Goal: Task Accomplishment & Management: Use online tool/utility

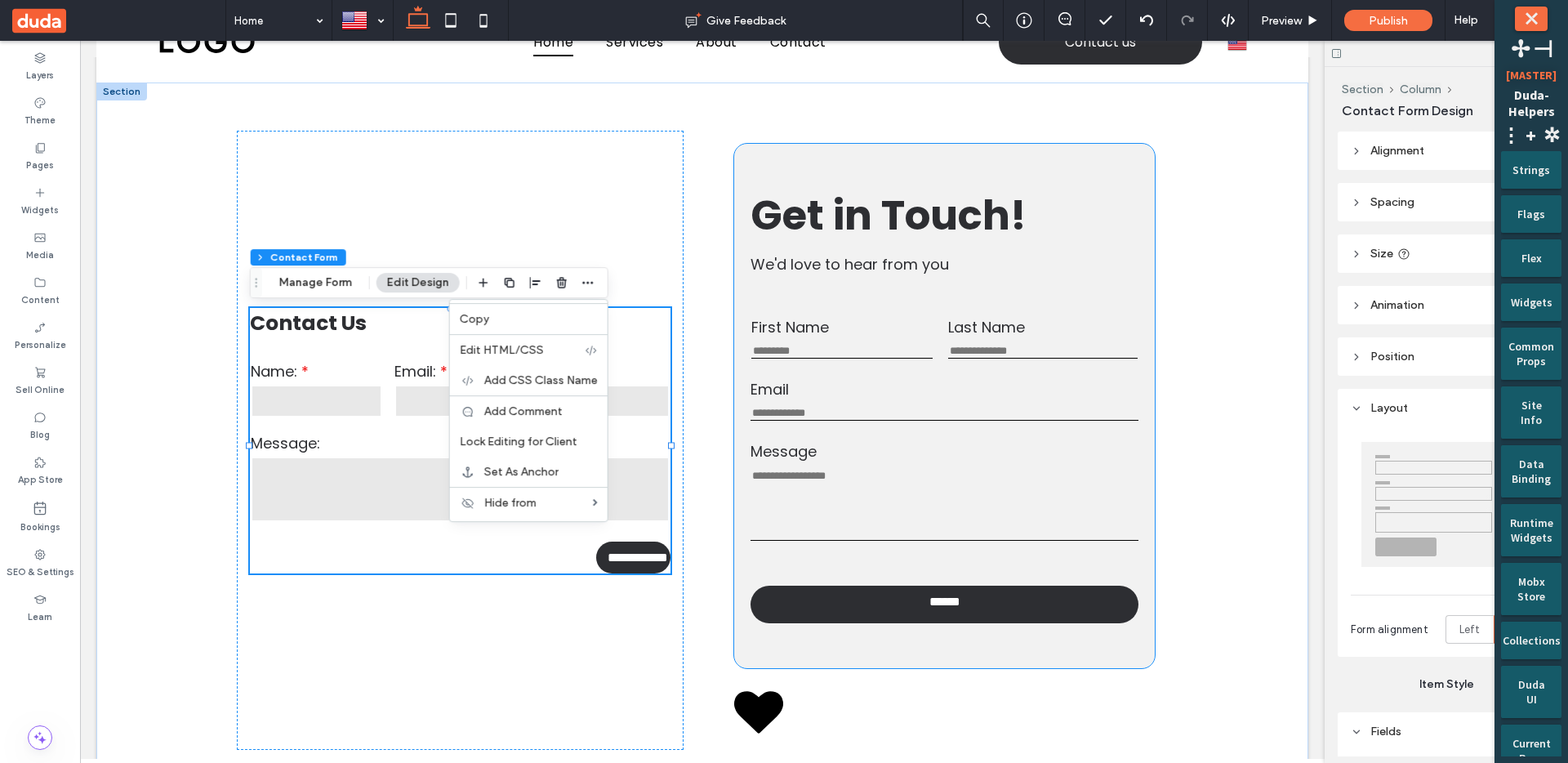
scroll to position [55, 0]
click at [863, 628] on div "******" at bounding box center [944, 604] width 387 height 46
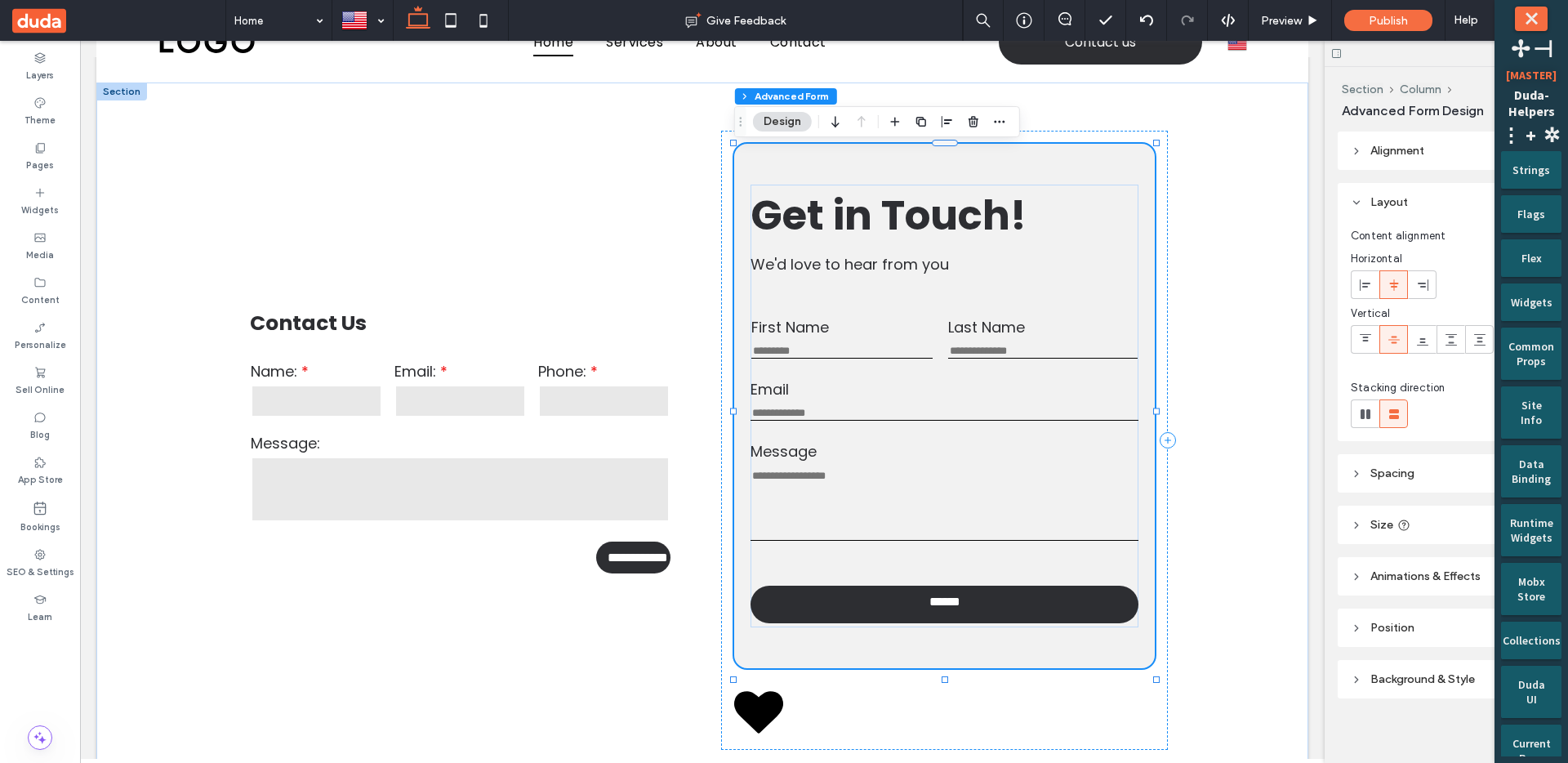
click at [863, 628] on div "******" at bounding box center [944, 604] width 387 height 46
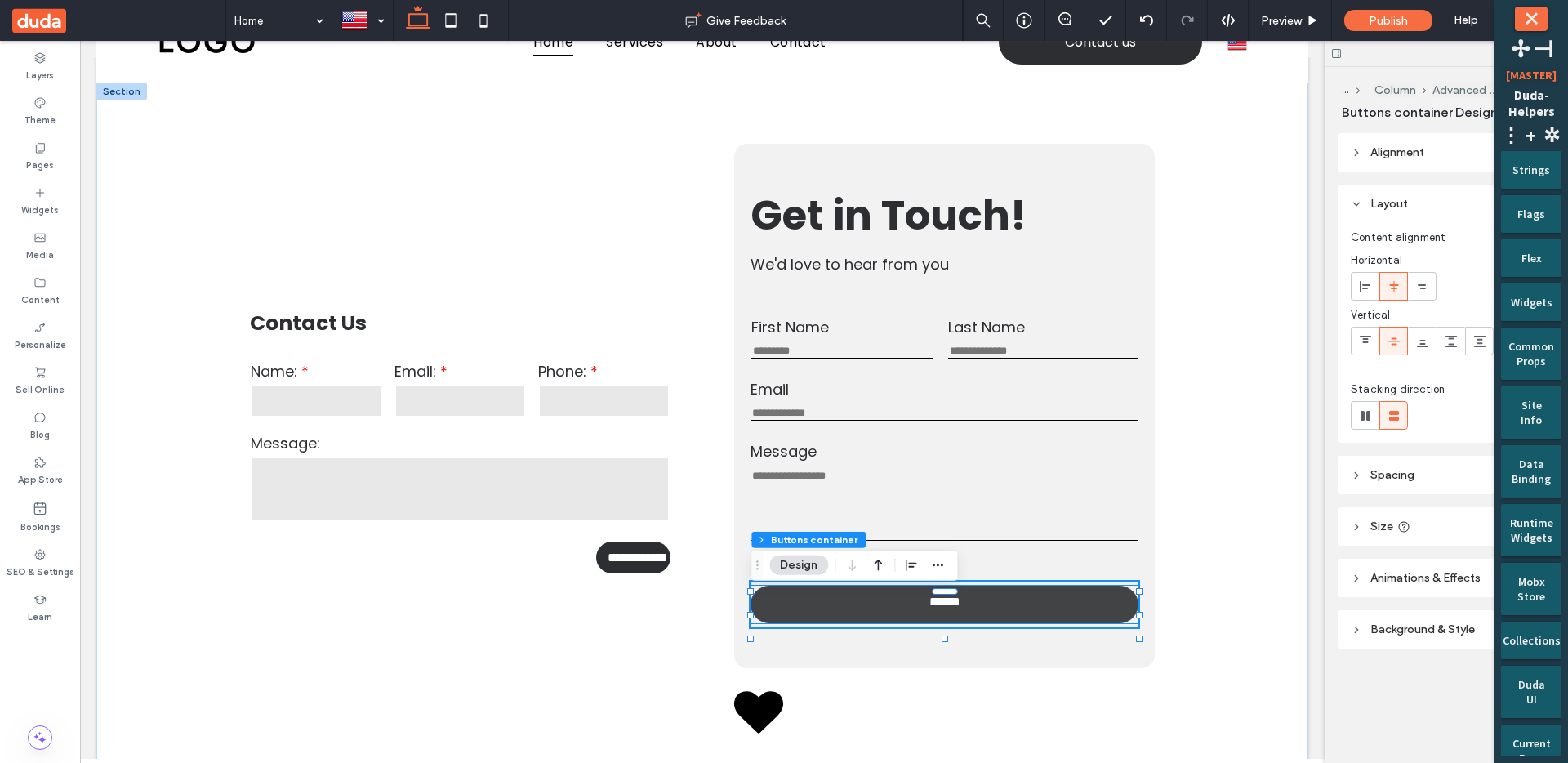
click at [864, 624] on link "******" at bounding box center [944, 604] width 387 height 38
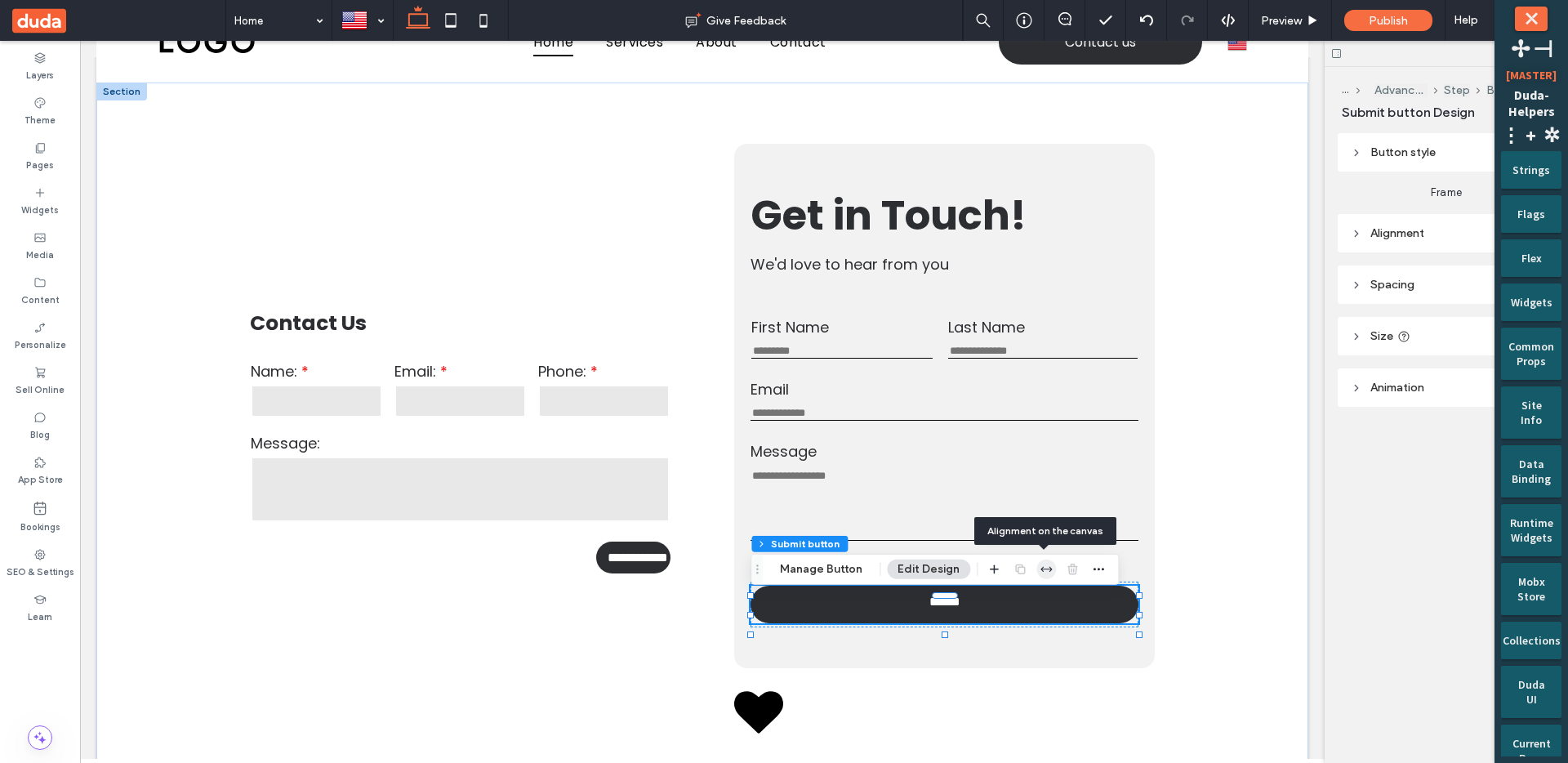
click at [1041, 568] on use "button" at bounding box center [1047, 569] width 12 height 5
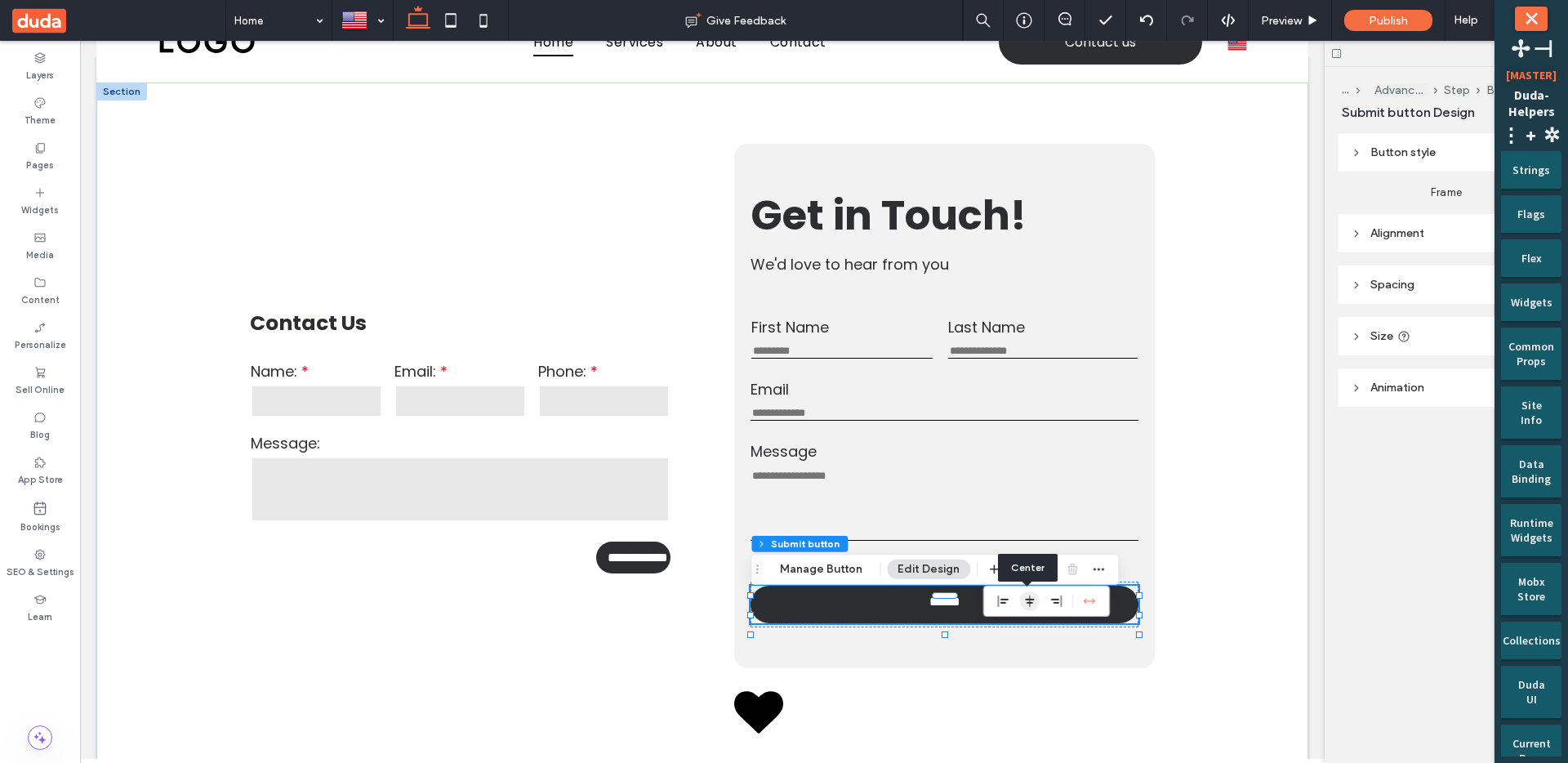
click at [1020, 600] on span "center" at bounding box center [1030, 601] width 19 height 19
click at [1111, 584] on div "Section Column Advanced Form Step Buttons container Submit button Manage Button…" at bounding box center [935, 569] width 369 height 31
click at [1097, 570] on icon "button" at bounding box center [1098, 568] width 13 height 13
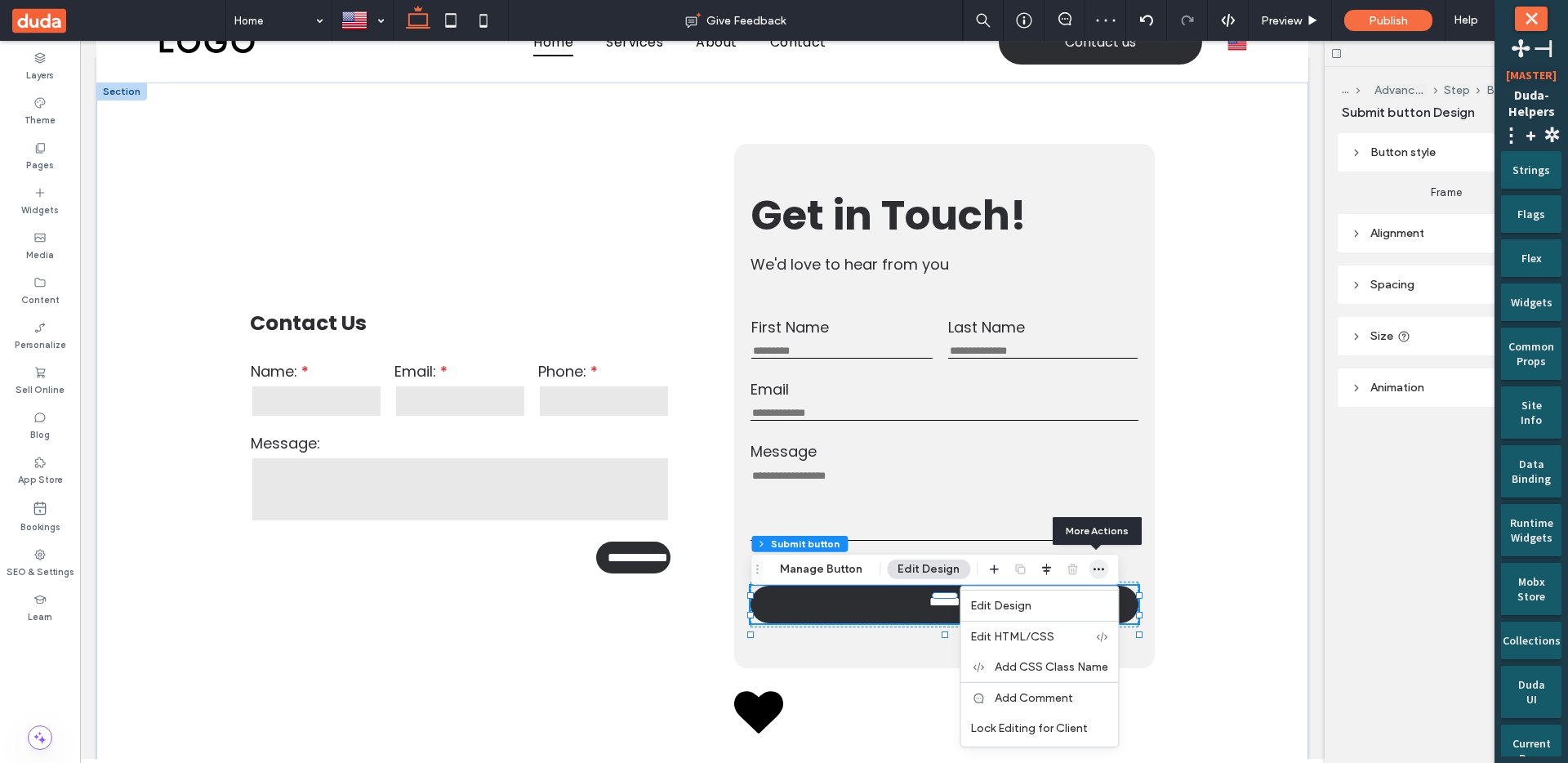
click at [1097, 571] on icon "button" at bounding box center [1098, 568] width 13 height 13
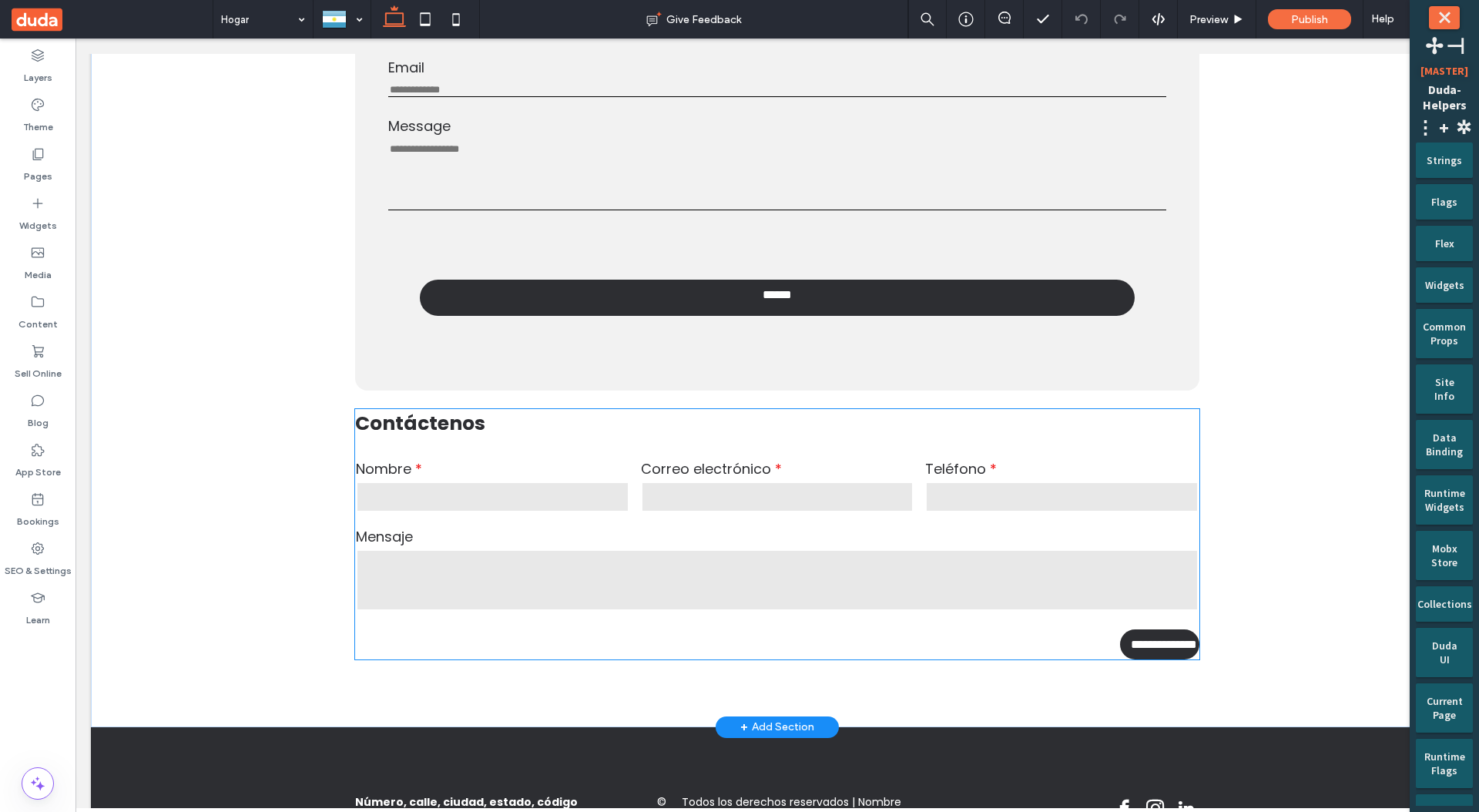
scroll to position [462, 0]
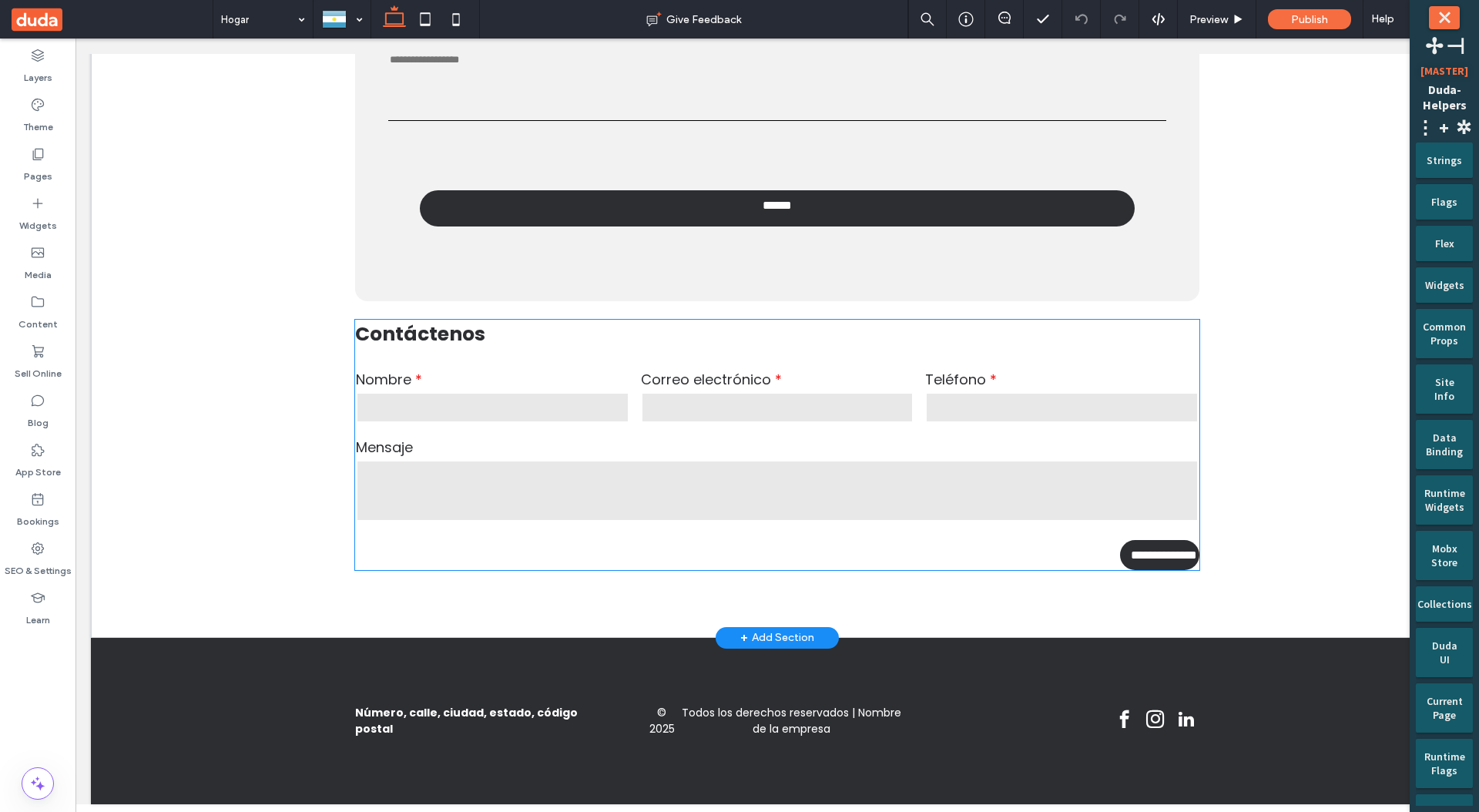
click at [517, 373] on label "Nombre" at bounding box center [493, 379] width 273 height 21
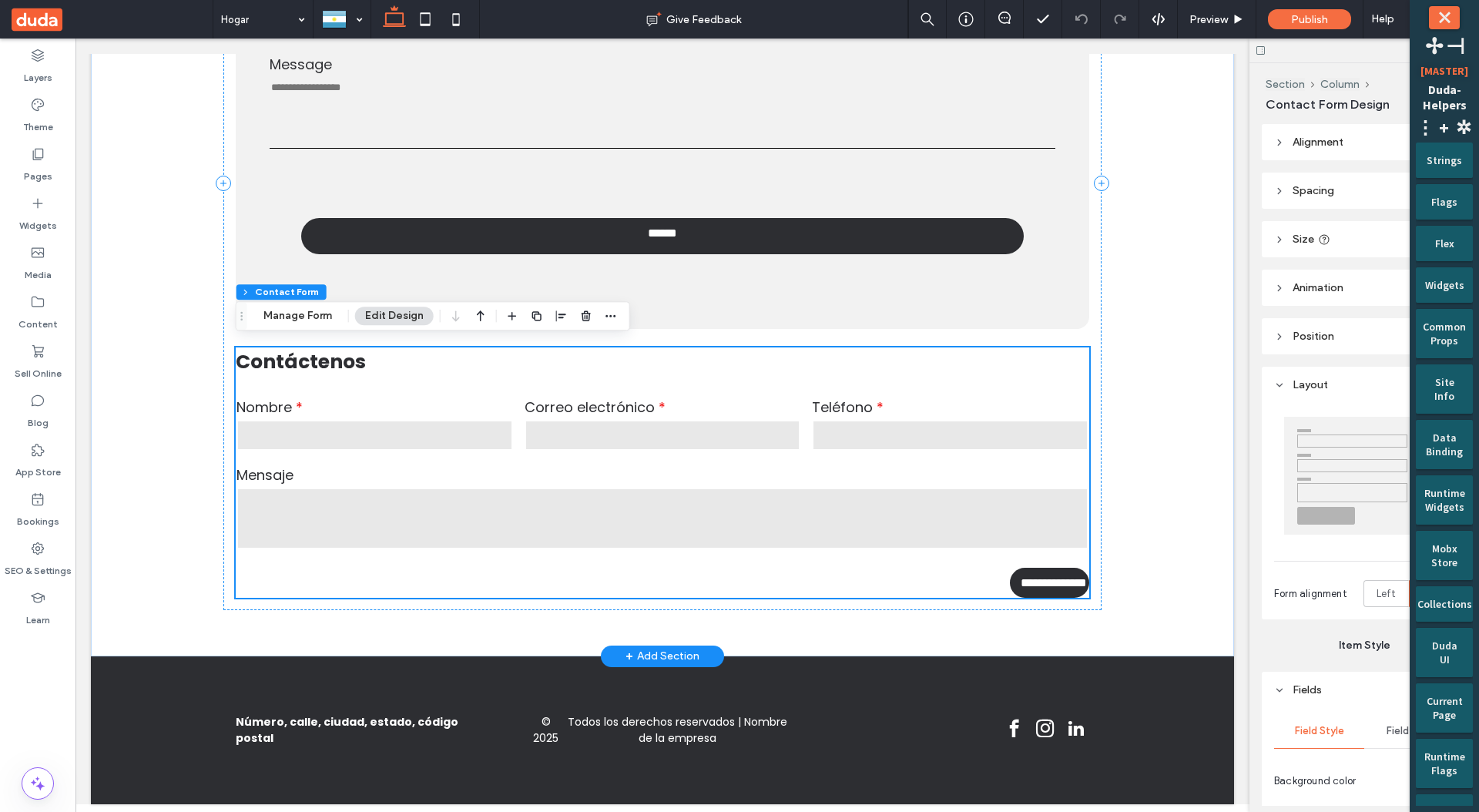
type input "*"
type input "***"
type input "*"
type input "***"
click at [318, 3] on div at bounding box center [342, 19] width 55 height 37
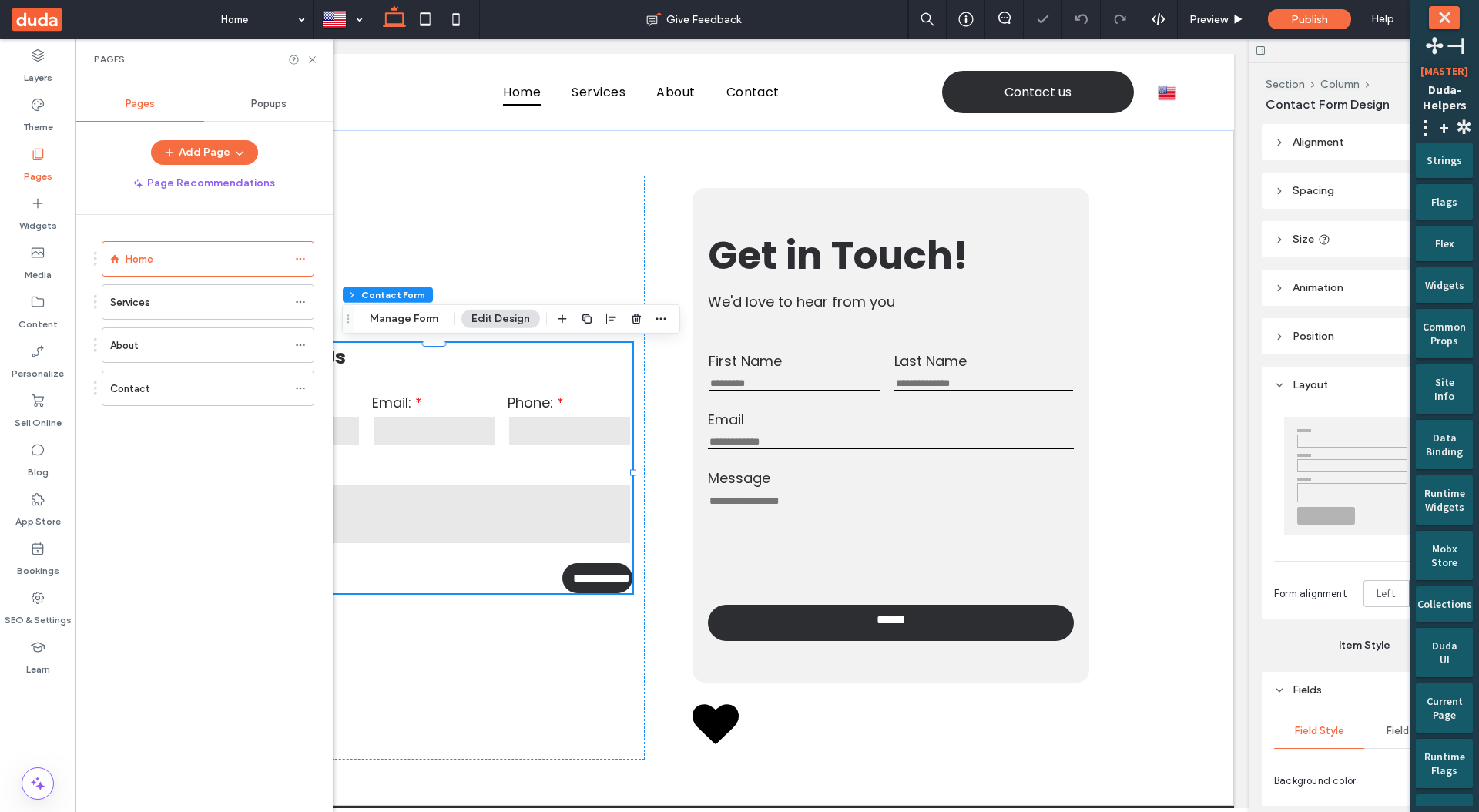
type input "*"
type input "***"
type input "*"
type input "***"
click at [312, 53] on div "Pages" at bounding box center [204, 59] width 220 height 12
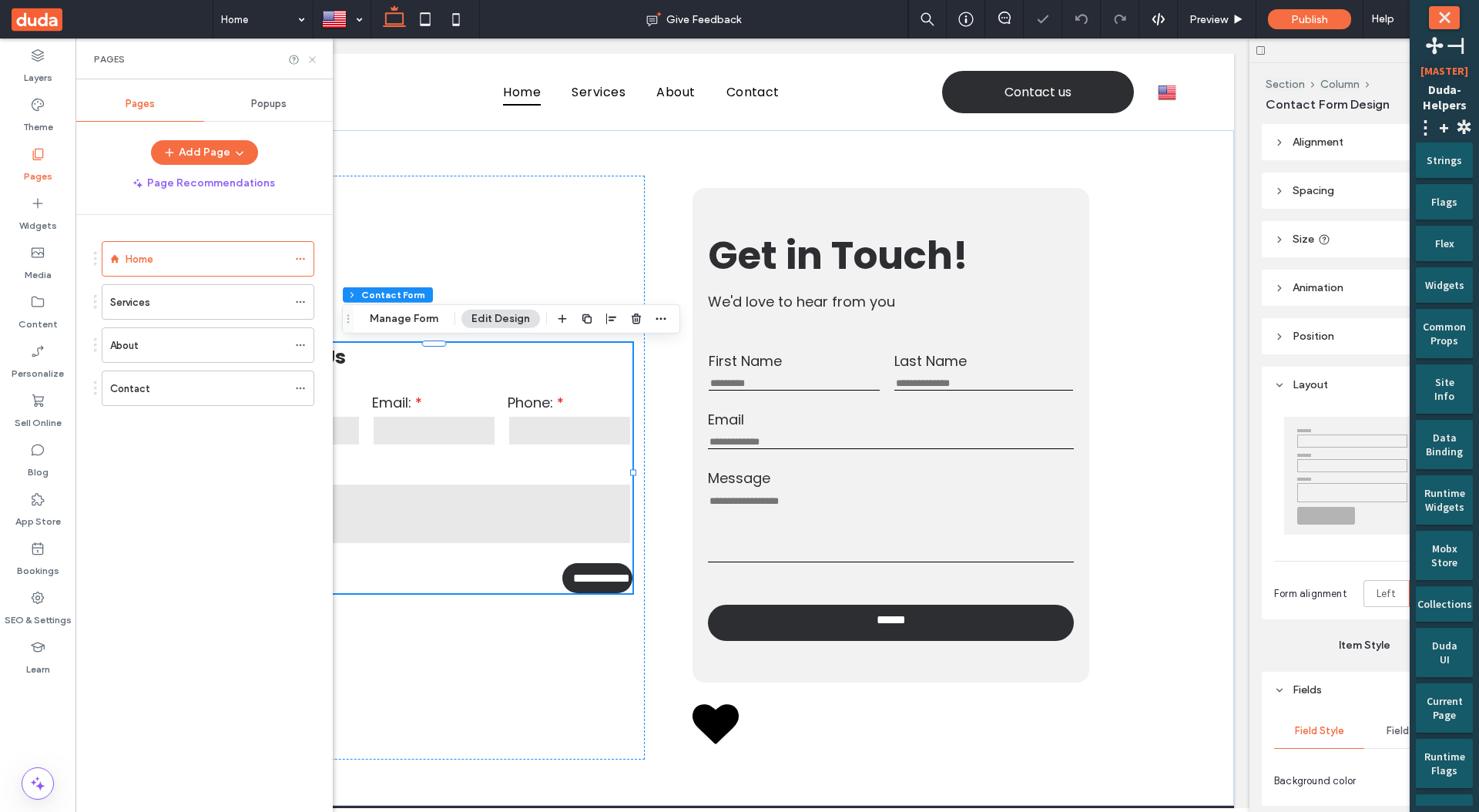
click at [310, 59] on use at bounding box center [312, 59] width 6 height 6
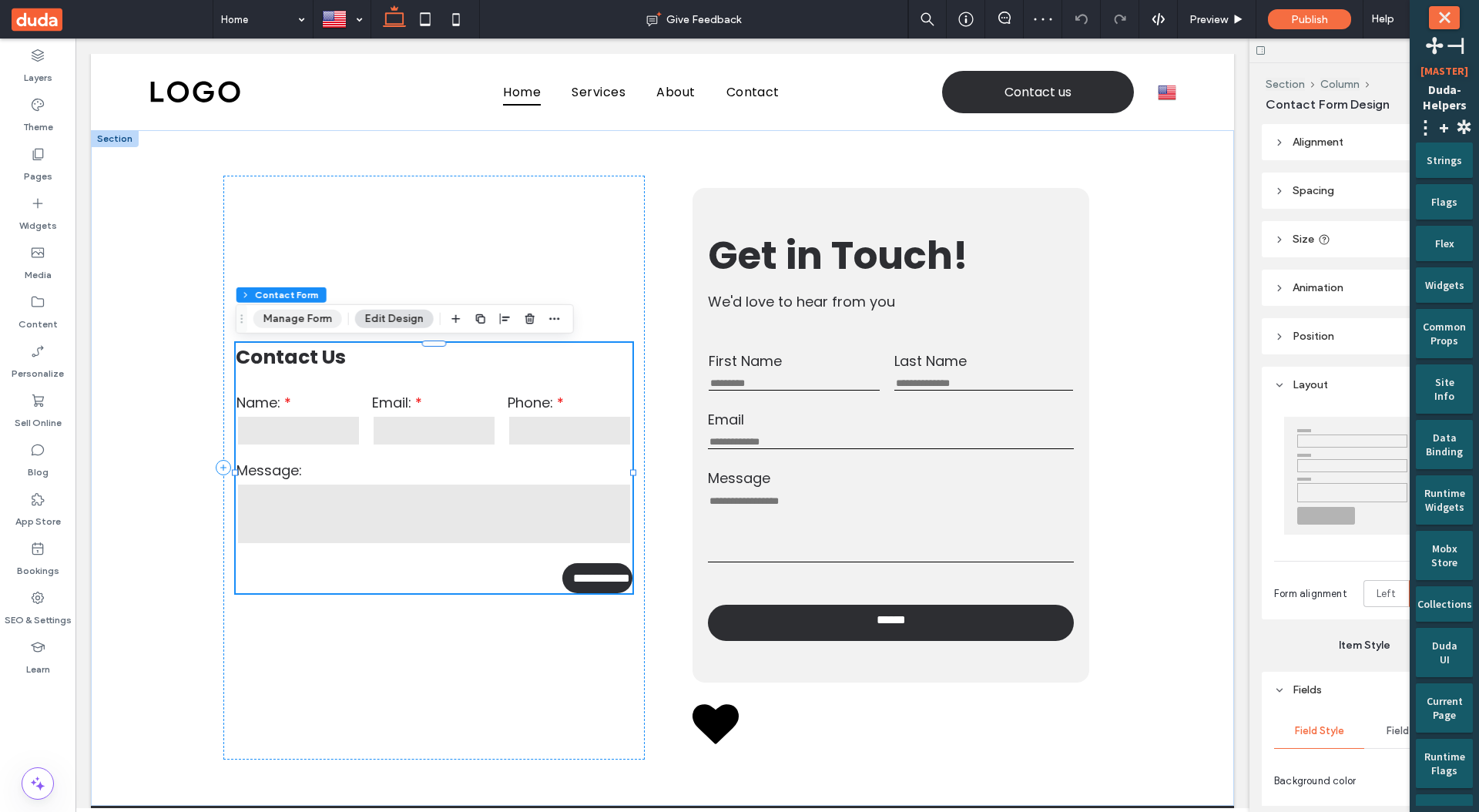
click at [295, 319] on button "Manage Form" at bounding box center [297, 319] width 89 height 18
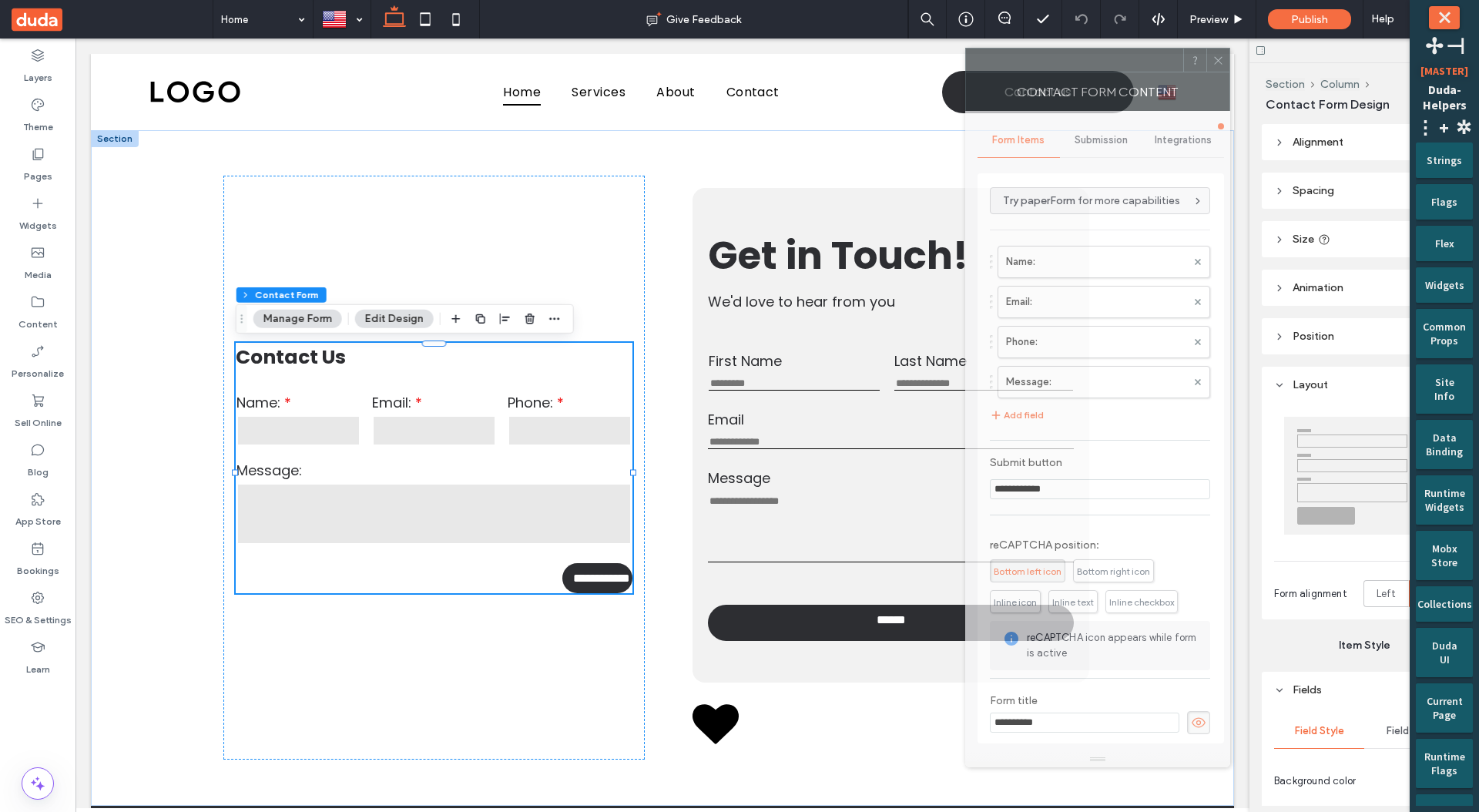
drag, startPoint x: 1266, startPoint y: 76, endPoint x: 979, endPoint y: 79, distance: 287.0
click at [979, 70] on div at bounding box center [1074, 60] width 217 height 23
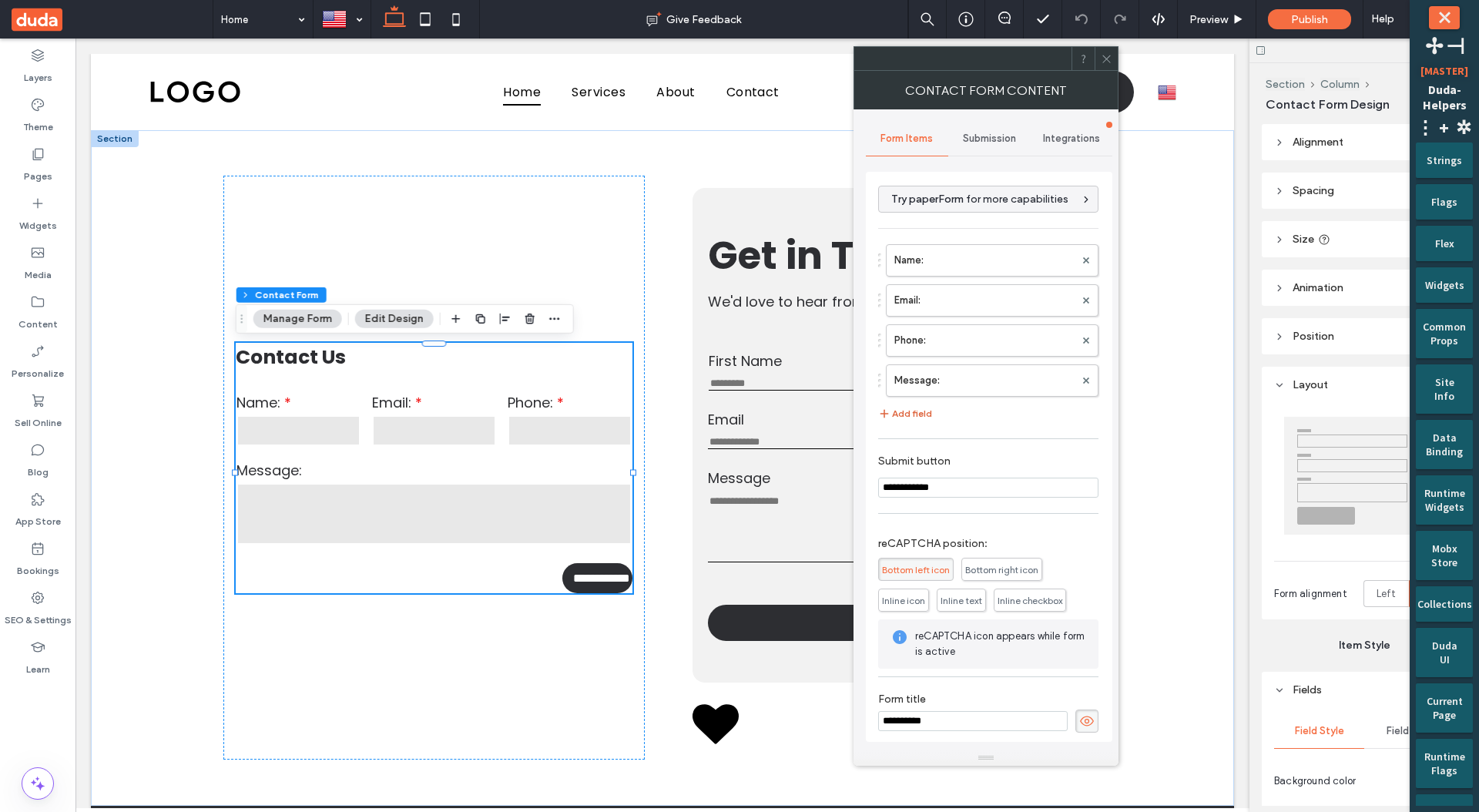
click at [915, 412] on button "Add field" at bounding box center [905, 414] width 54 height 18
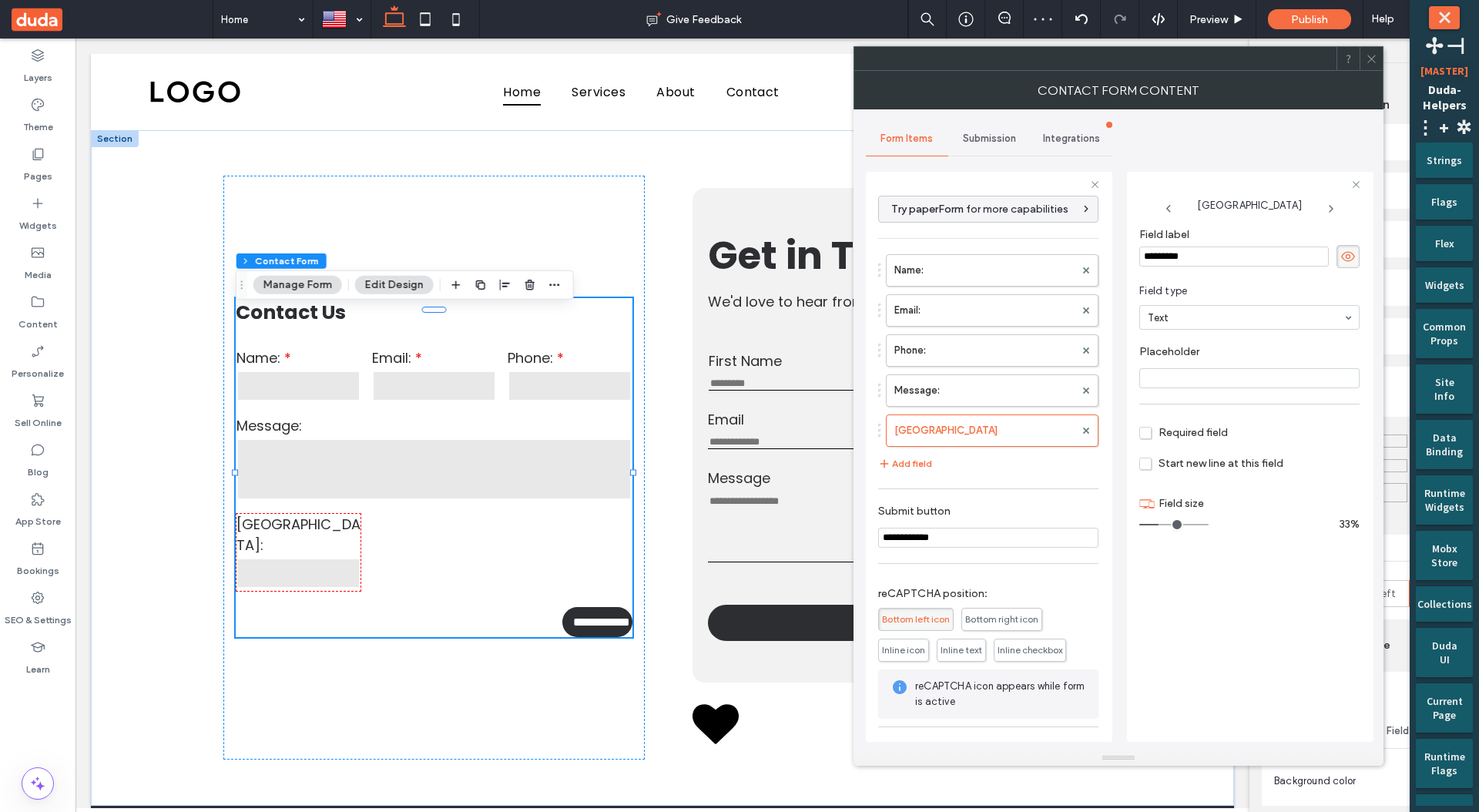
click at [1203, 252] on input "*********" at bounding box center [1234, 257] width 190 height 20
type input "*********"
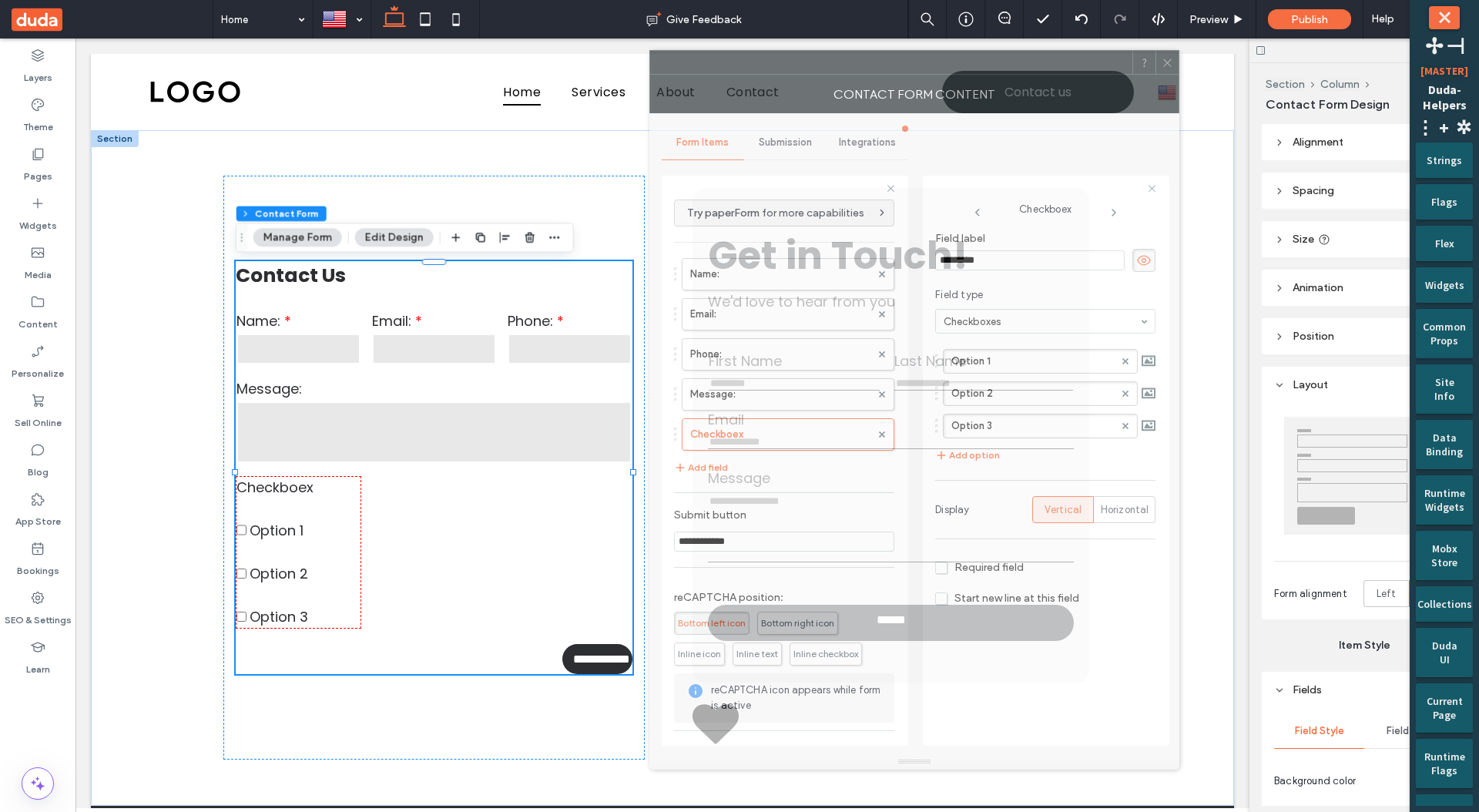
drag, startPoint x: 1173, startPoint y: 66, endPoint x: 1047, endPoint y: 67, distance: 126.0
click at [1048, 67] on div at bounding box center [892, 61] width 483 height 23
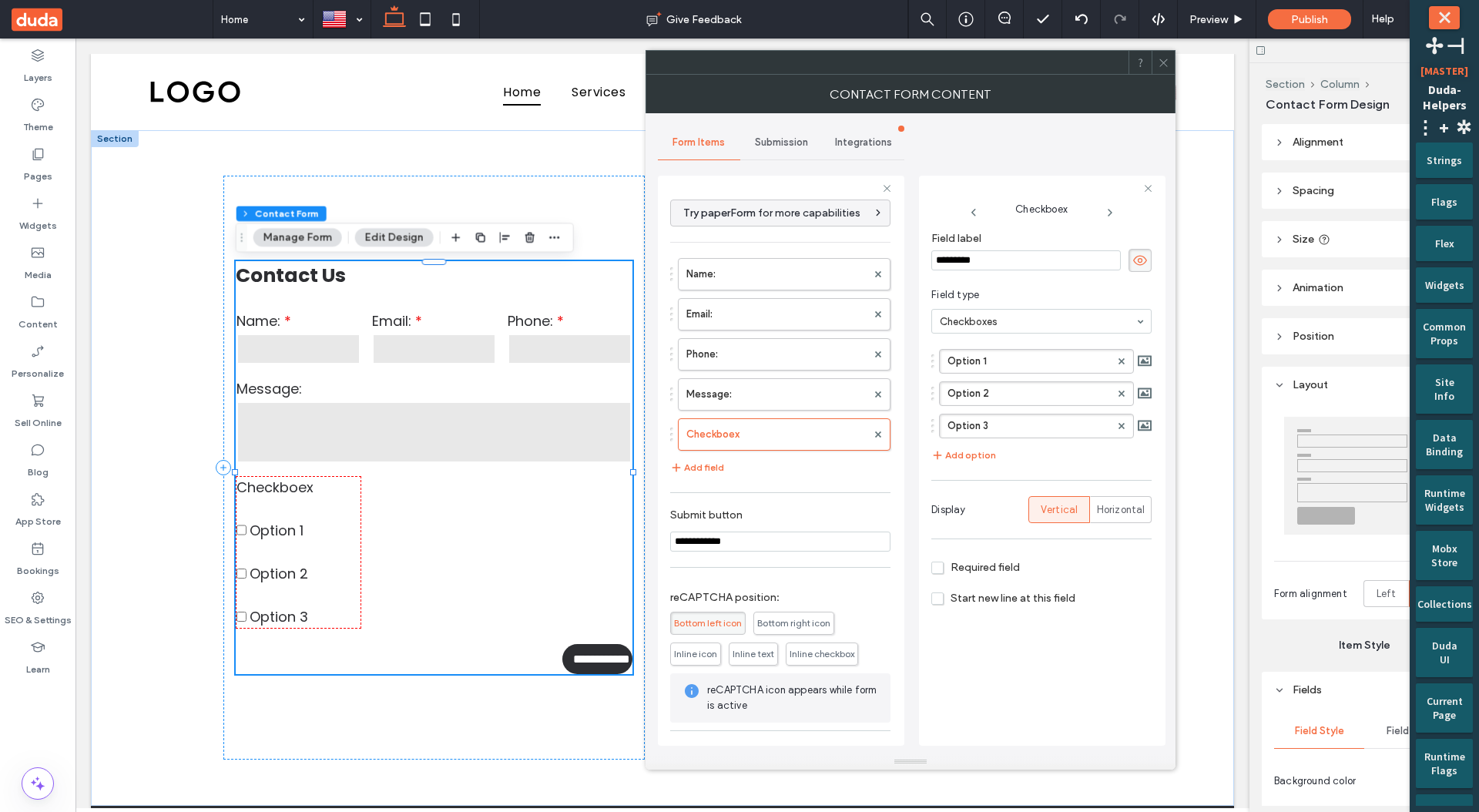
drag, startPoint x: 1450, startPoint y: 17, endPoint x: 1367, endPoint y: 53, distance: 90.5
click at [1450, 16] on button "⤬" at bounding box center [1444, 17] width 31 height 23
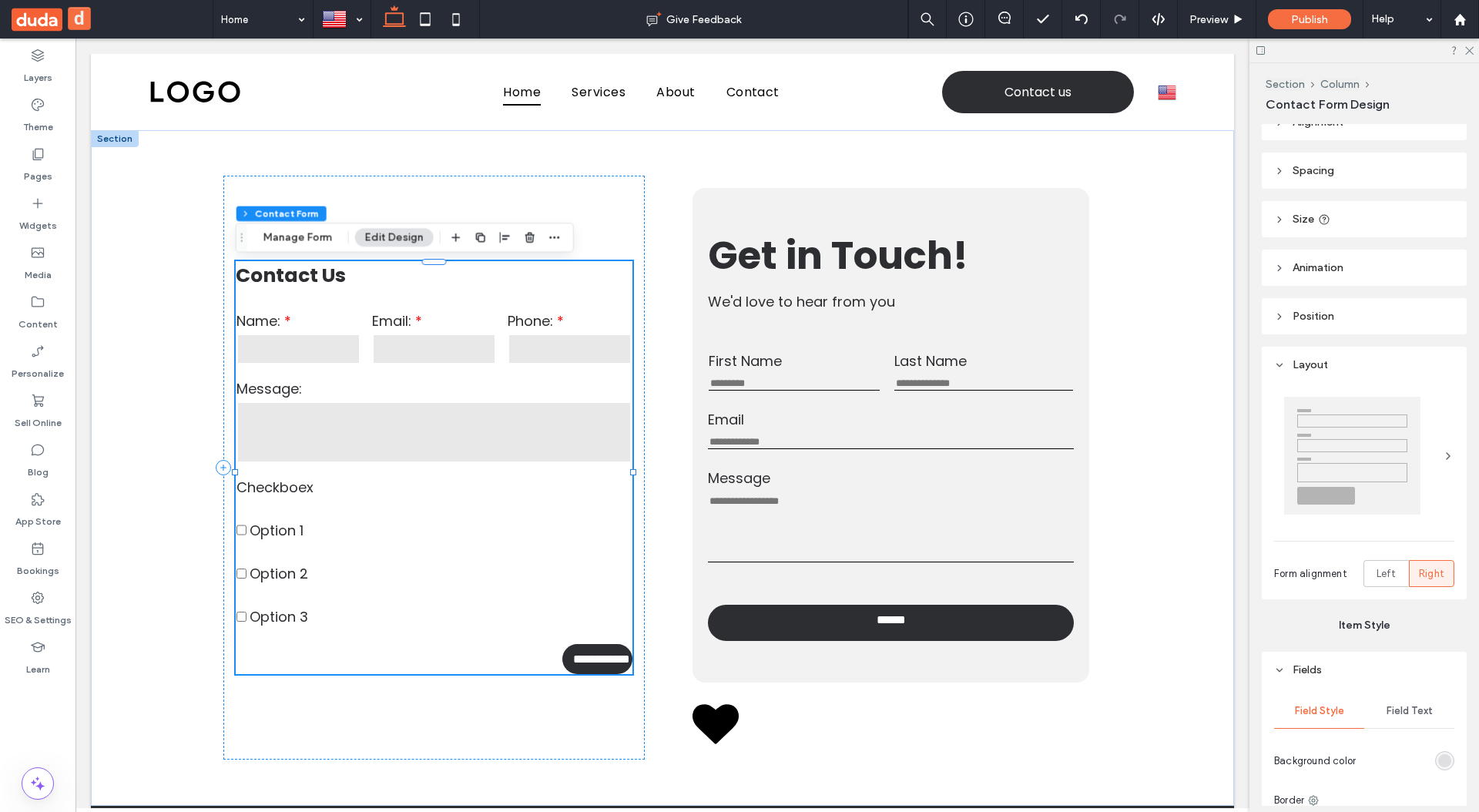
scroll to position [27, 0]
click at [316, 236] on button "Manage Form" at bounding box center [297, 238] width 89 height 18
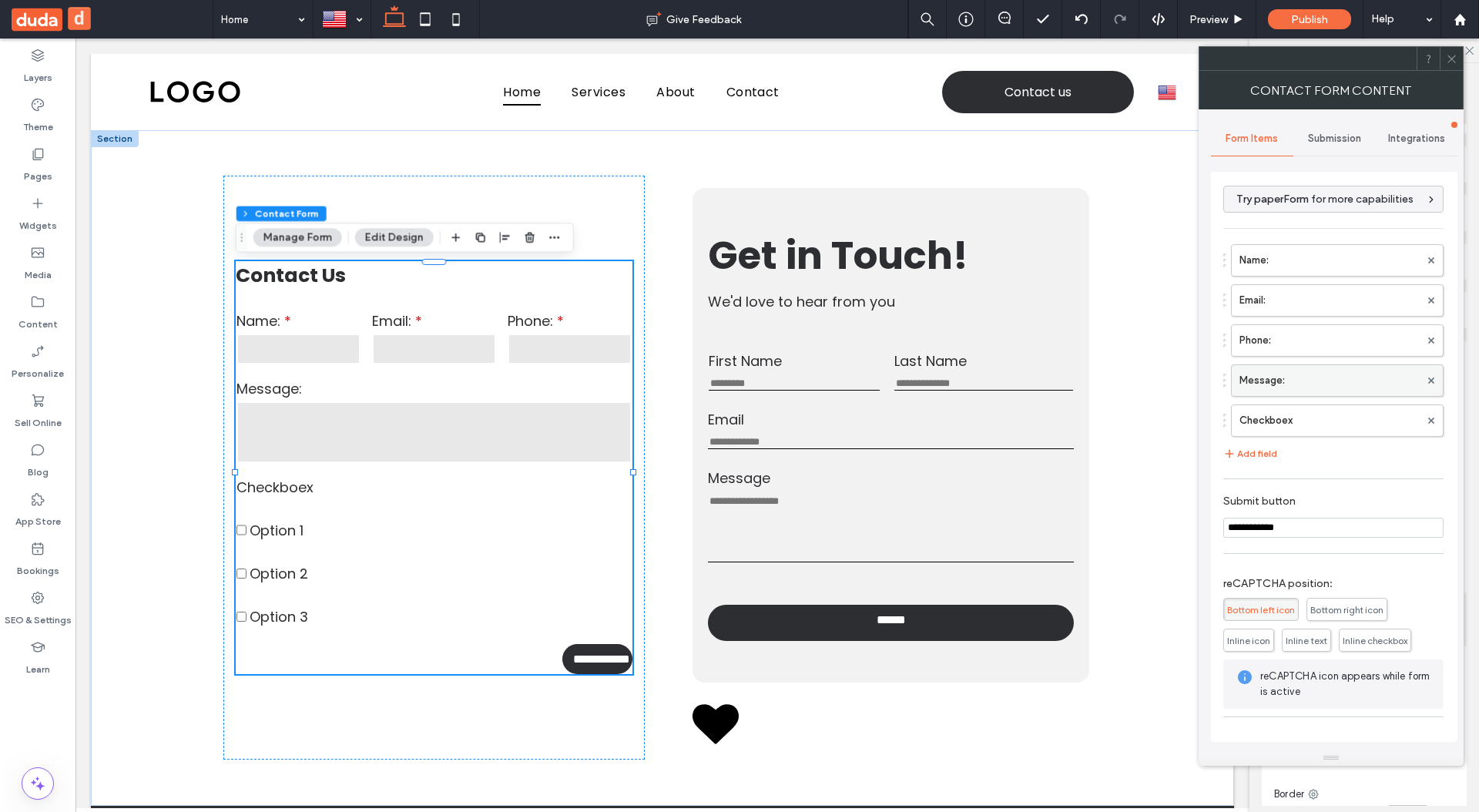
drag, startPoint x: 1426, startPoint y: 382, endPoint x: 1425, endPoint y: 360, distance: 22.0
click at [1426, 382] on div at bounding box center [1430, 380] width 23 height 23
click at [1429, 339] on use at bounding box center [1431, 340] width 6 height 6
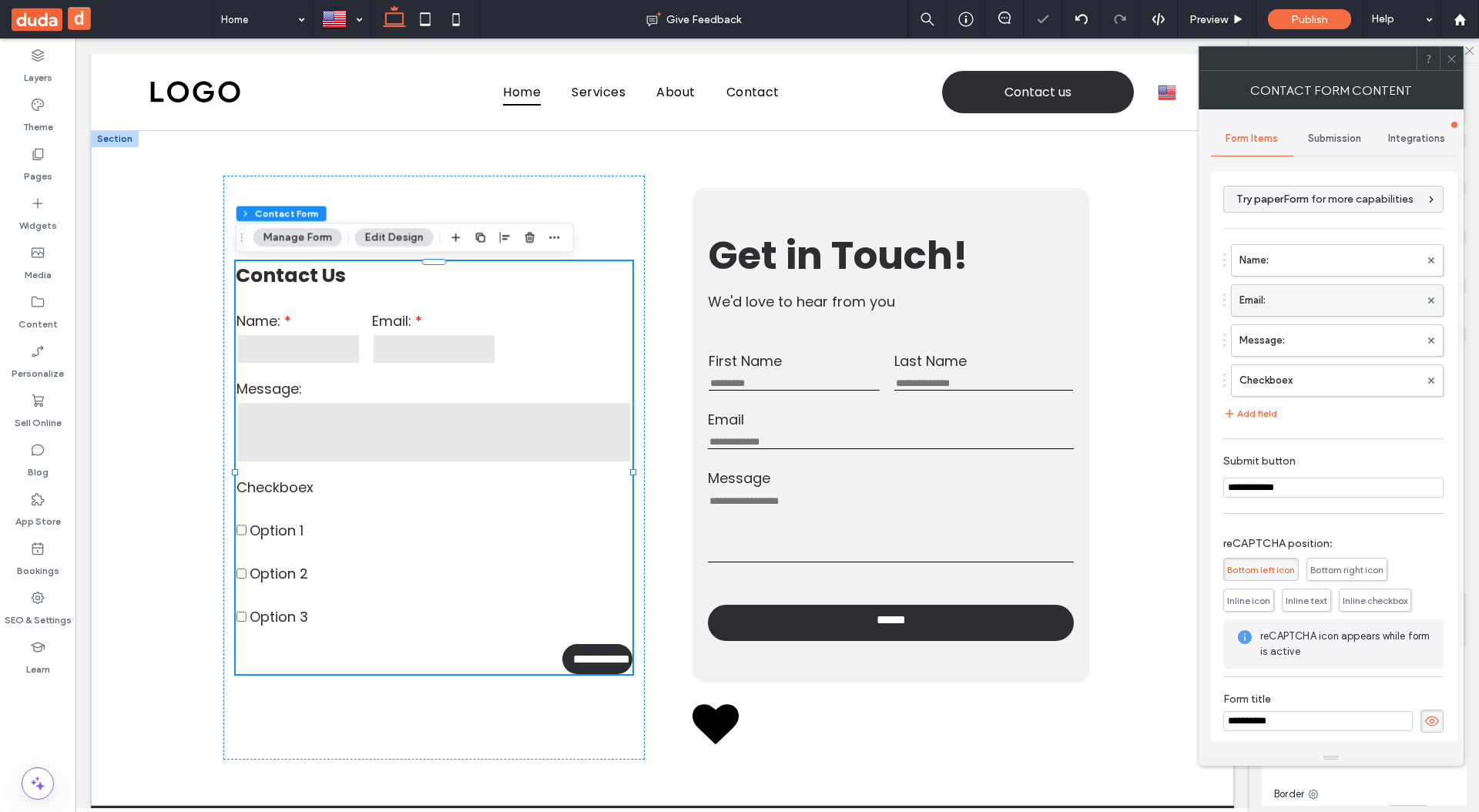
click at [1429, 301] on use at bounding box center [1431, 300] width 6 height 6
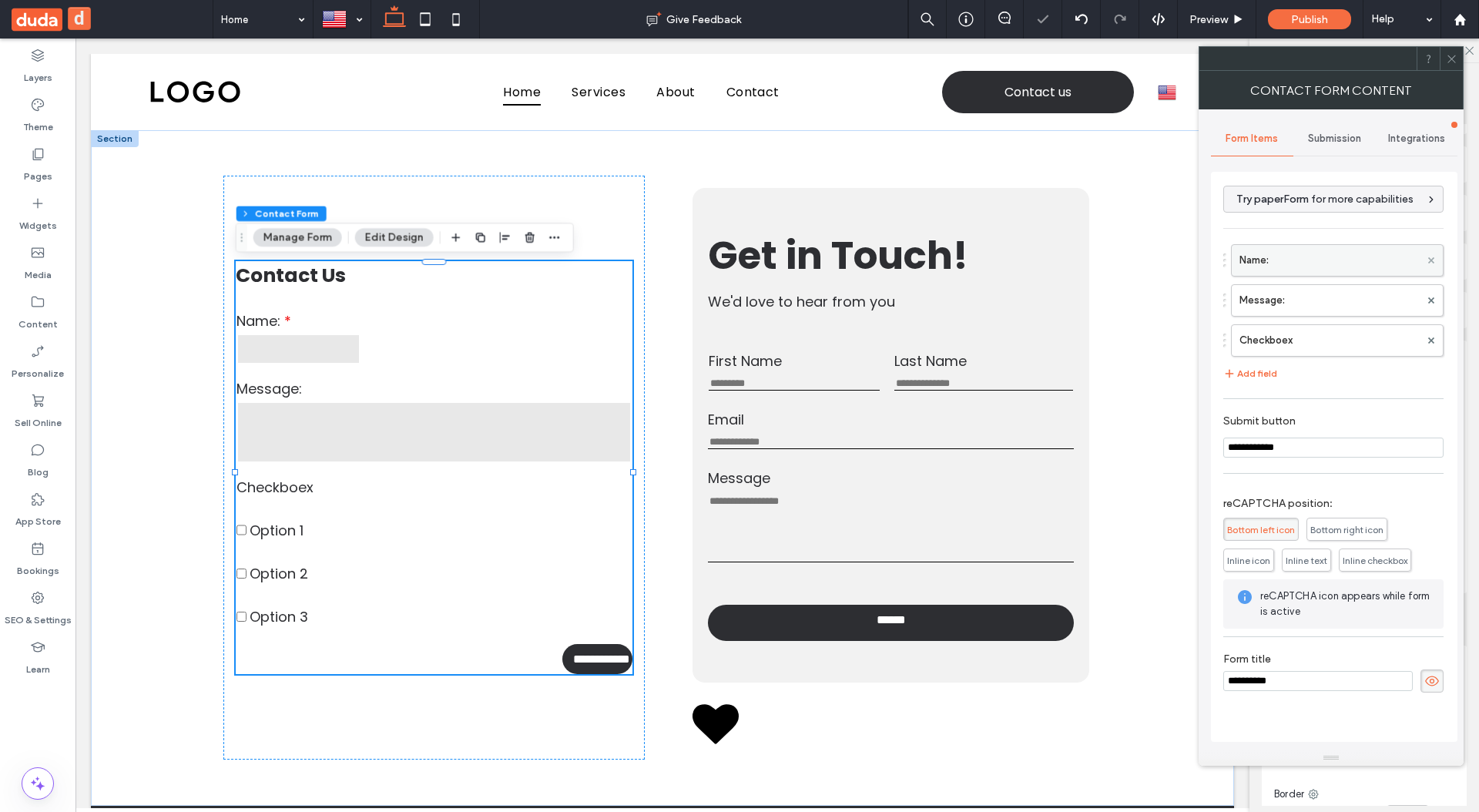
click at [1429, 257] on icon at bounding box center [1431, 260] width 6 height 6
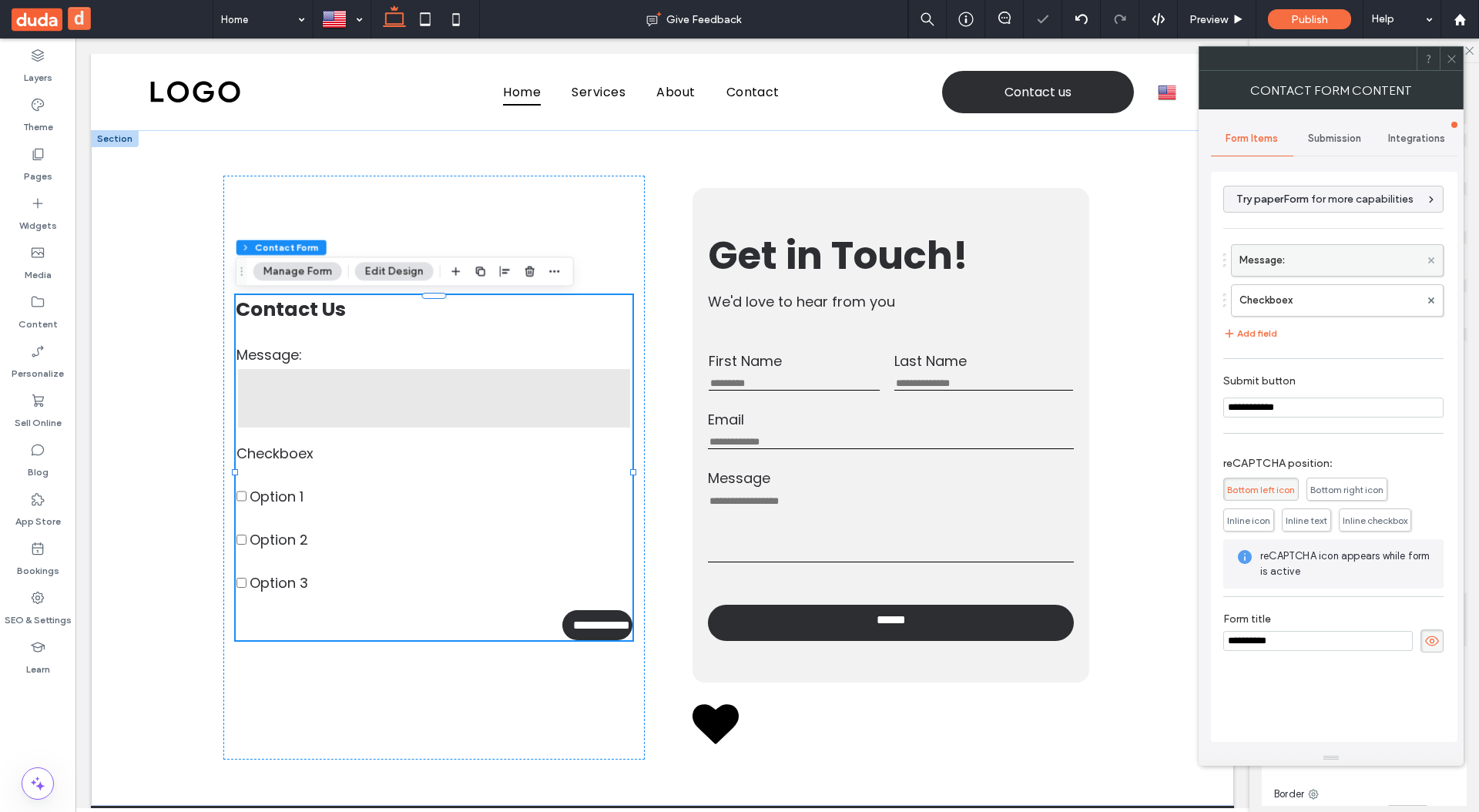
click at [1429, 258] on use at bounding box center [1431, 260] width 6 height 6
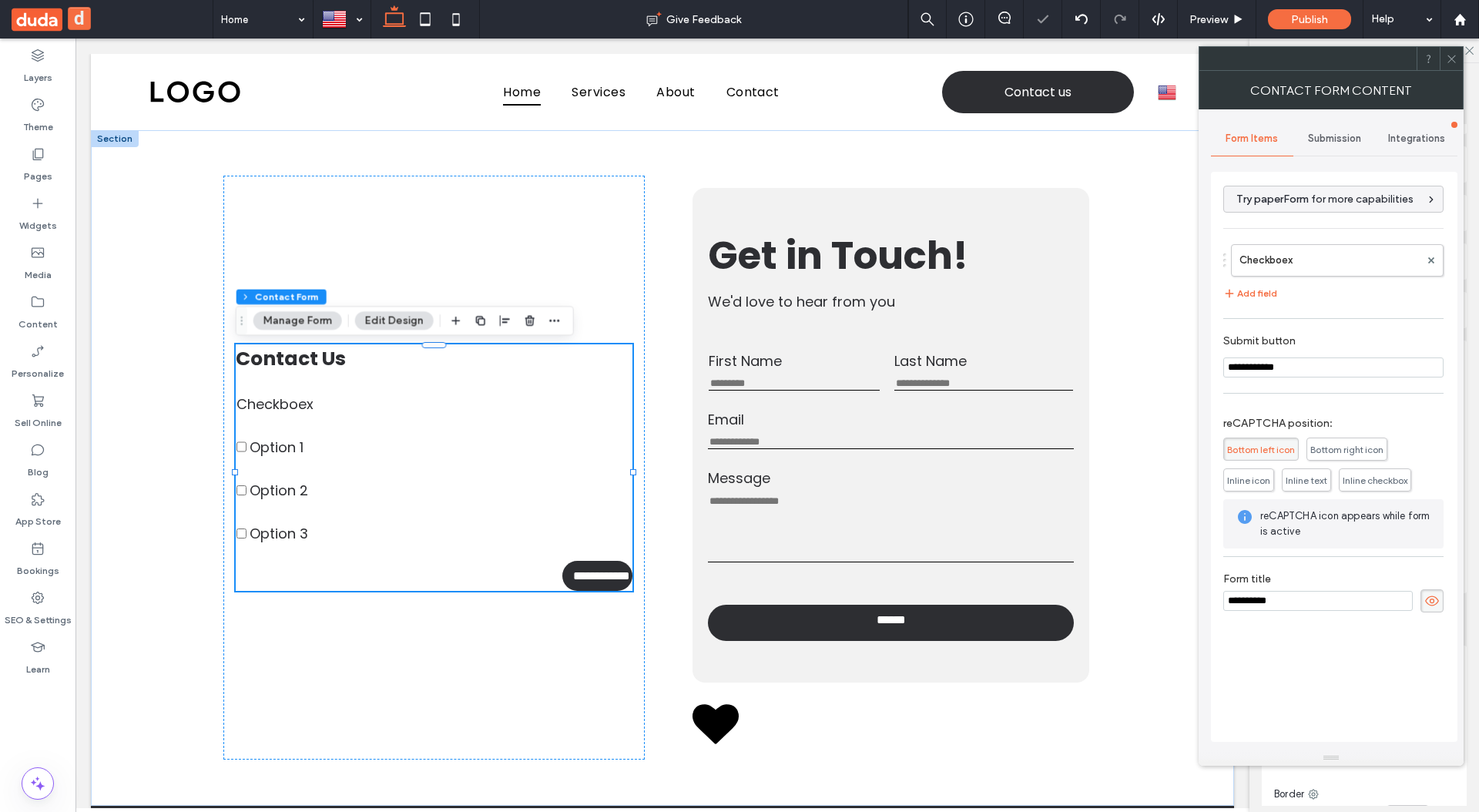
click at [1450, 54] on icon at bounding box center [1451, 59] width 12 height 12
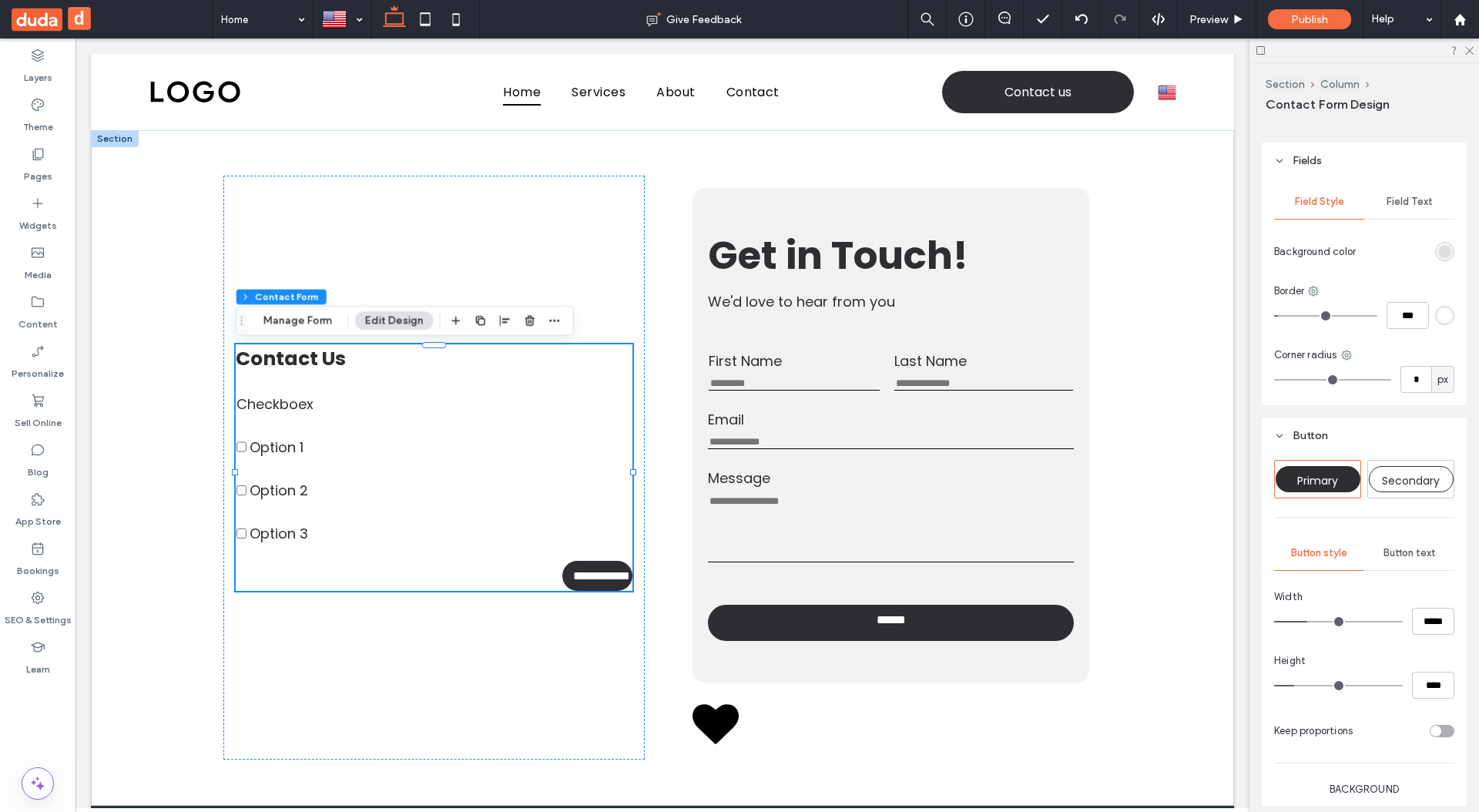
scroll to position [528, 0]
click at [1406, 212] on div "Field Text" at bounding box center [1409, 203] width 90 height 34
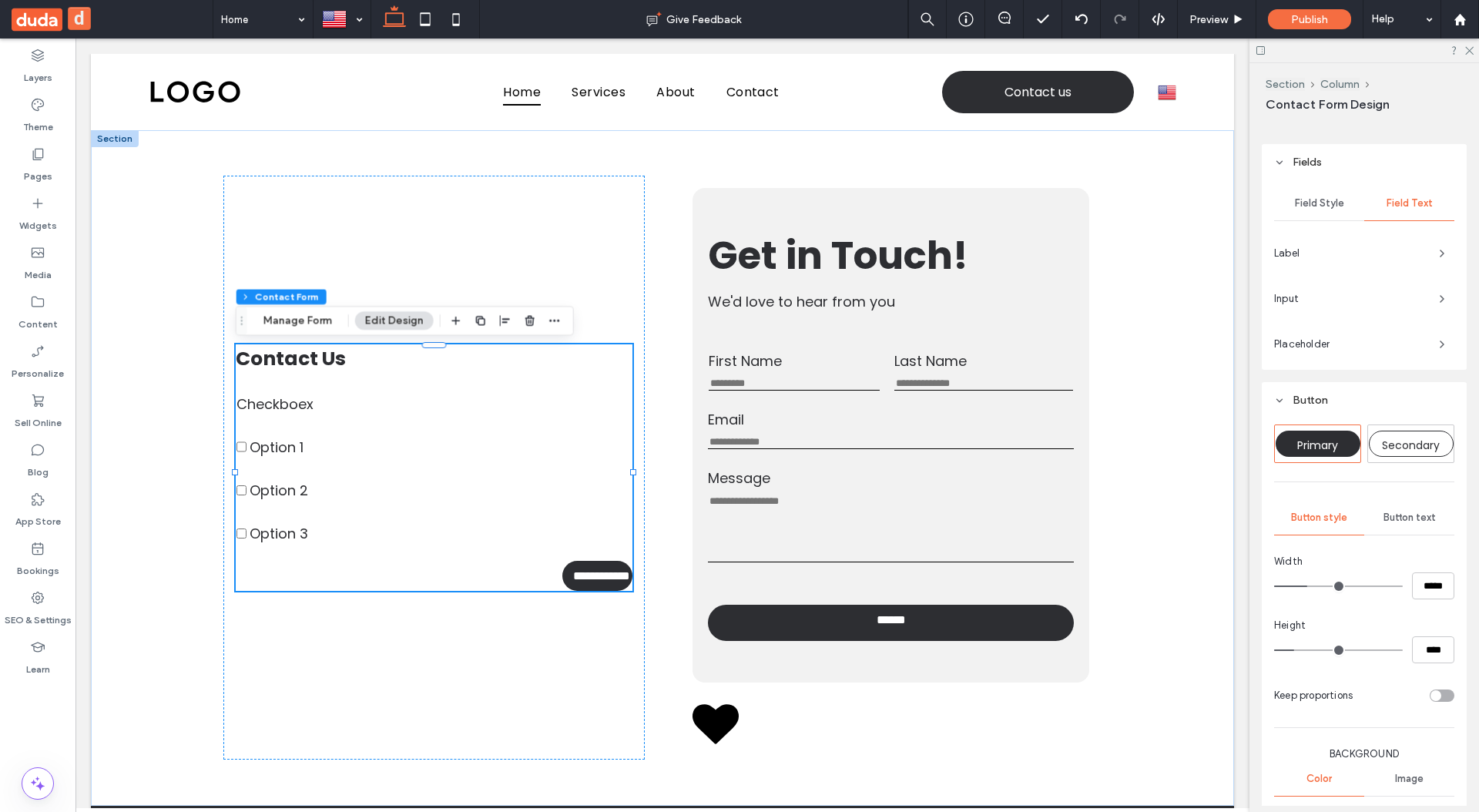
click at [1357, 257] on span "Label" at bounding box center [1351, 253] width 152 height 16
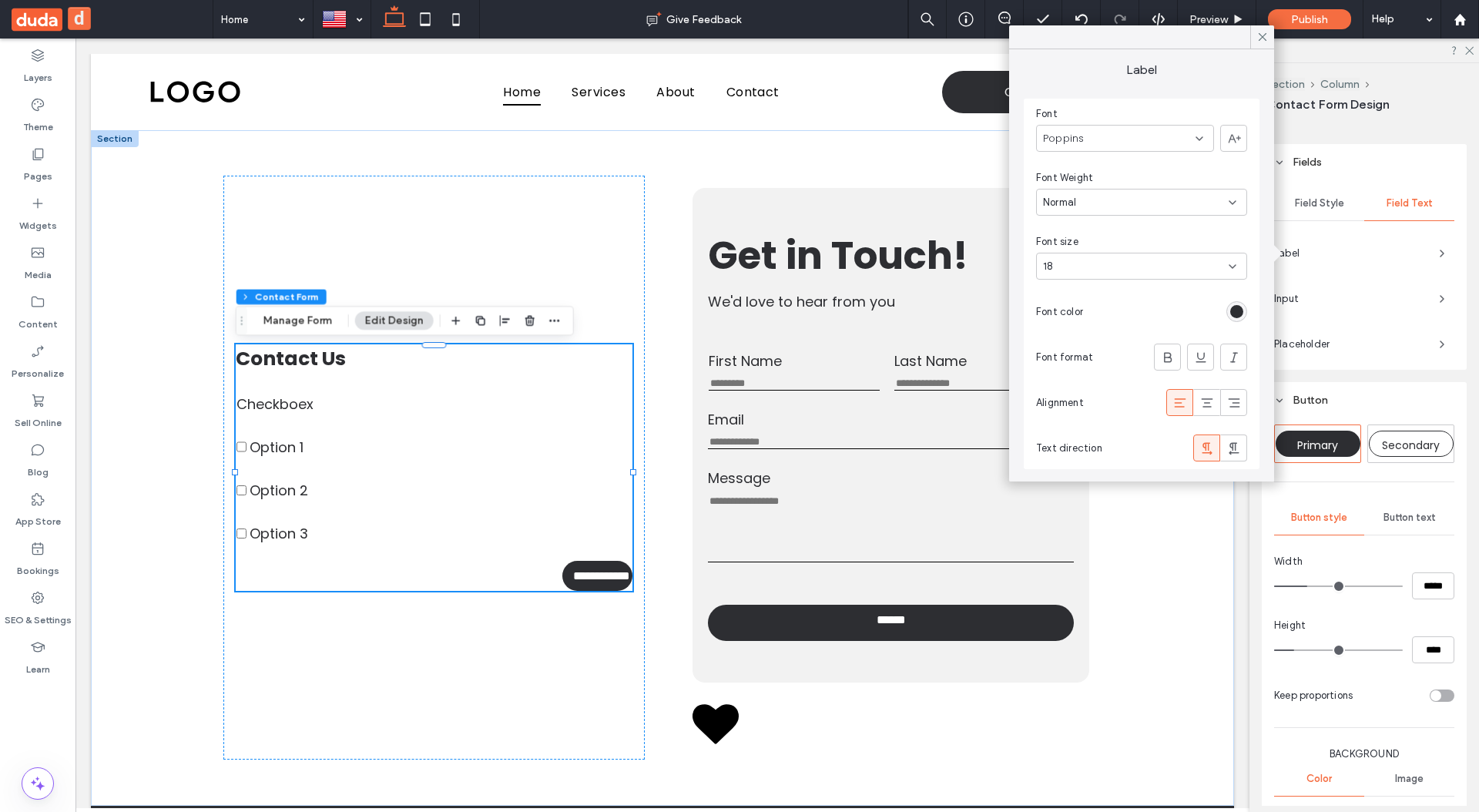
click at [1231, 308] on div "rgb(45, 46, 50)" at bounding box center [1237, 311] width 13 height 13
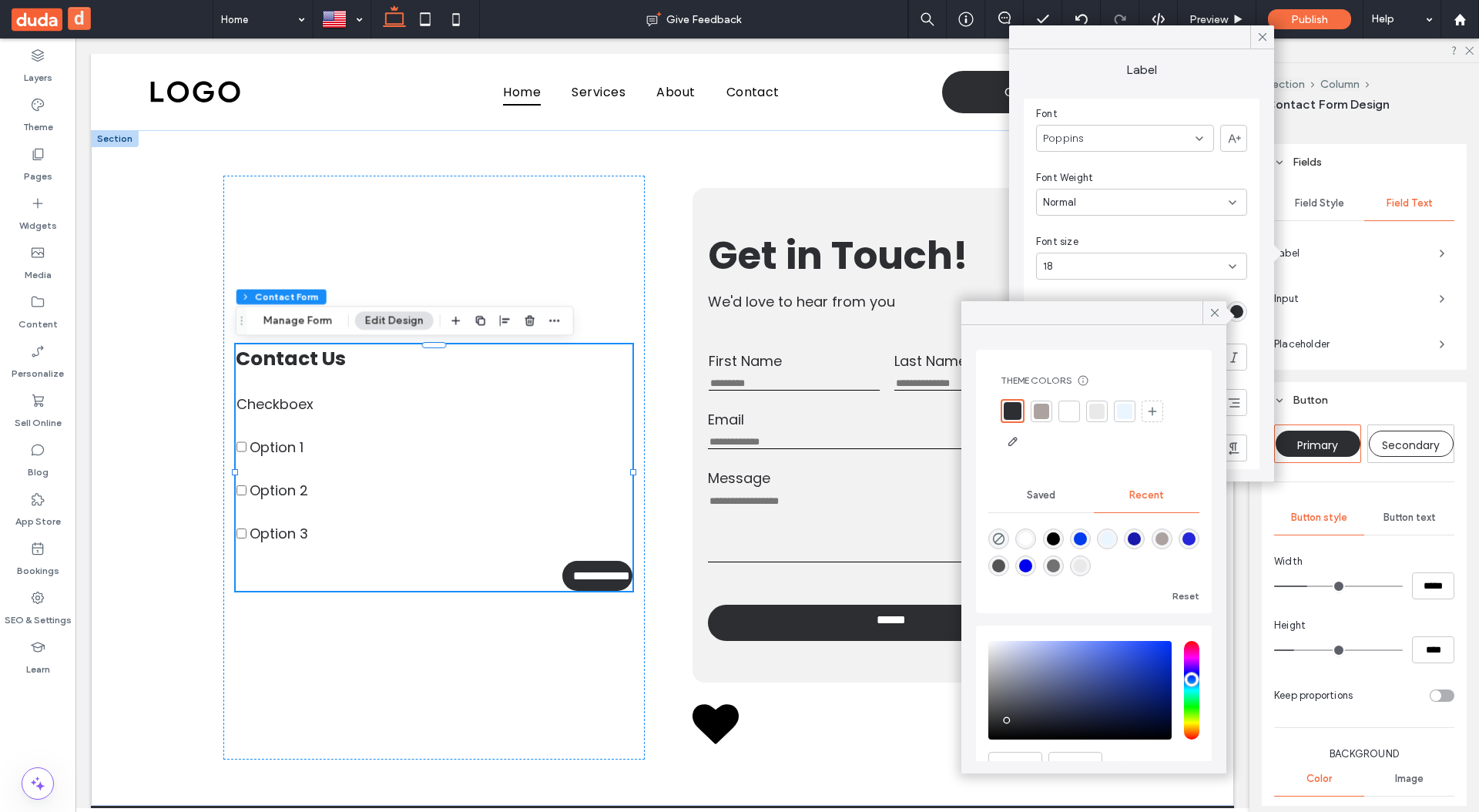
click at [1085, 542] on div "rgba(0, 59, 238, 1)" at bounding box center [1080, 539] width 13 height 13
type input "*******"
click at [1207, 315] on div at bounding box center [1215, 312] width 24 height 23
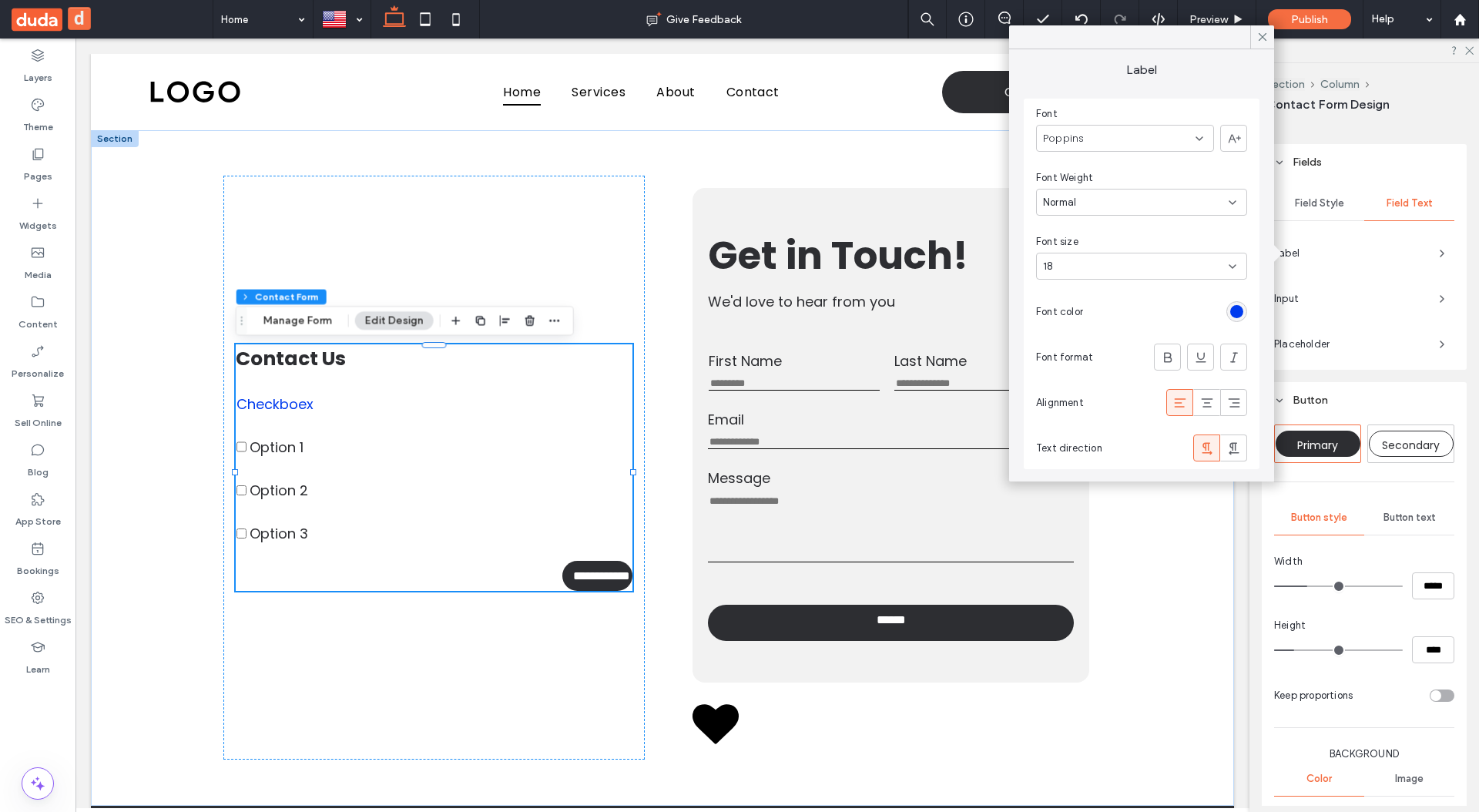
drag, startPoint x: 1337, startPoint y: 288, endPoint x: 1327, endPoint y: 293, distance: 11.2
click at [1337, 288] on div "Input" at bounding box center [1364, 298] width 180 height 25
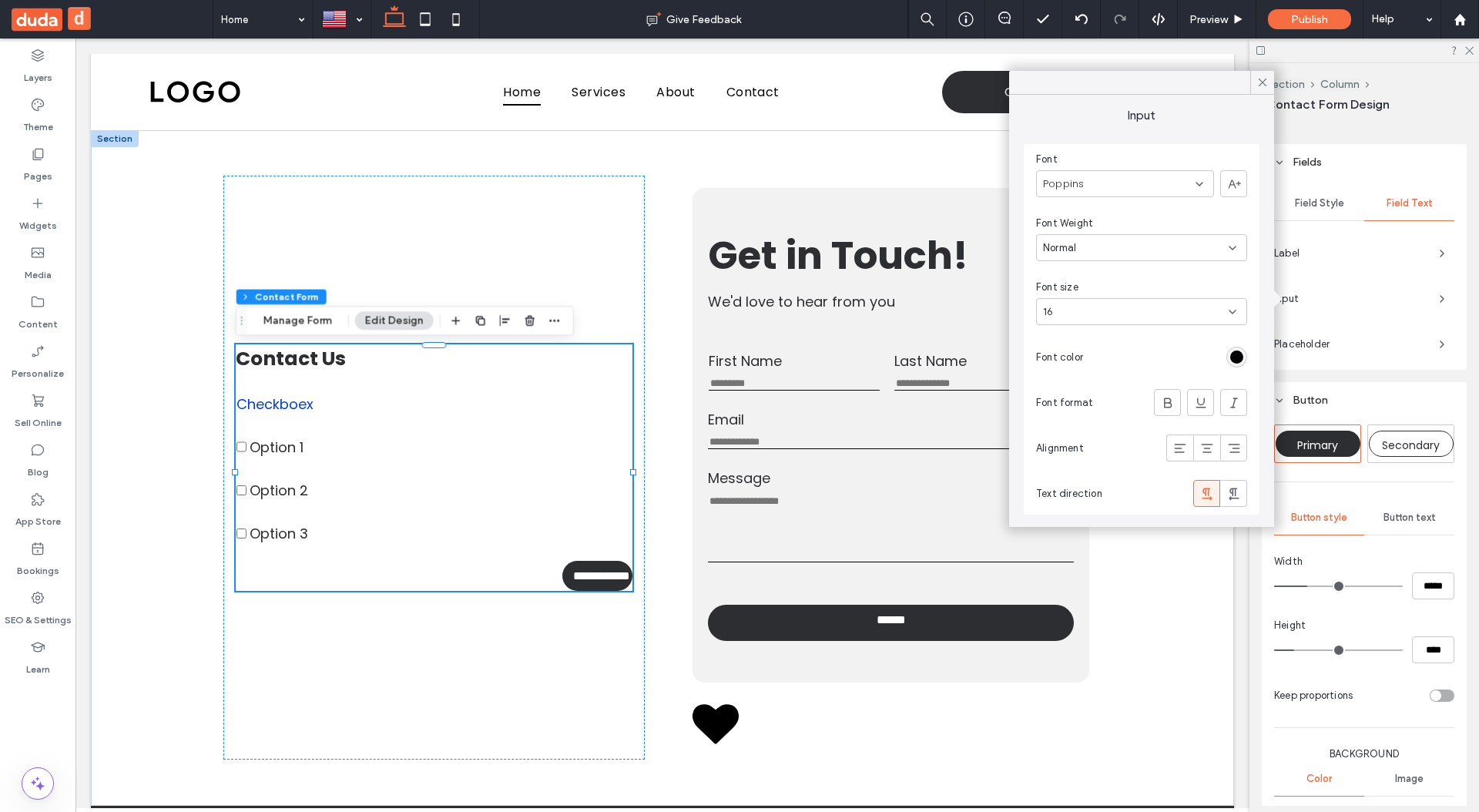
click at [1318, 299] on span "Input" at bounding box center [1351, 298] width 152 height 16
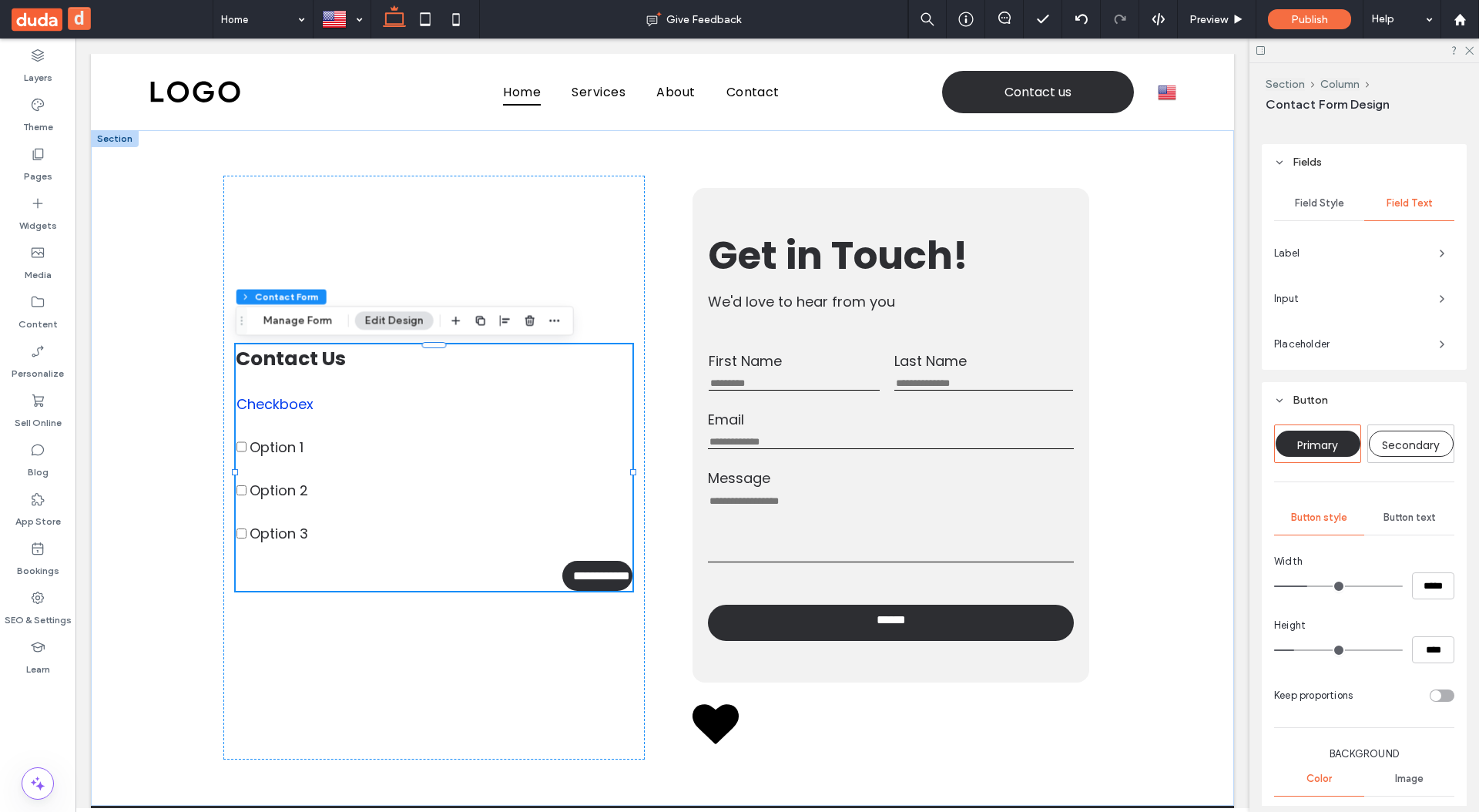
click at [1318, 299] on span "Input" at bounding box center [1351, 298] width 152 height 16
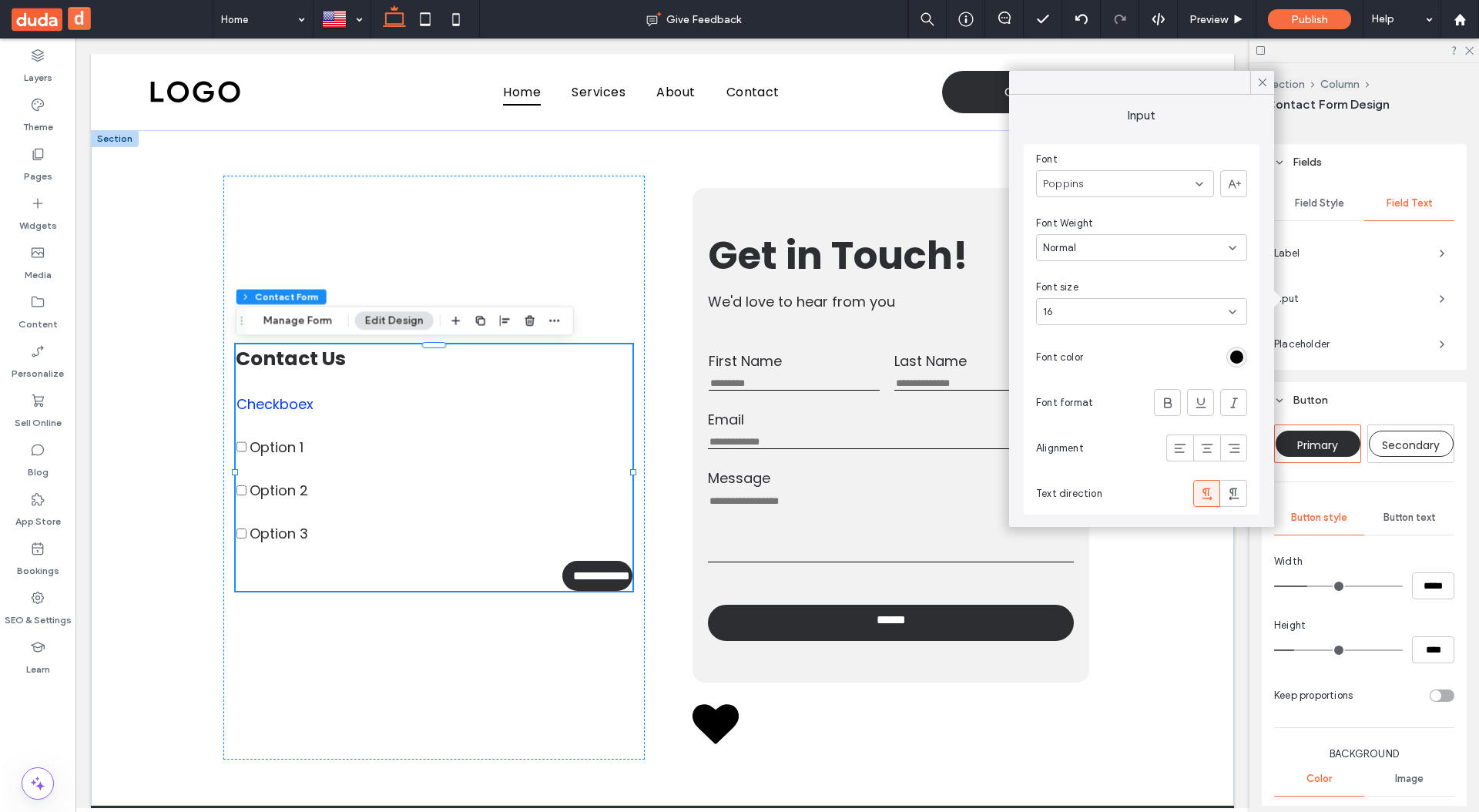
click at [1237, 355] on div "rgb(0, 0, 0)" at bounding box center [1237, 357] width 13 height 13
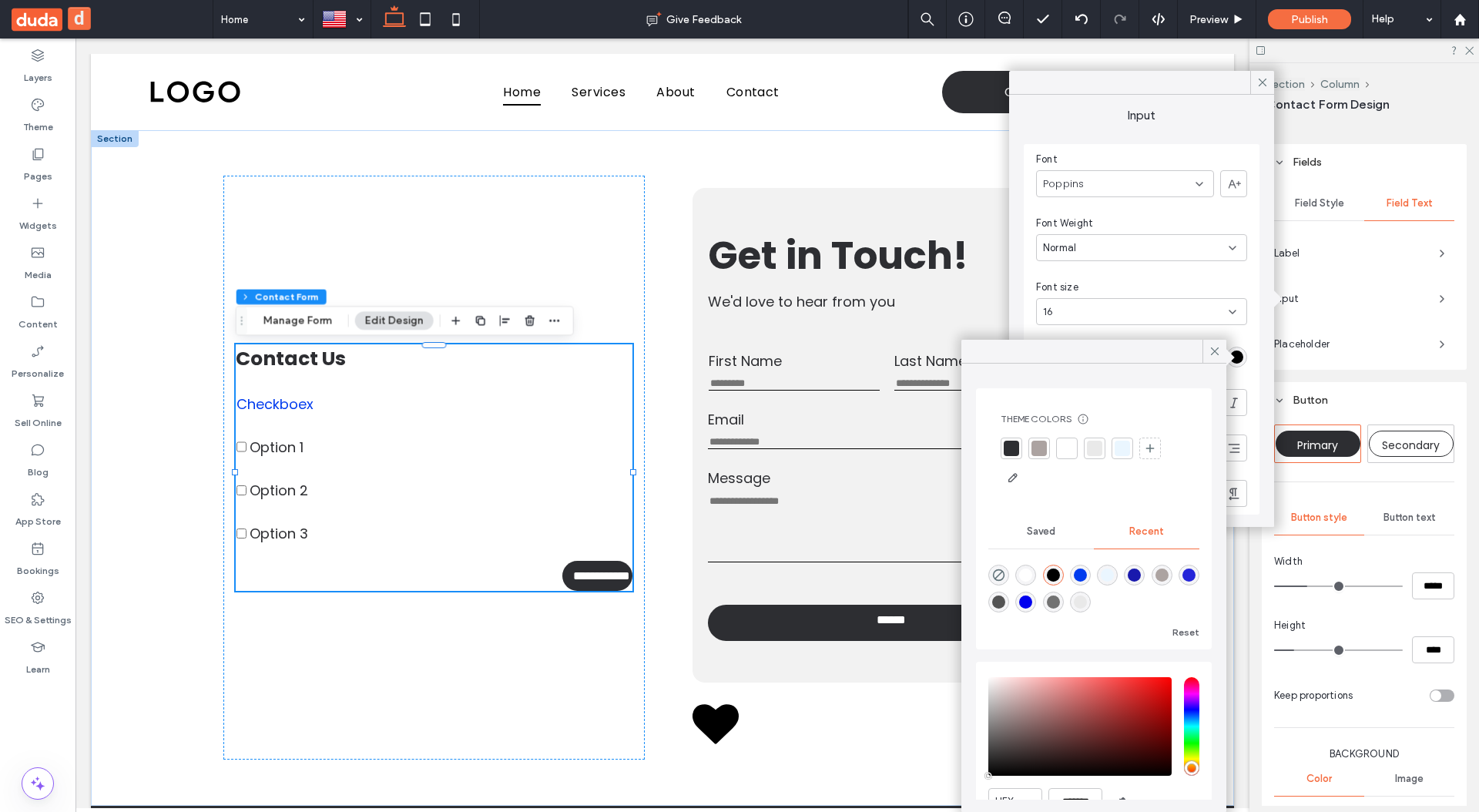
click at [1084, 578] on div "rgba(0, 59, 238, 1)" at bounding box center [1080, 575] width 13 height 13
type input "*******"
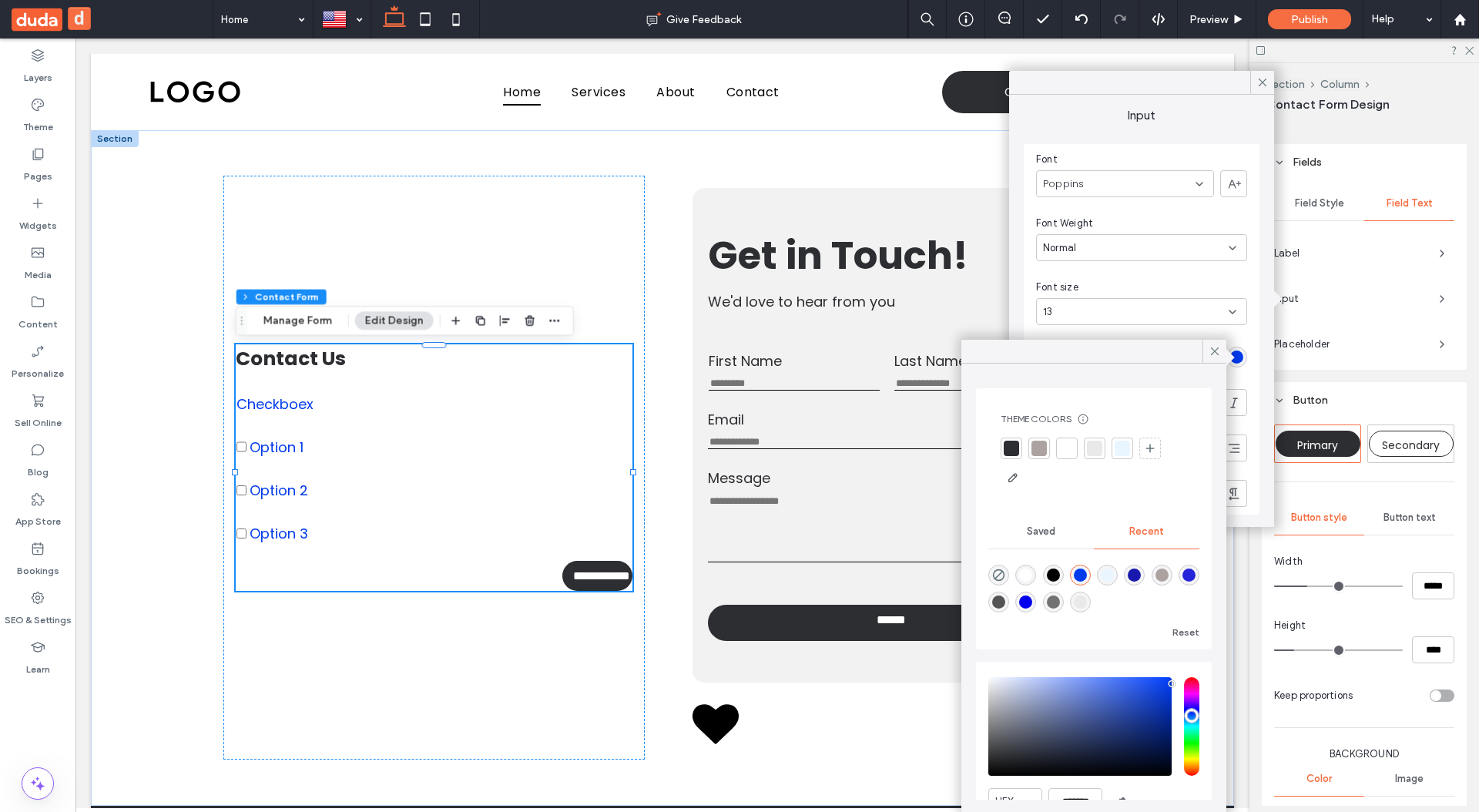
click at [1291, 340] on span "Placeholder" at bounding box center [1351, 344] width 152 height 16
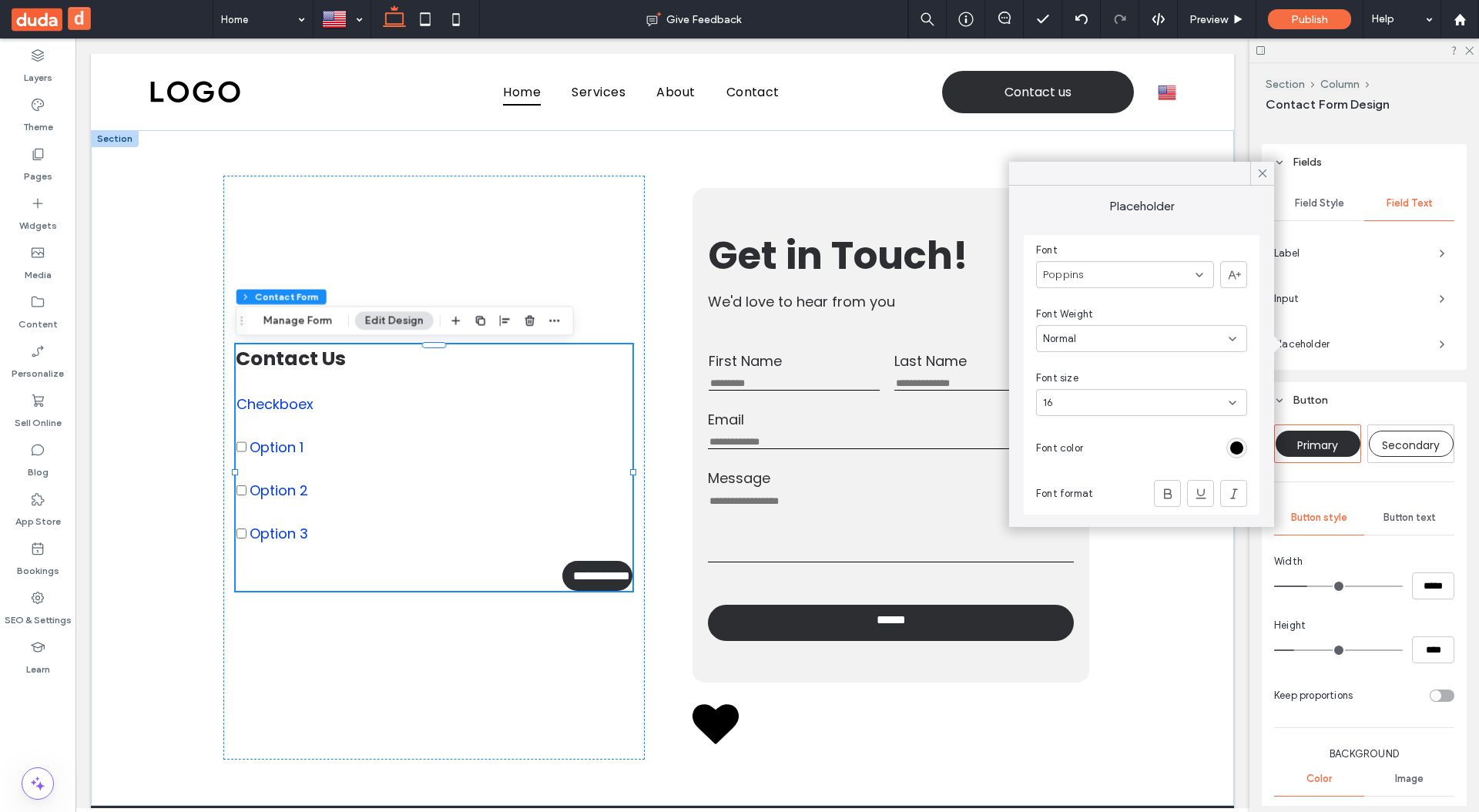
click at [1232, 443] on div "rgb(0, 0, 0)" at bounding box center [1237, 448] width 13 height 13
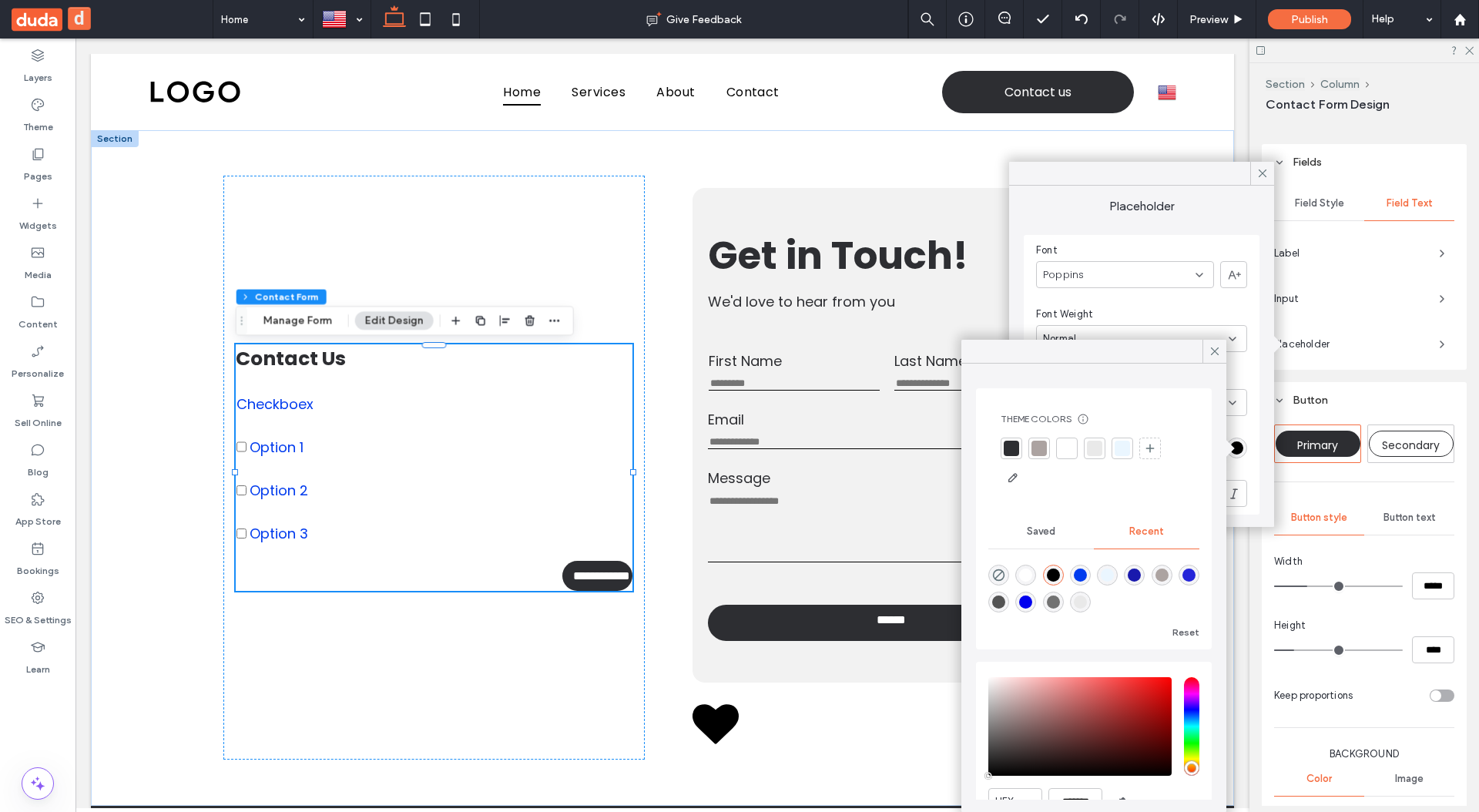
click at [1084, 577] on div "rgba(0, 59, 238, 1)" at bounding box center [1080, 575] width 13 height 13
type input "*******"
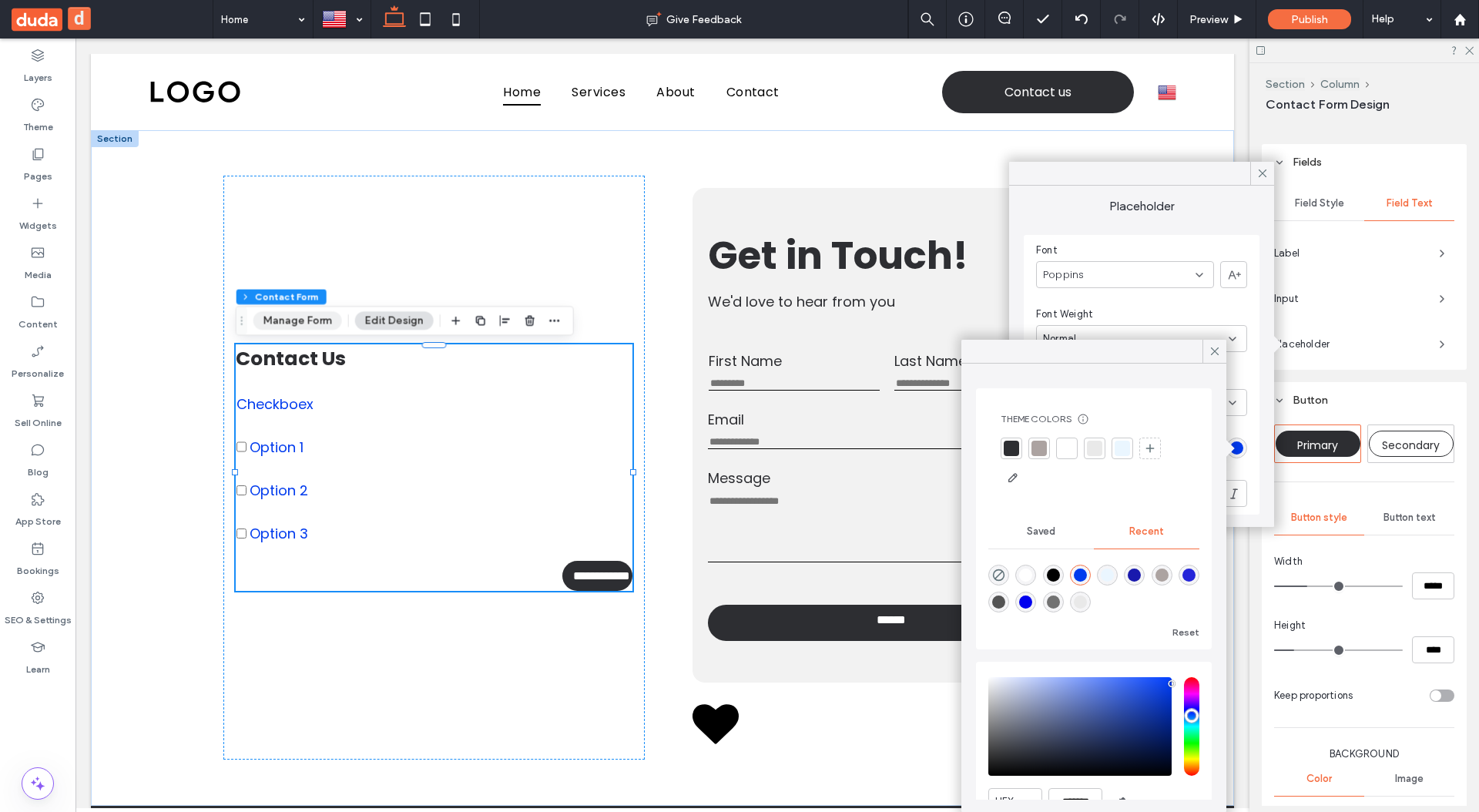
click at [292, 319] on button "Manage Form" at bounding box center [297, 320] width 89 height 18
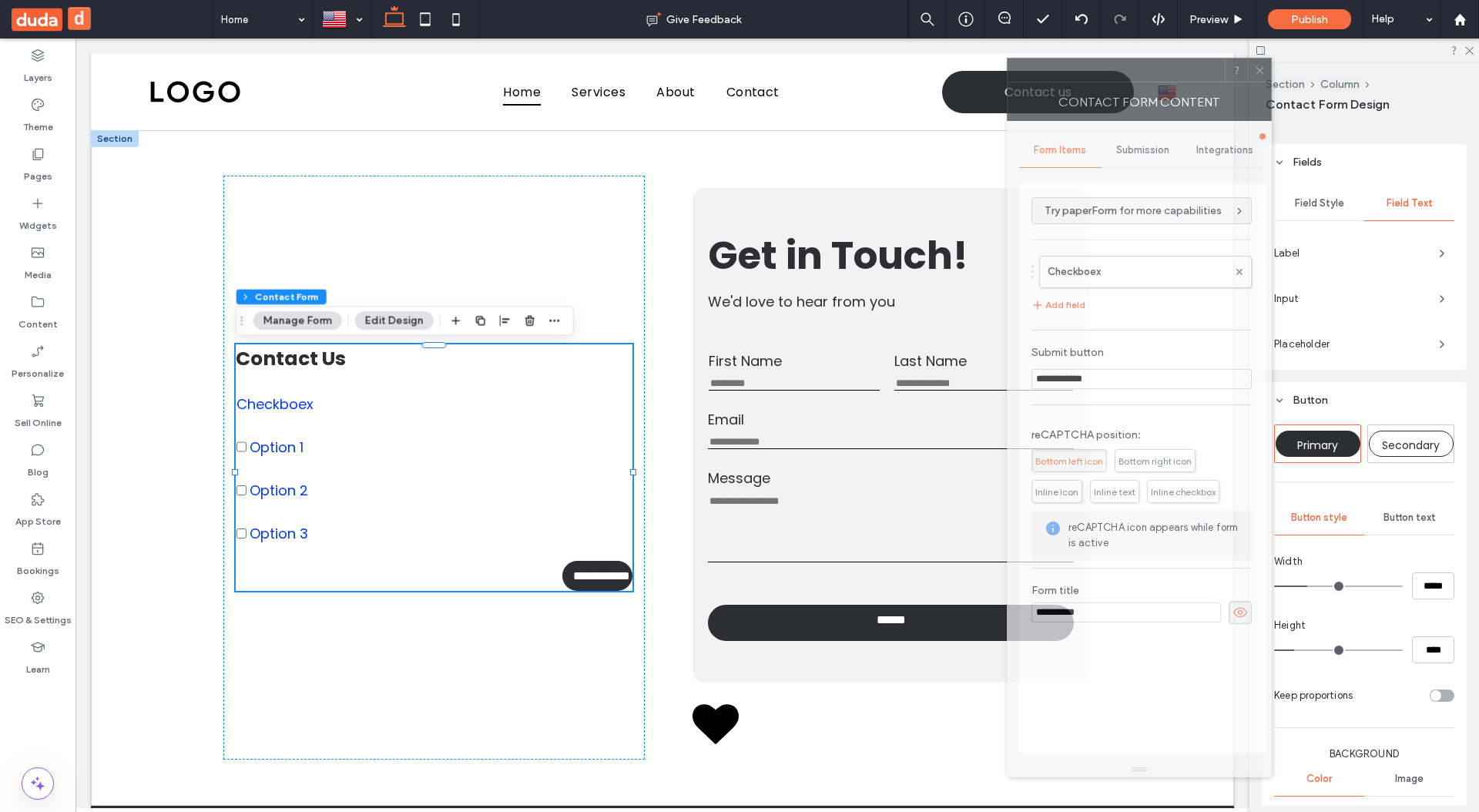
drag, startPoint x: 1279, startPoint y: 70, endPoint x: 1051, endPoint y: 147, distance: 240.7
click at [1073, 83] on div "Contact Form Content" at bounding box center [1139, 102] width 265 height 39
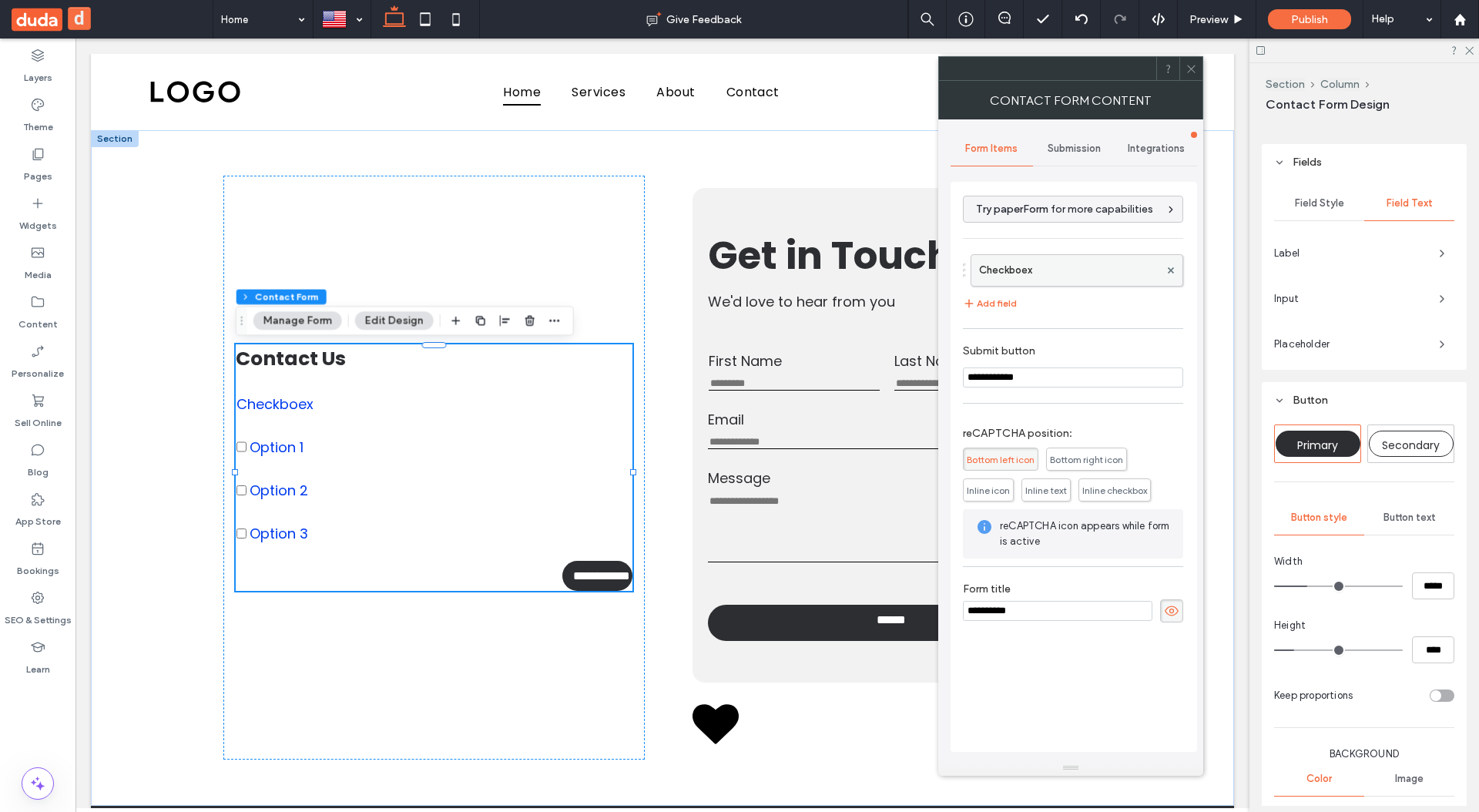
click at [1048, 271] on label "Checkboex" at bounding box center [1069, 271] width 180 height 31
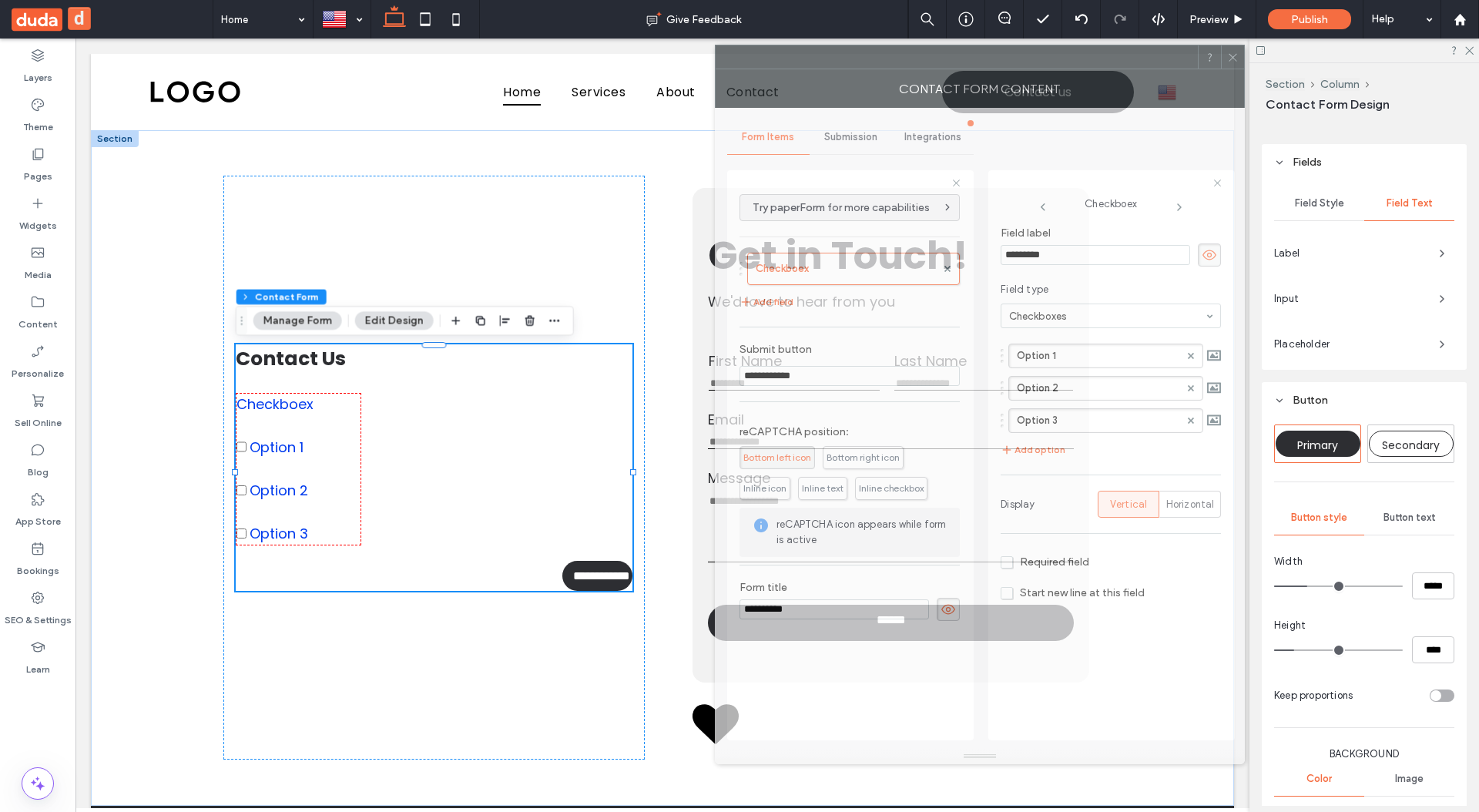
drag, startPoint x: 1181, startPoint y: 76, endPoint x: 1018, endPoint y: 257, distance: 243.6
click at [1073, 69] on div at bounding box center [957, 57] width 483 height 23
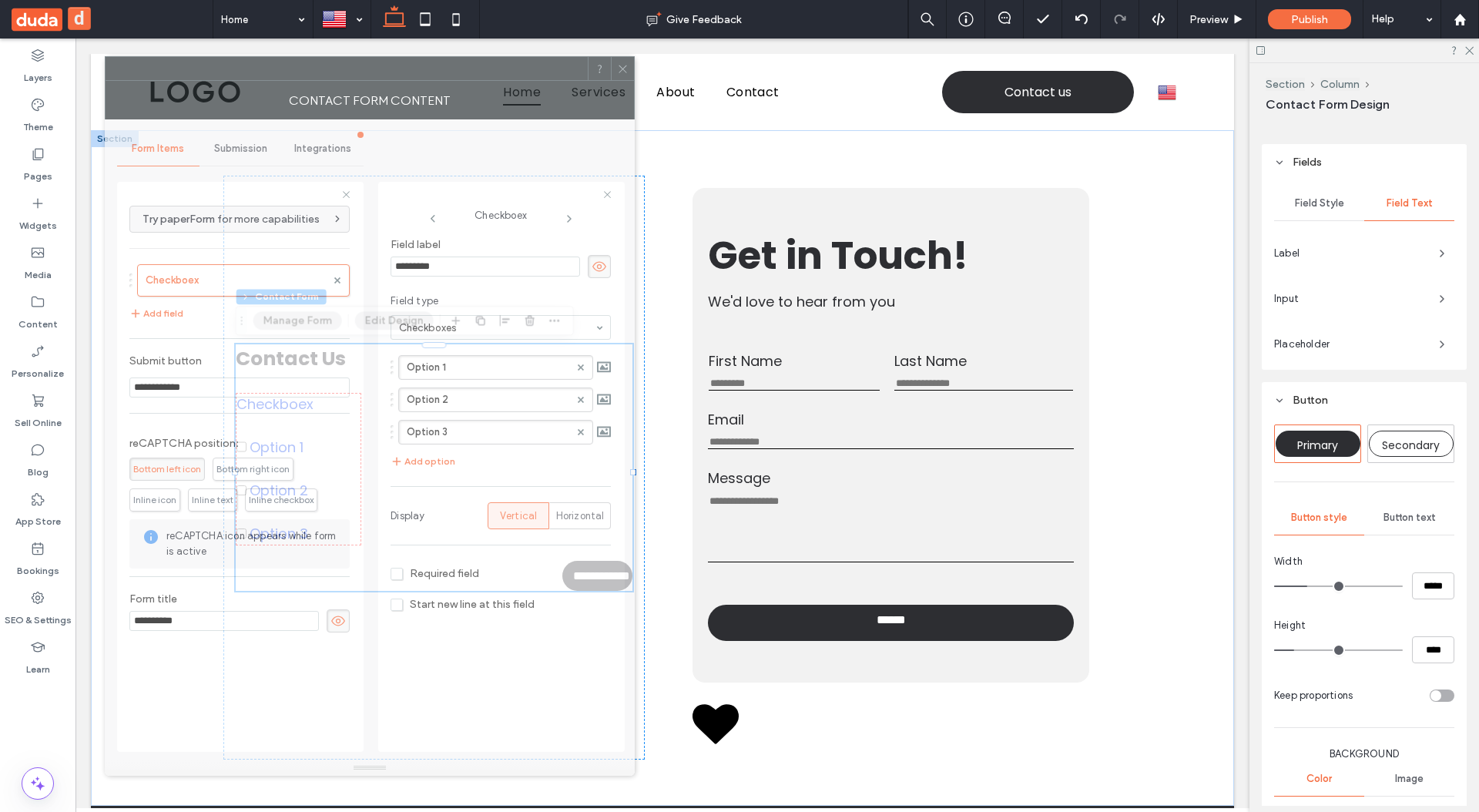
drag, startPoint x: 958, startPoint y: 72, endPoint x: 469, endPoint y: 198, distance: 505.0
click at [353, 82] on div "Contact Form Content" at bounding box center [370, 100] width 530 height 39
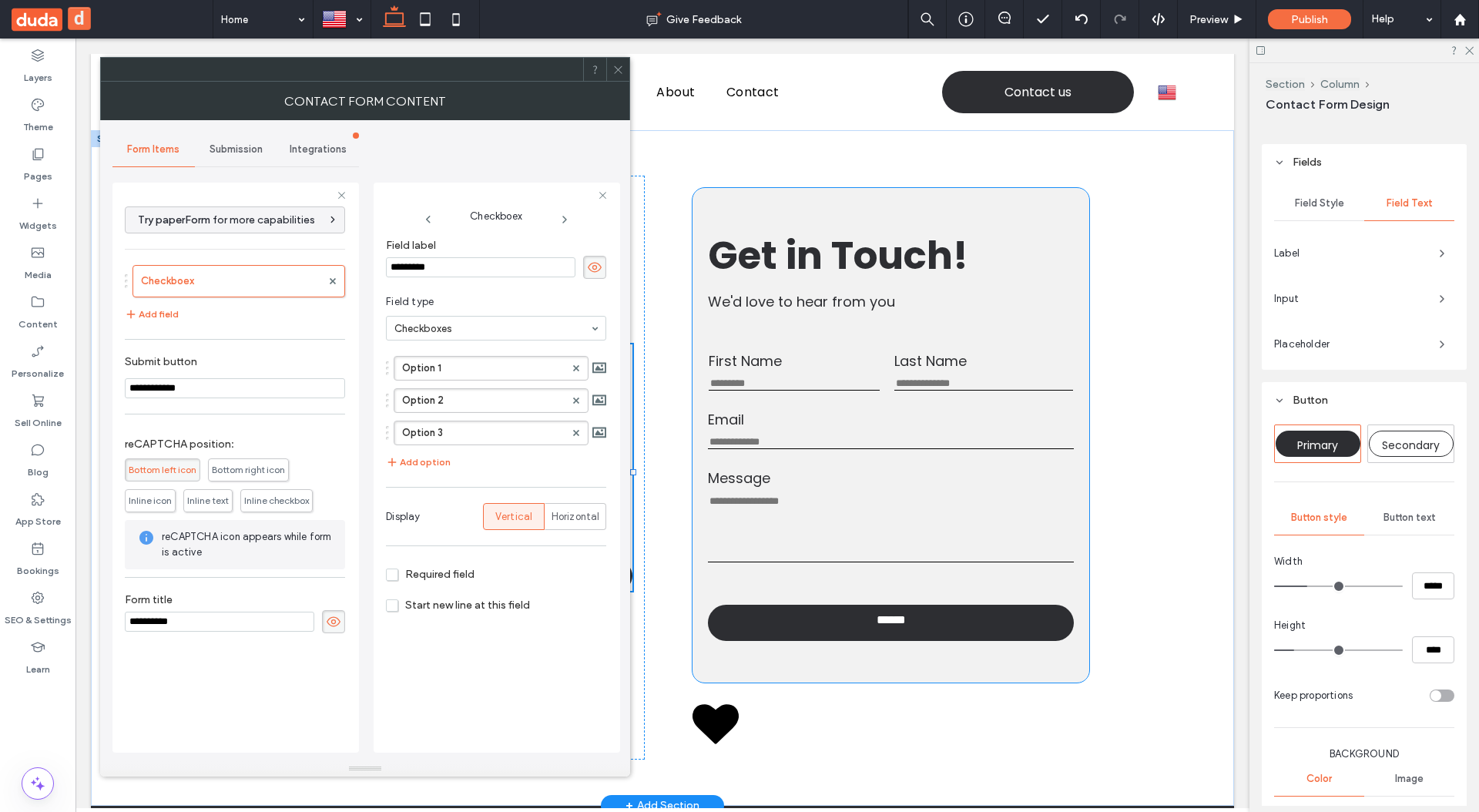
drag, startPoint x: 766, startPoint y: 492, endPoint x: 848, endPoint y: 508, distance: 83.5
click at [766, 488] on label "Message" at bounding box center [891, 478] width 365 height 21
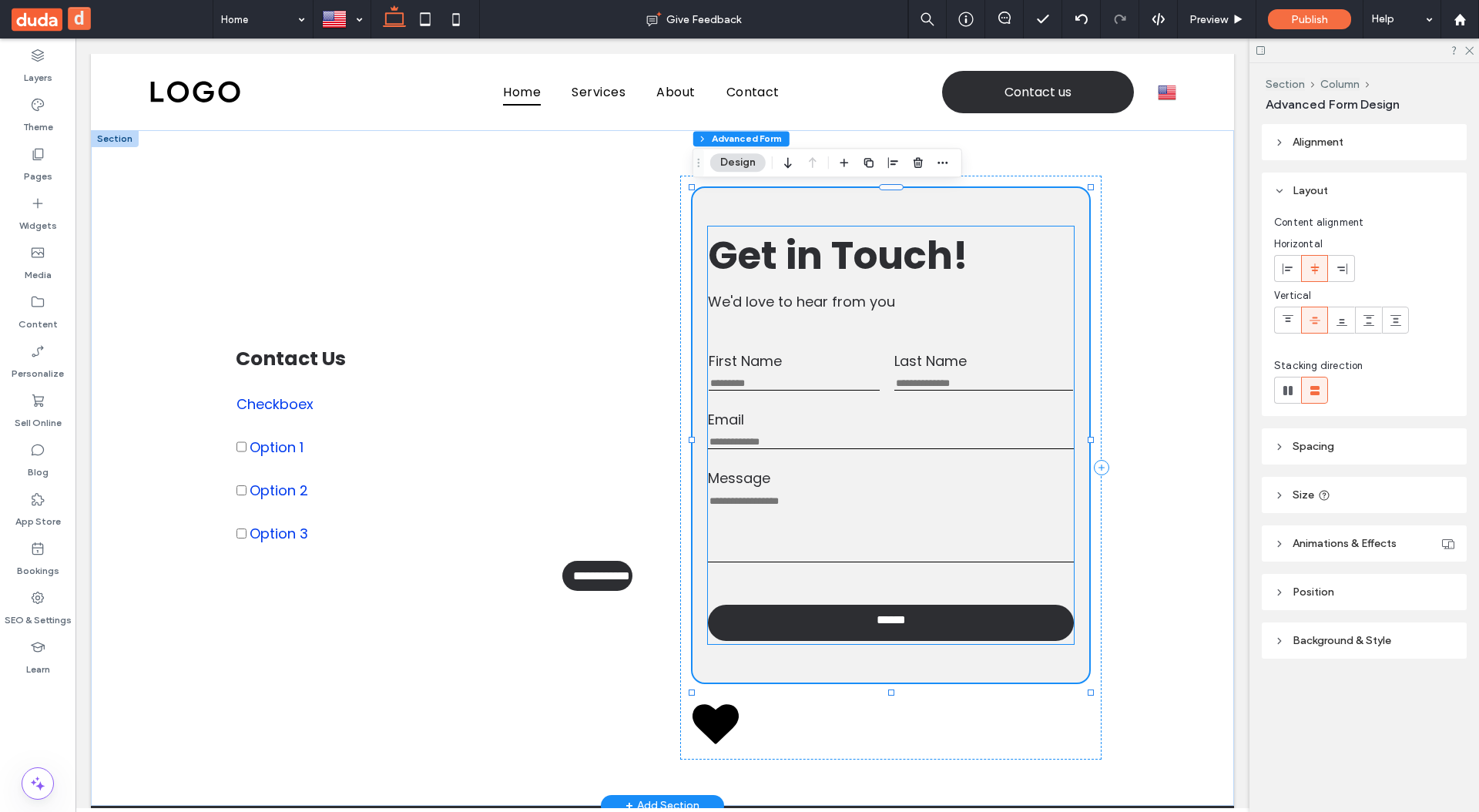
click at [863, 515] on textarea "Message" at bounding box center [891, 528] width 365 height 68
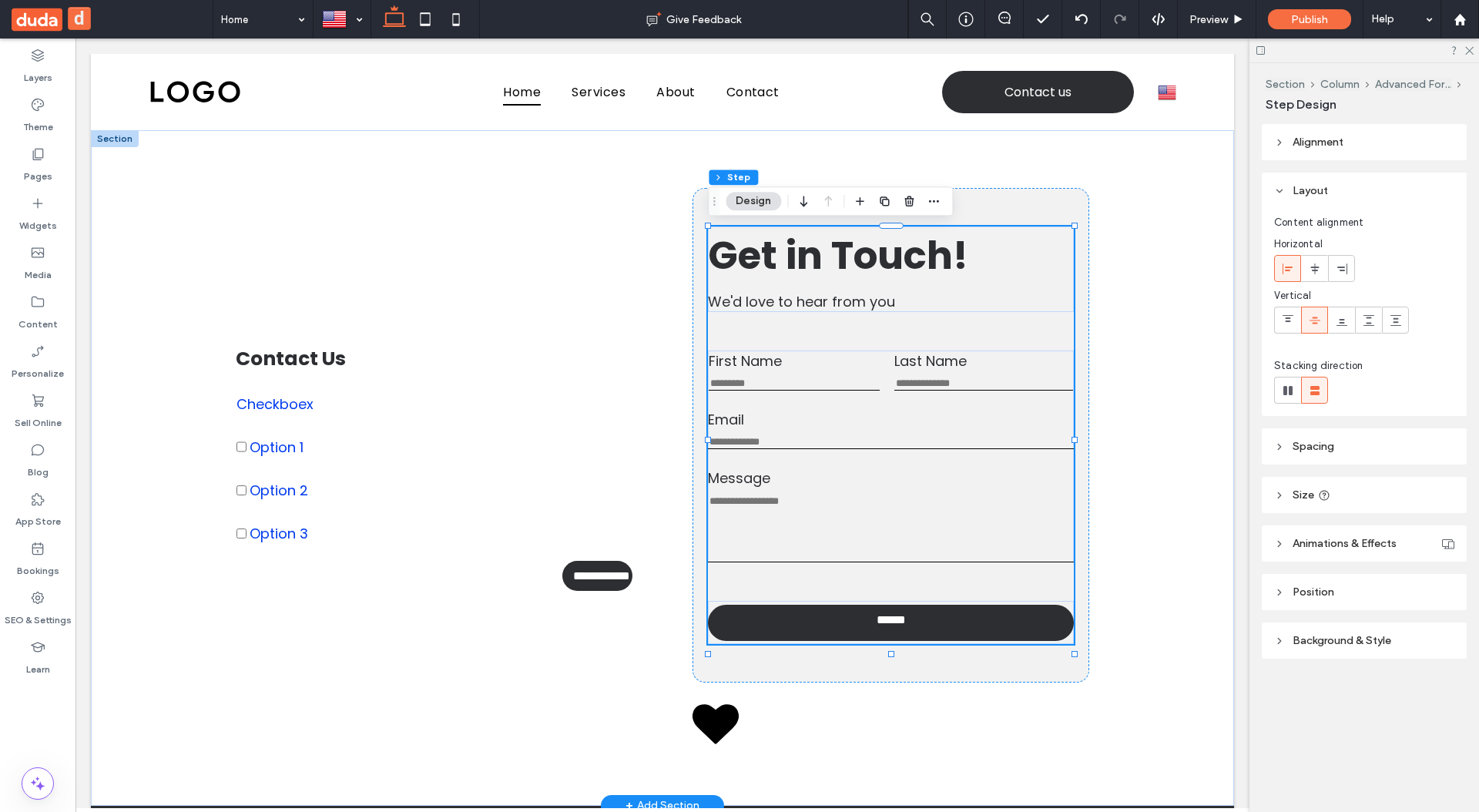
click at [863, 515] on textarea "Message" at bounding box center [891, 528] width 365 height 68
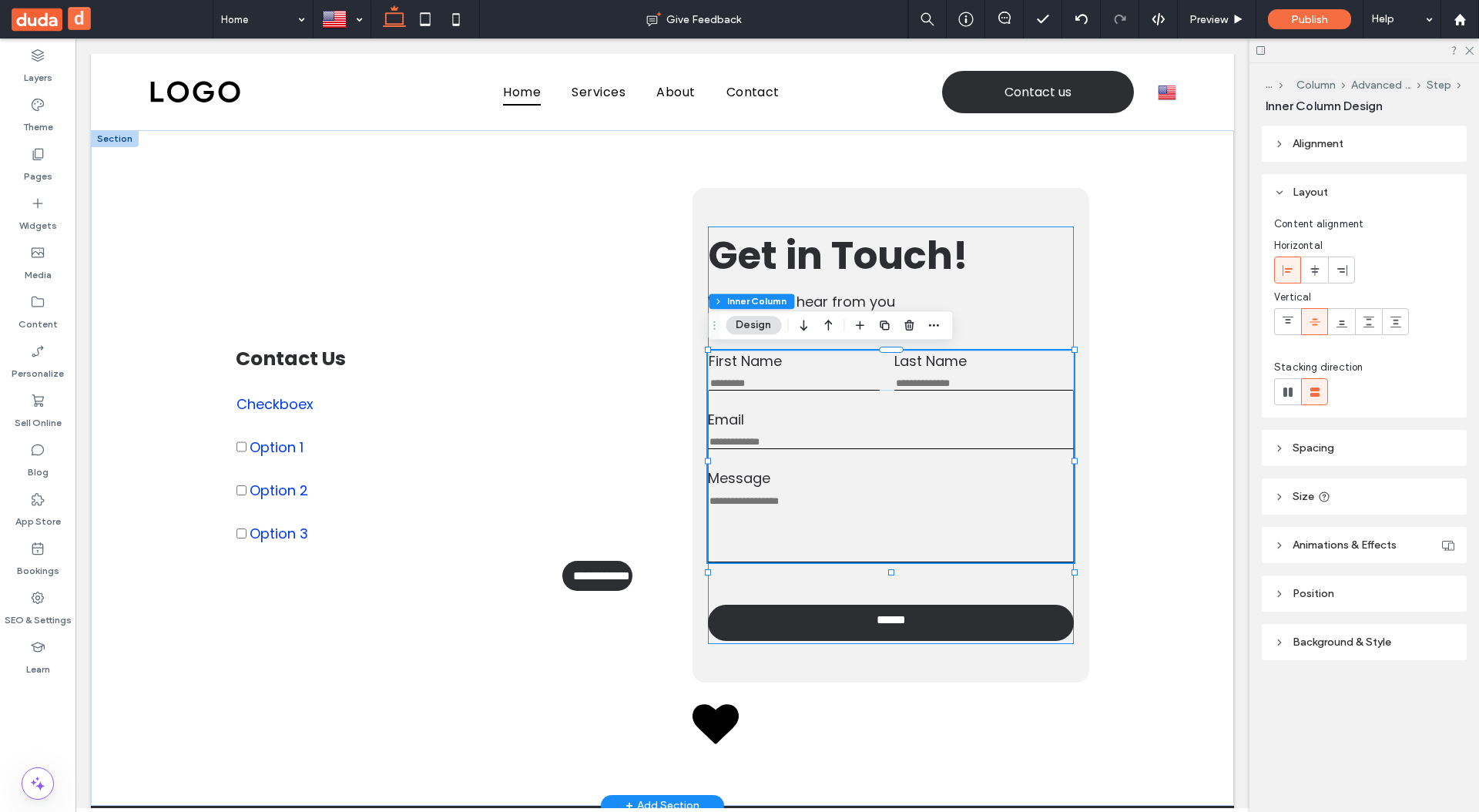
click at [863, 515] on textarea "Message" at bounding box center [891, 528] width 365 height 68
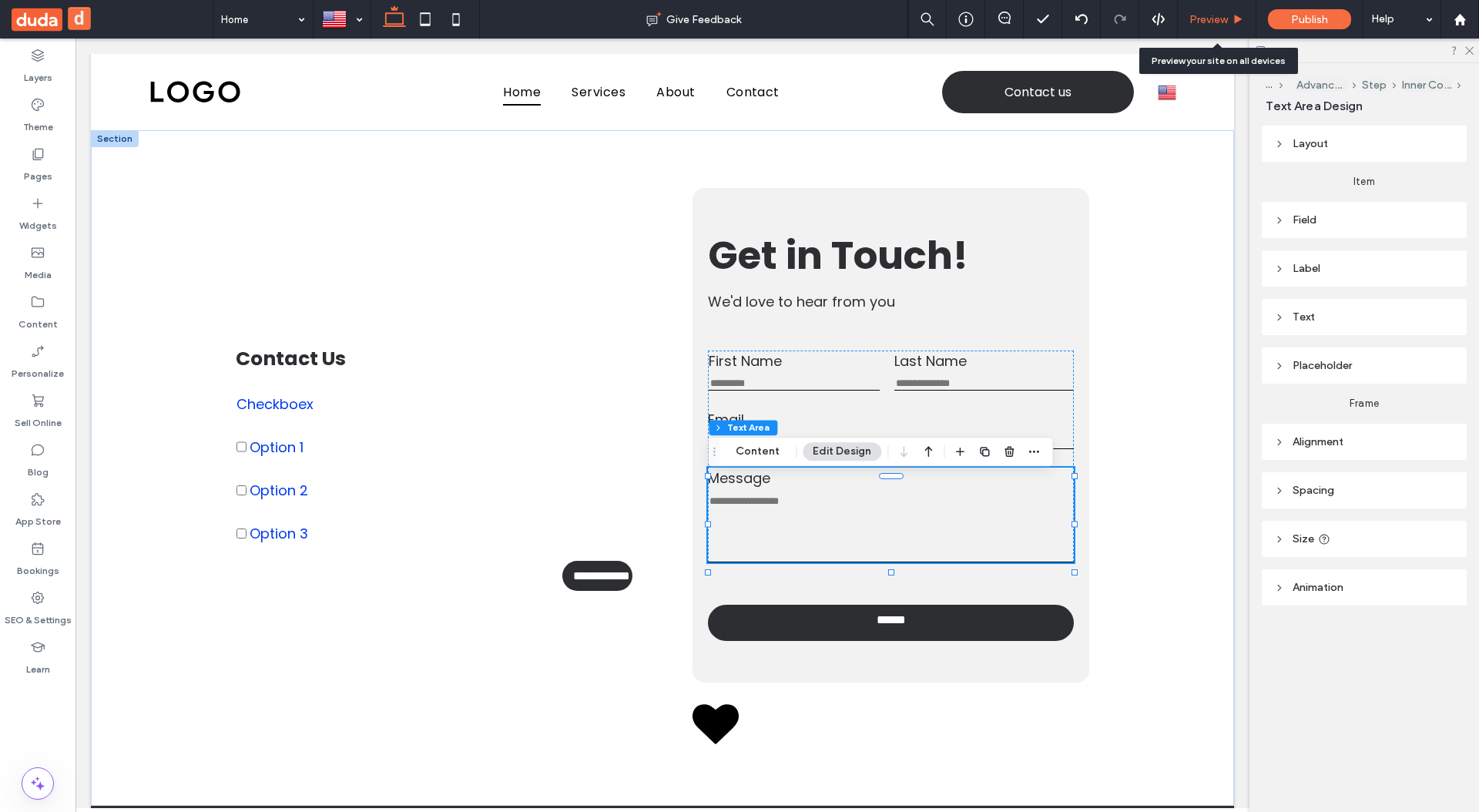
click at [1218, 22] on span "Preview" at bounding box center [1208, 19] width 39 height 13
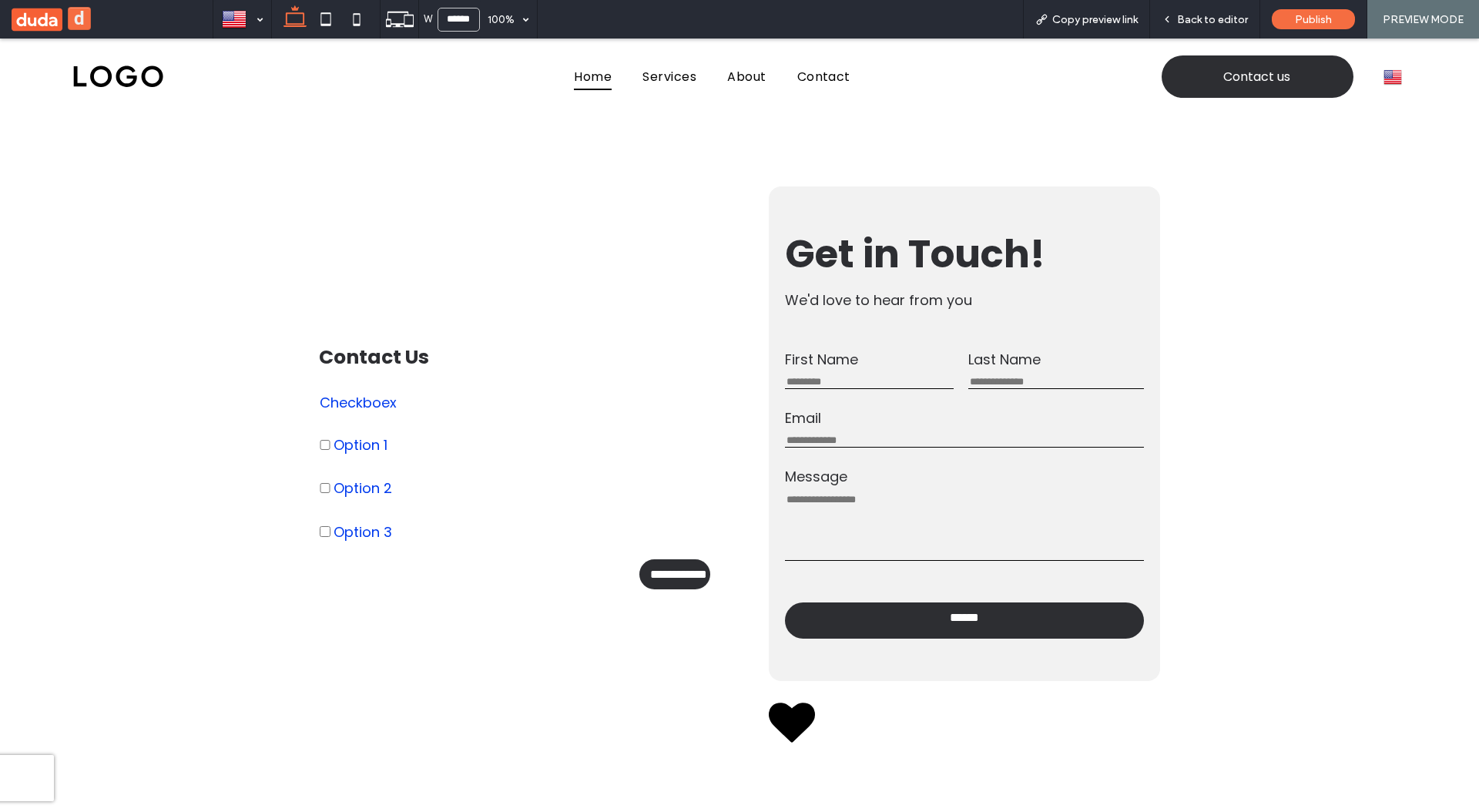
click at [382, 468] on span at bounding box center [380, 466] width 122 height 21
click at [367, 472] on span at bounding box center [380, 466] width 122 height 21
click at [358, 489] on span "Option 2" at bounding box center [363, 488] width 59 height 21
click at [1196, 17] on span "Back to editor" at bounding box center [1212, 19] width 71 height 13
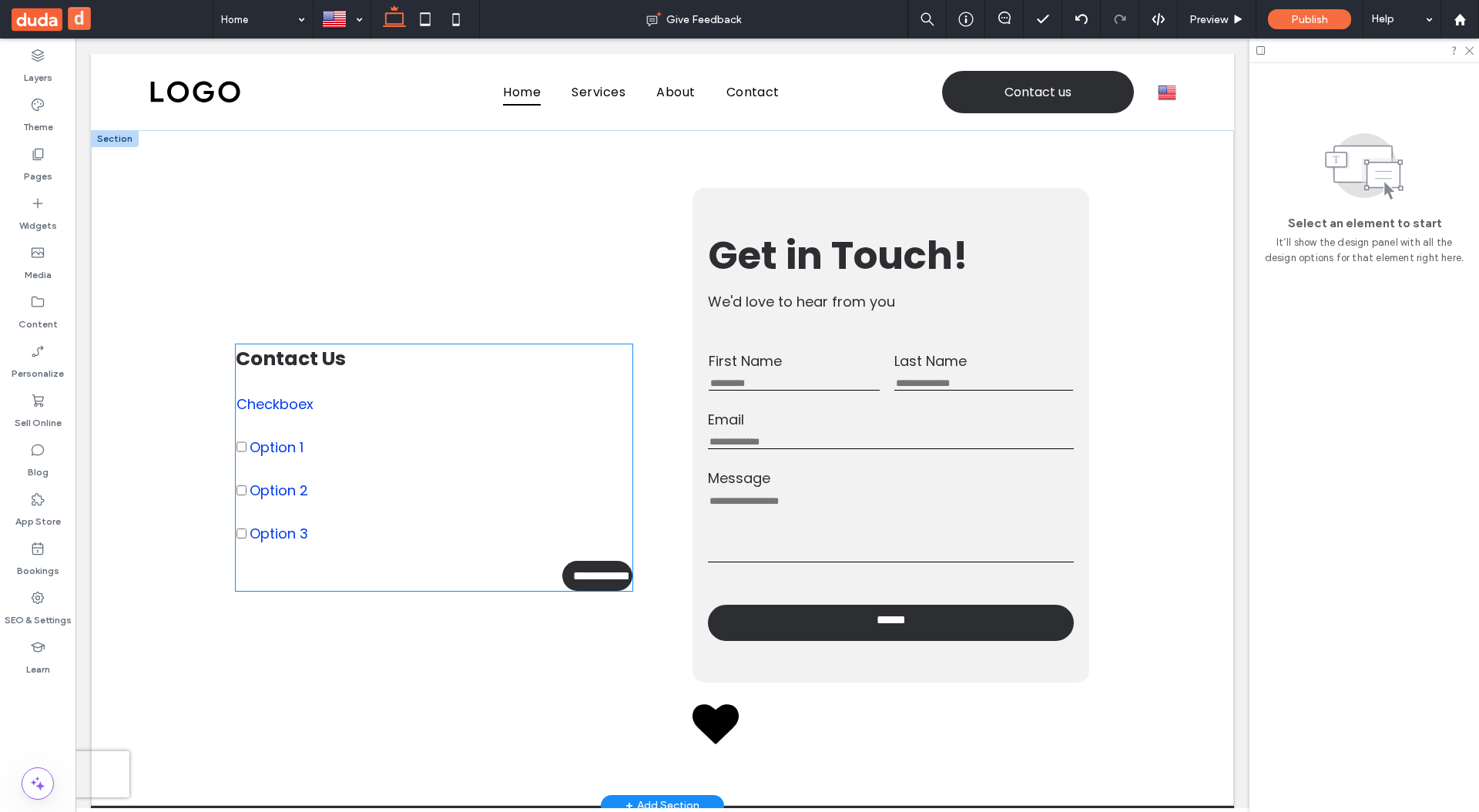
click at [286, 442] on span "Option 1" at bounding box center [276, 447] width 54 height 21
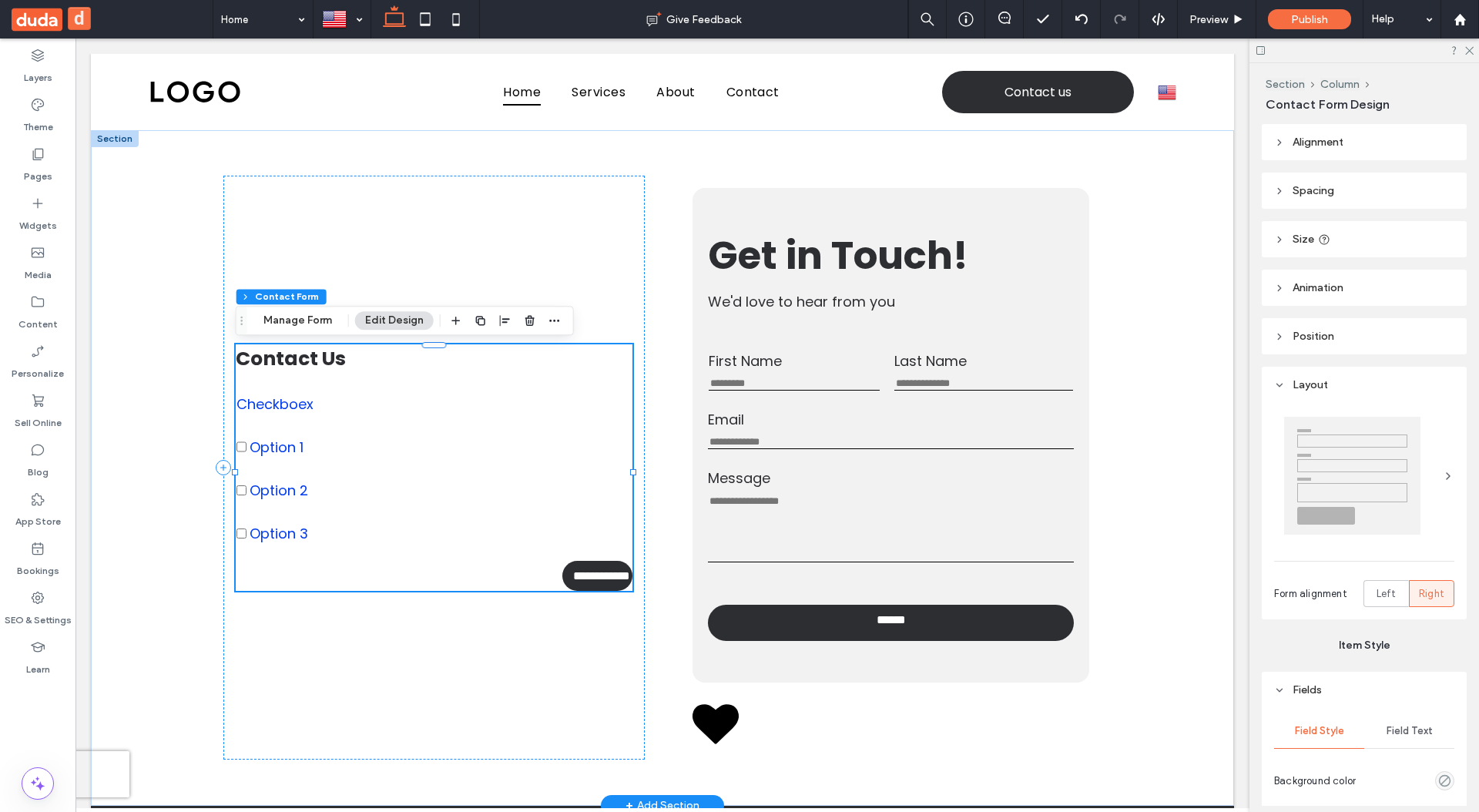
type input "*"
type input "***"
click at [286, 442] on span "Option 1" at bounding box center [276, 447] width 54 height 21
click at [248, 496] on label "Option 2" at bounding box center [298, 480] width 124 height 43
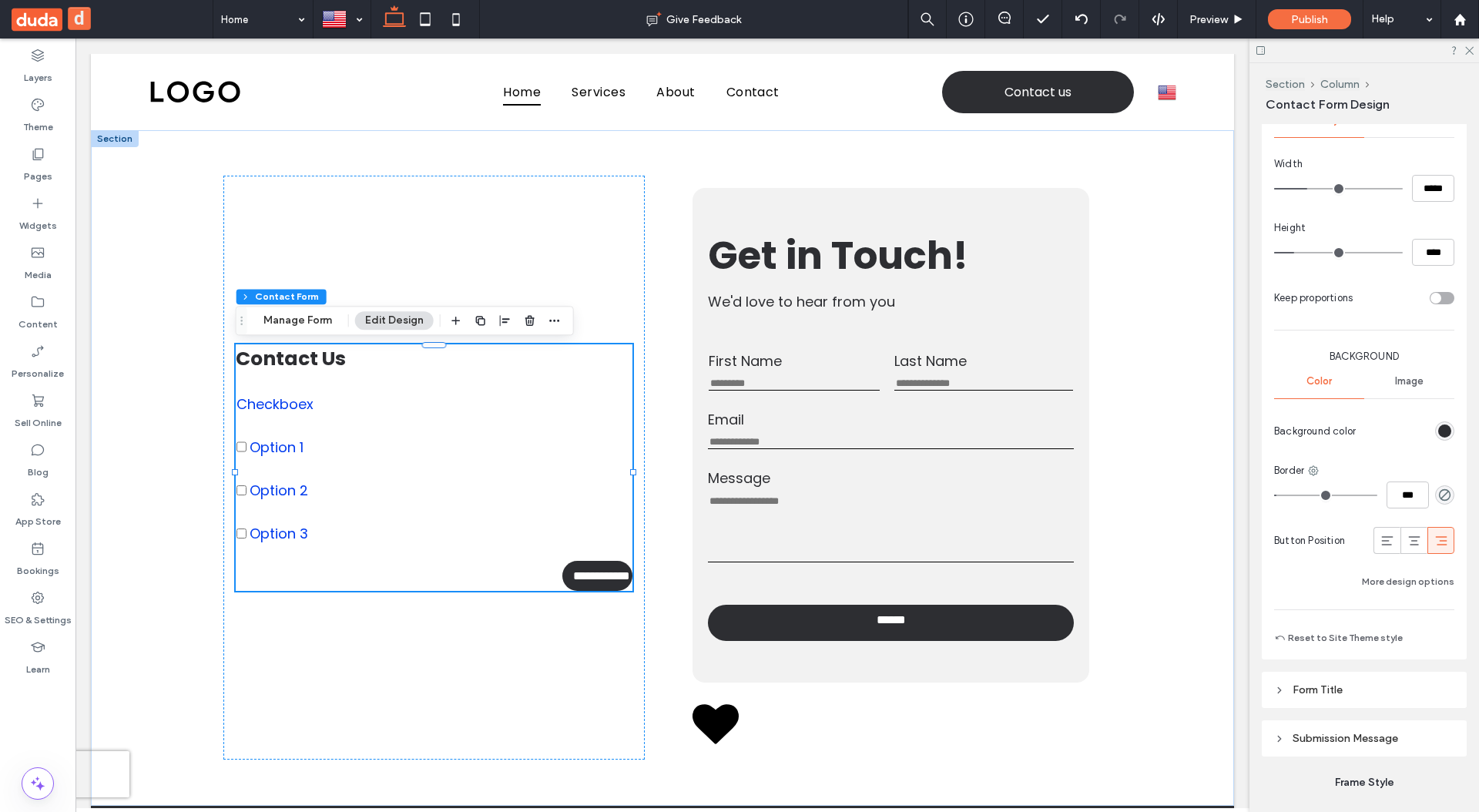
scroll to position [1020, 0]
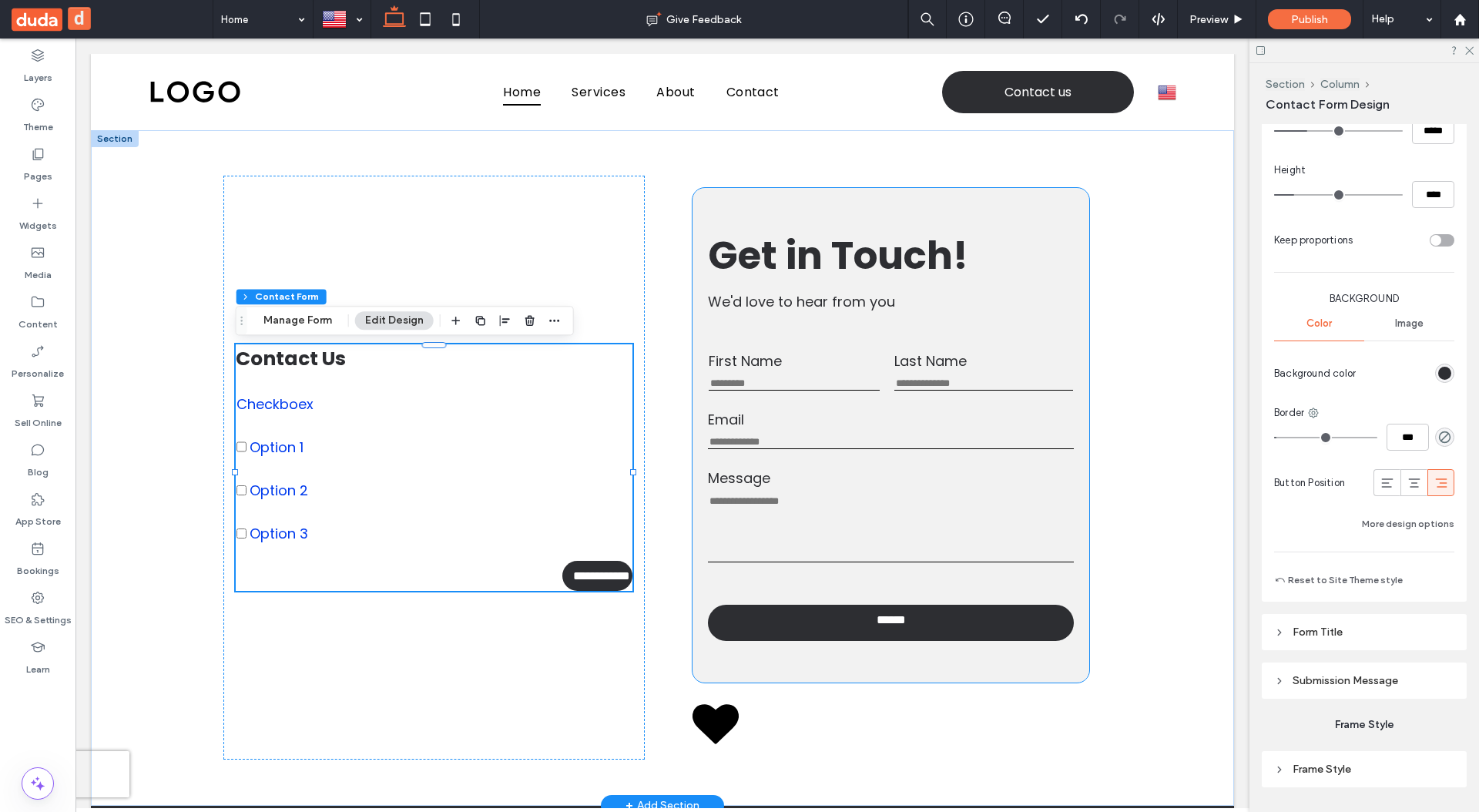
click at [814, 365] on label "First Name" at bounding box center [794, 361] width 171 height 21
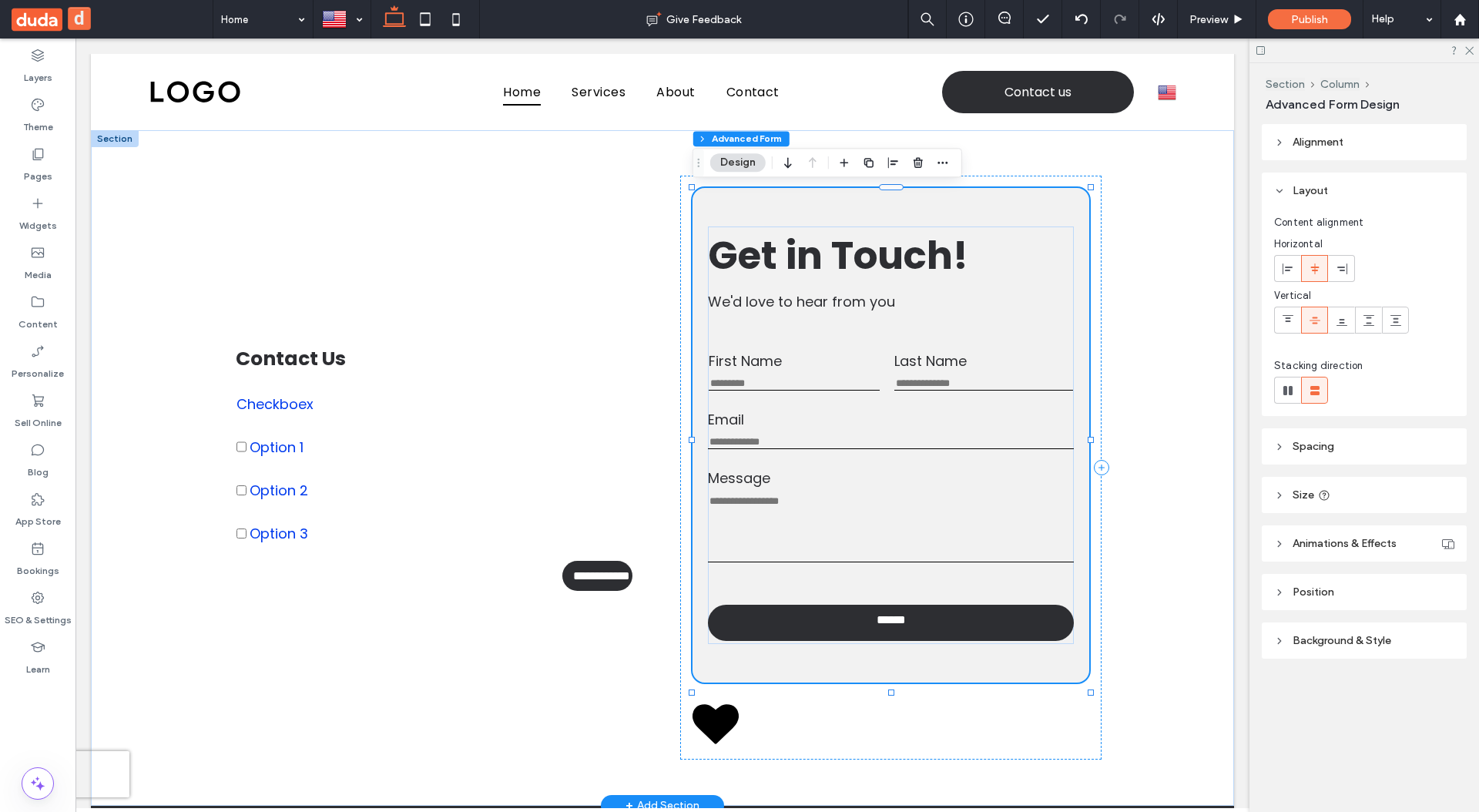
click at [814, 365] on label "First Name" at bounding box center [794, 361] width 171 height 21
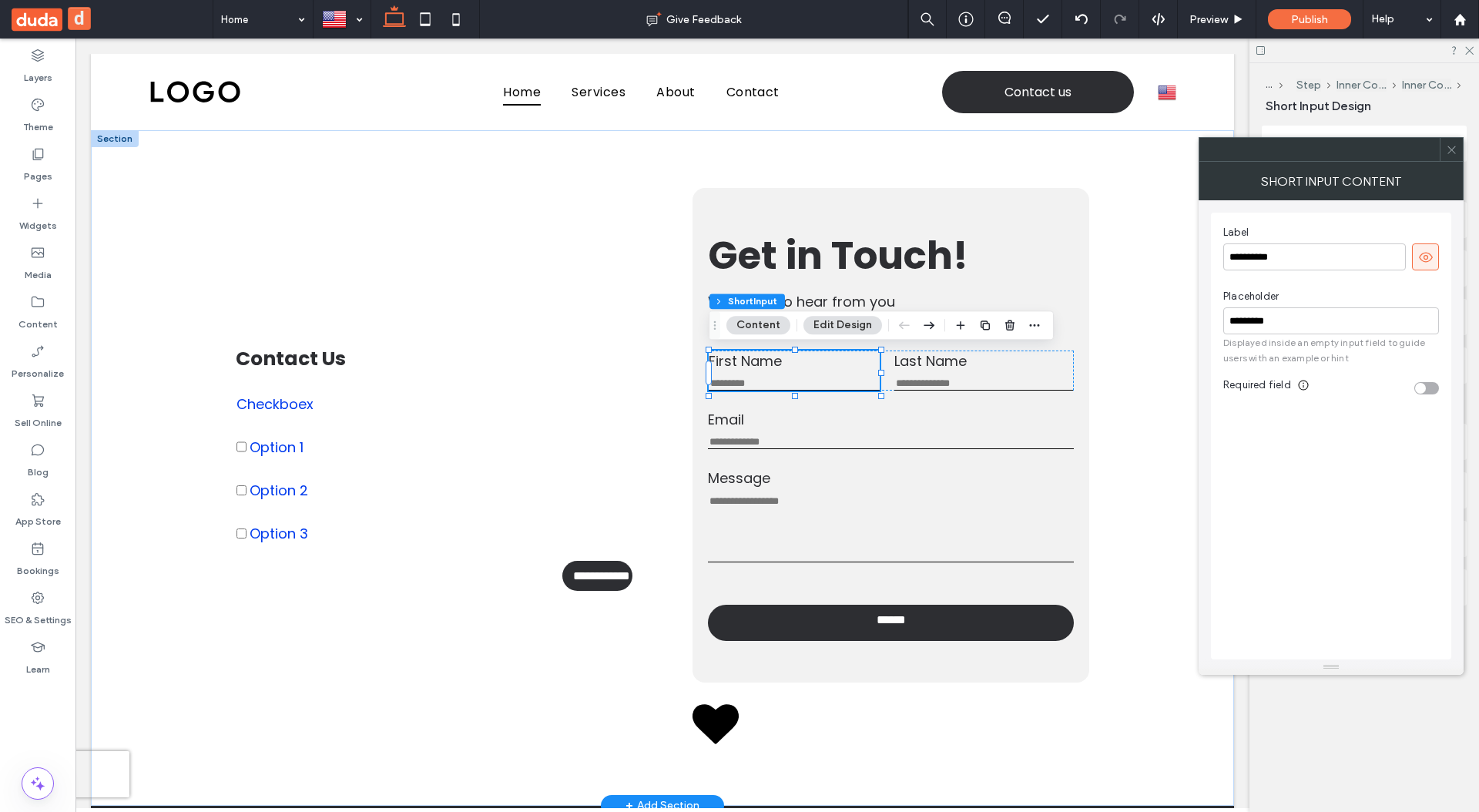
click at [814, 365] on label "First Name" at bounding box center [794, 361] width 171 height 21
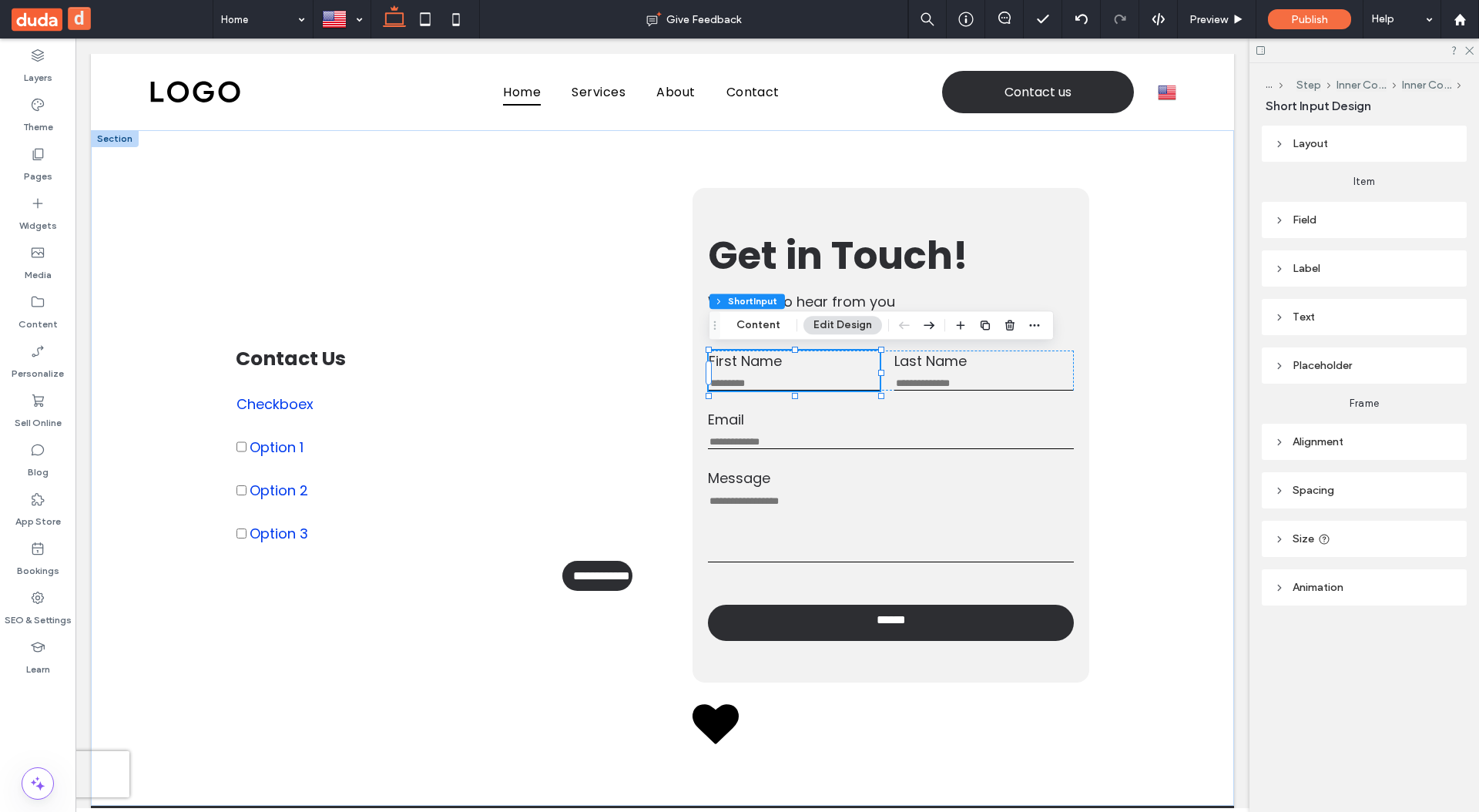
click at [1338, 260] on header "Label" at bounding box center [1363, 268] width 205 height 36
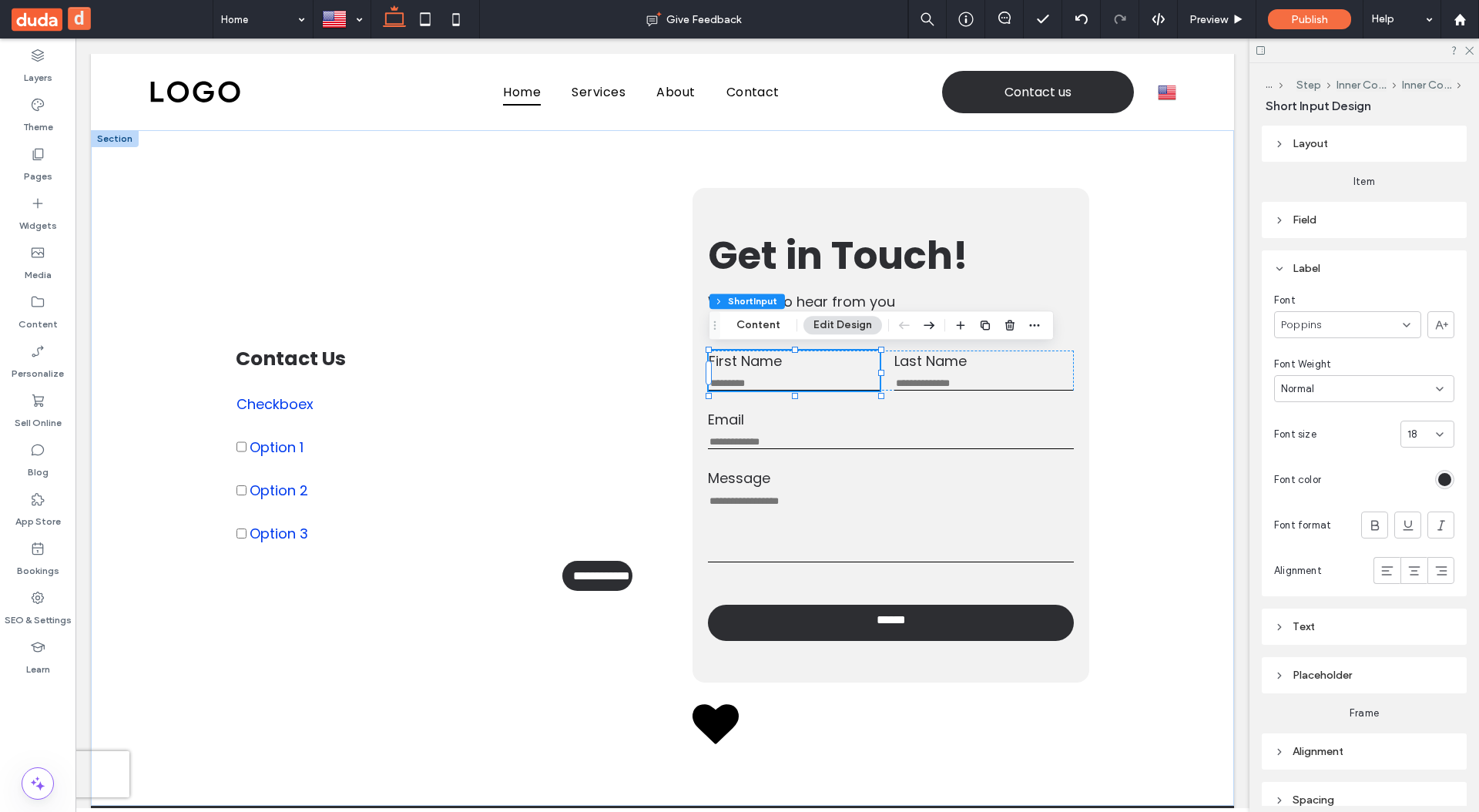
click at [1344, 264] on header "Label" at bounding box center [1363, 268] width 205 height 36
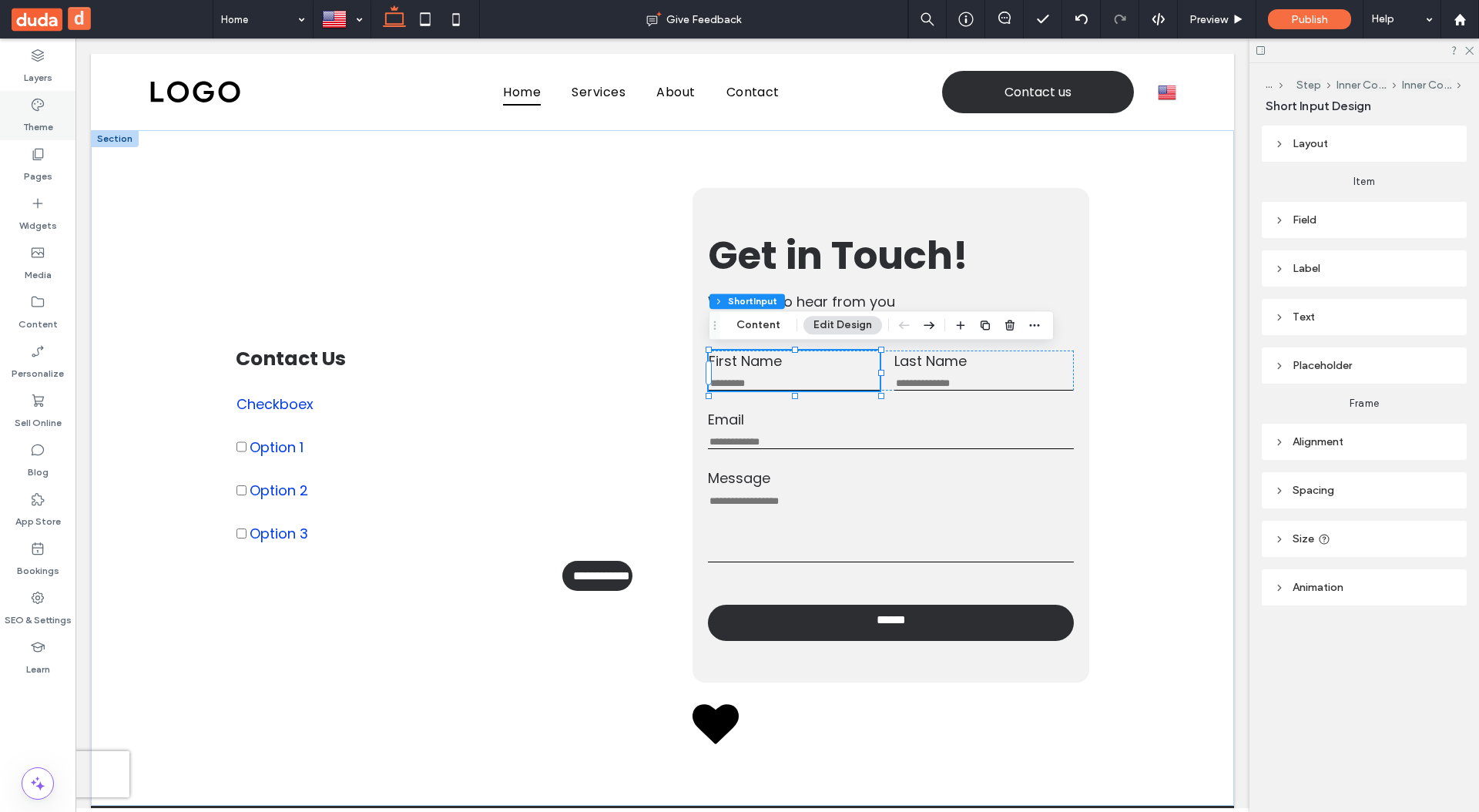
click at [54, 102] on div "Theme" at bounding box center [38, 116] width 75 height 50
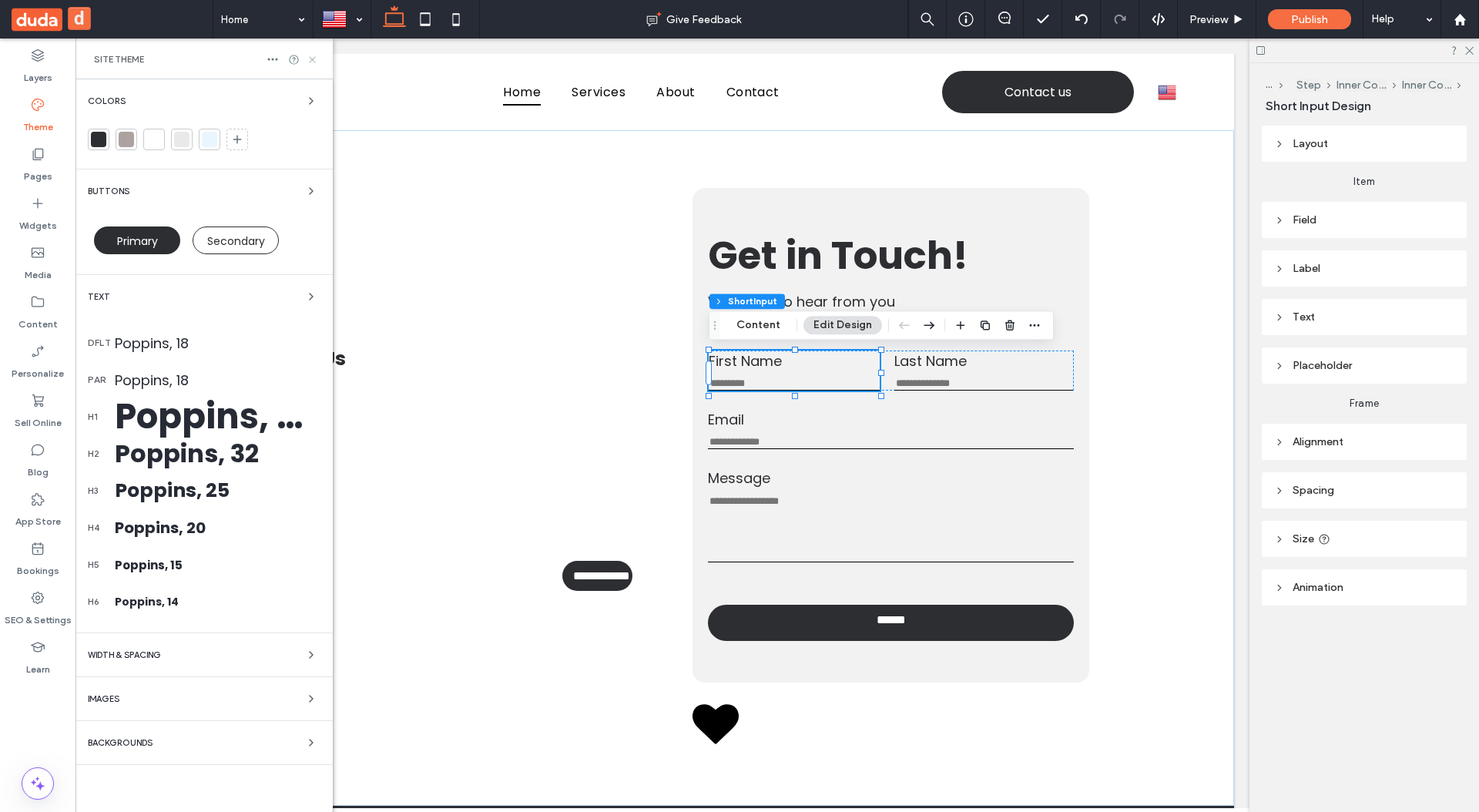
click at [312, 59] on use at bounding box center [312, 59] width 6 height 6
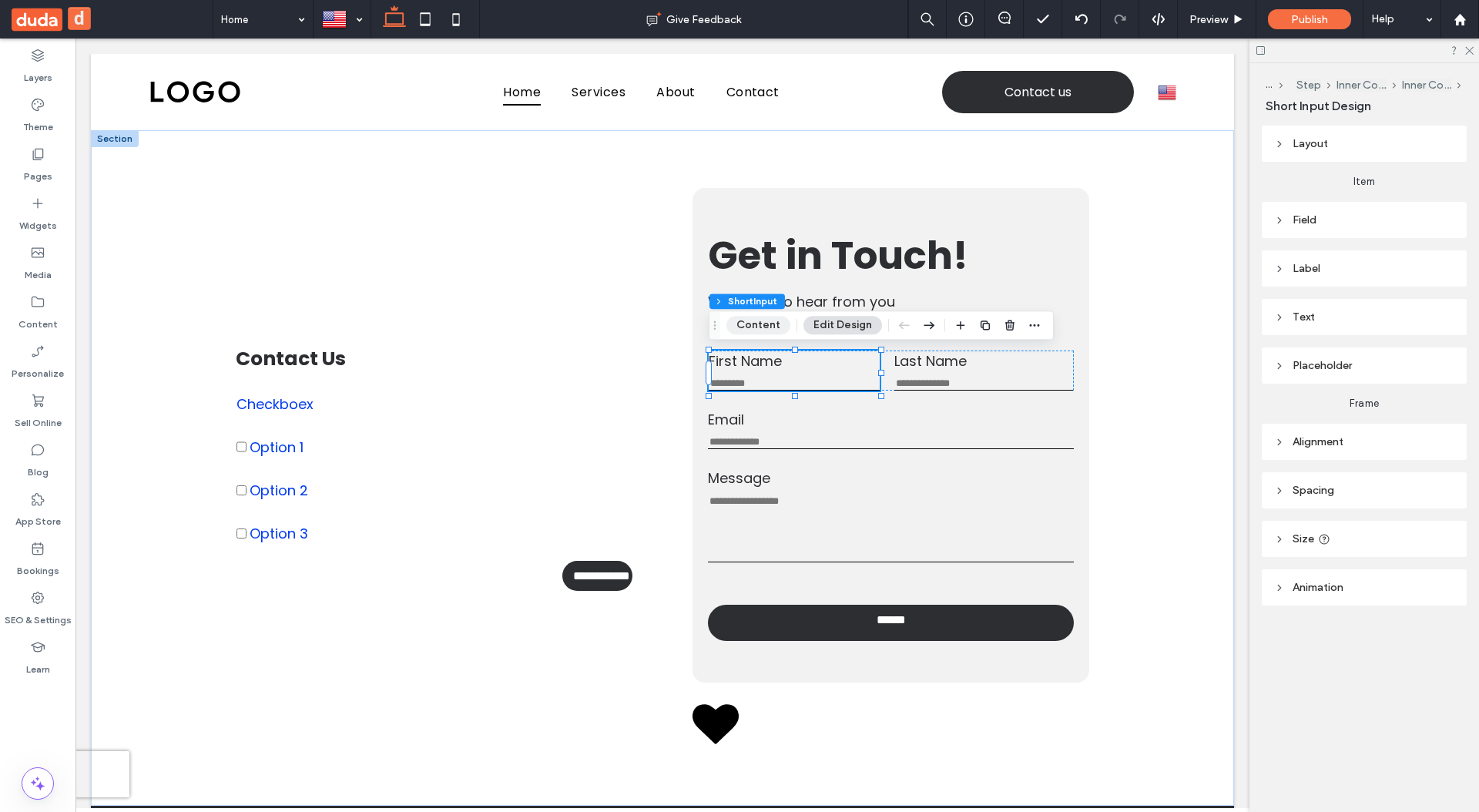
click at [757, 322] on button "Content" at bounding box center [759, 325] width 64 height 18
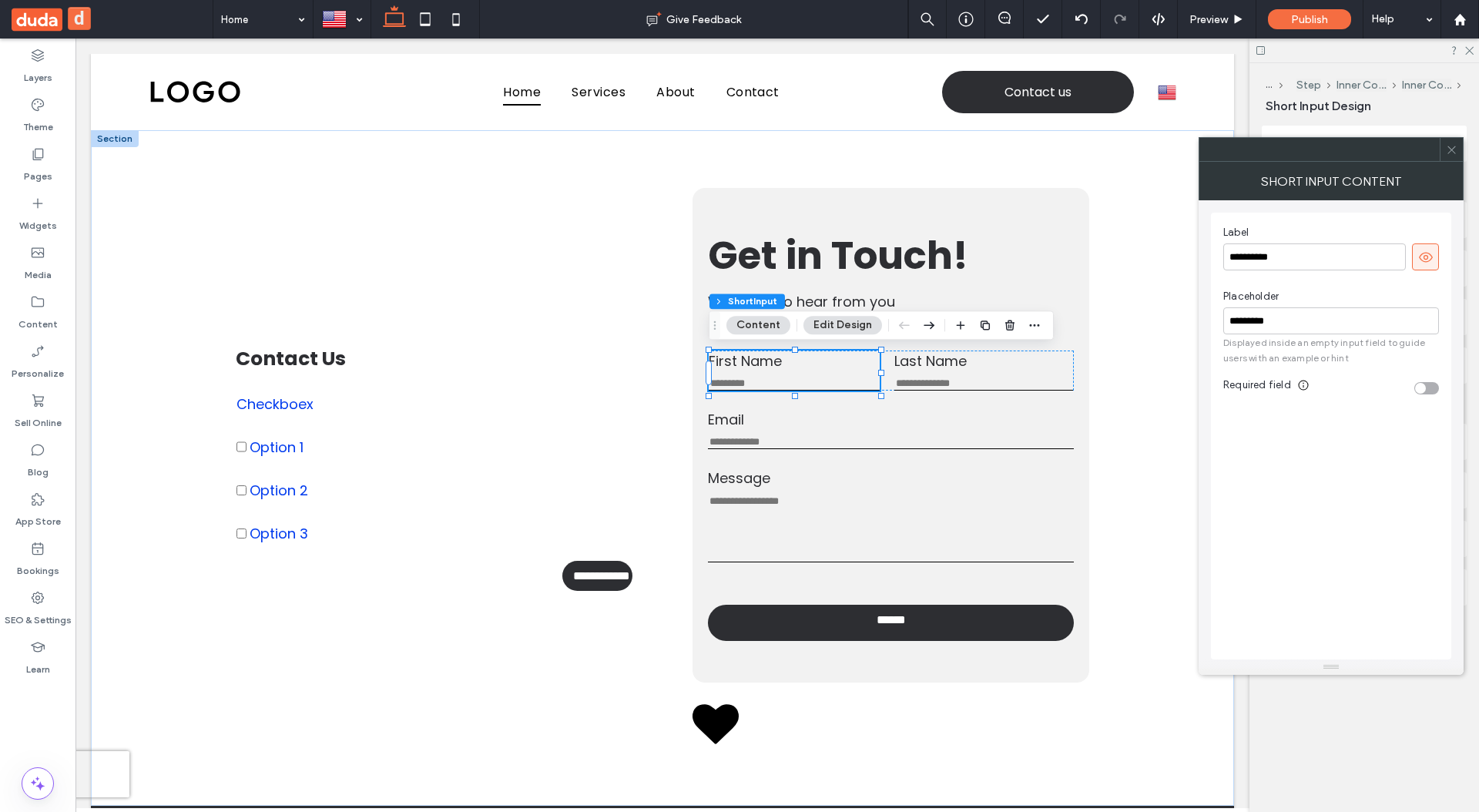
click at [1454, 149] on icon at bounding box center [1451, 150] width 12 height 12
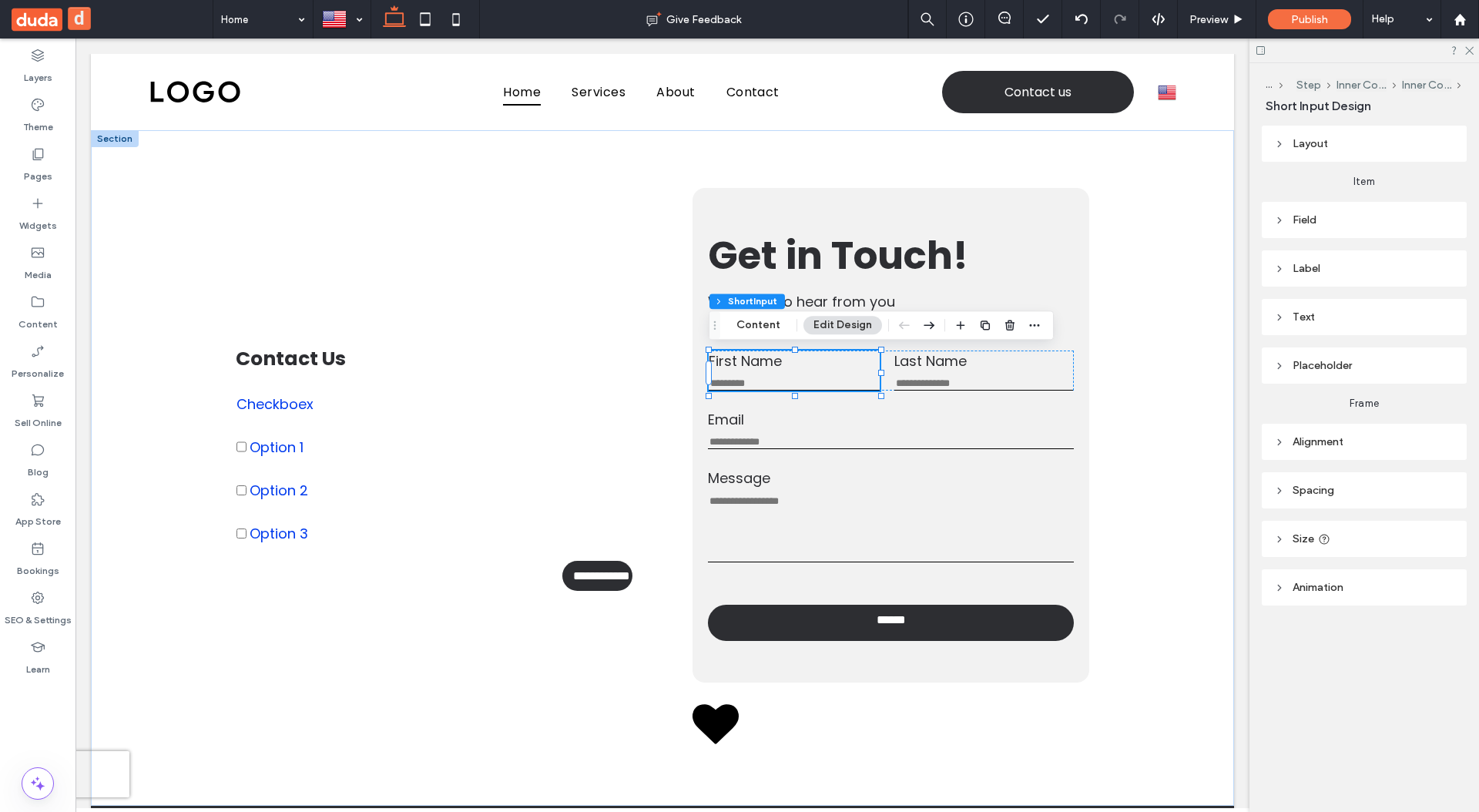
click at [1329, 228] on header "Field" at bounding box center [1363, 219] width 205 height 36
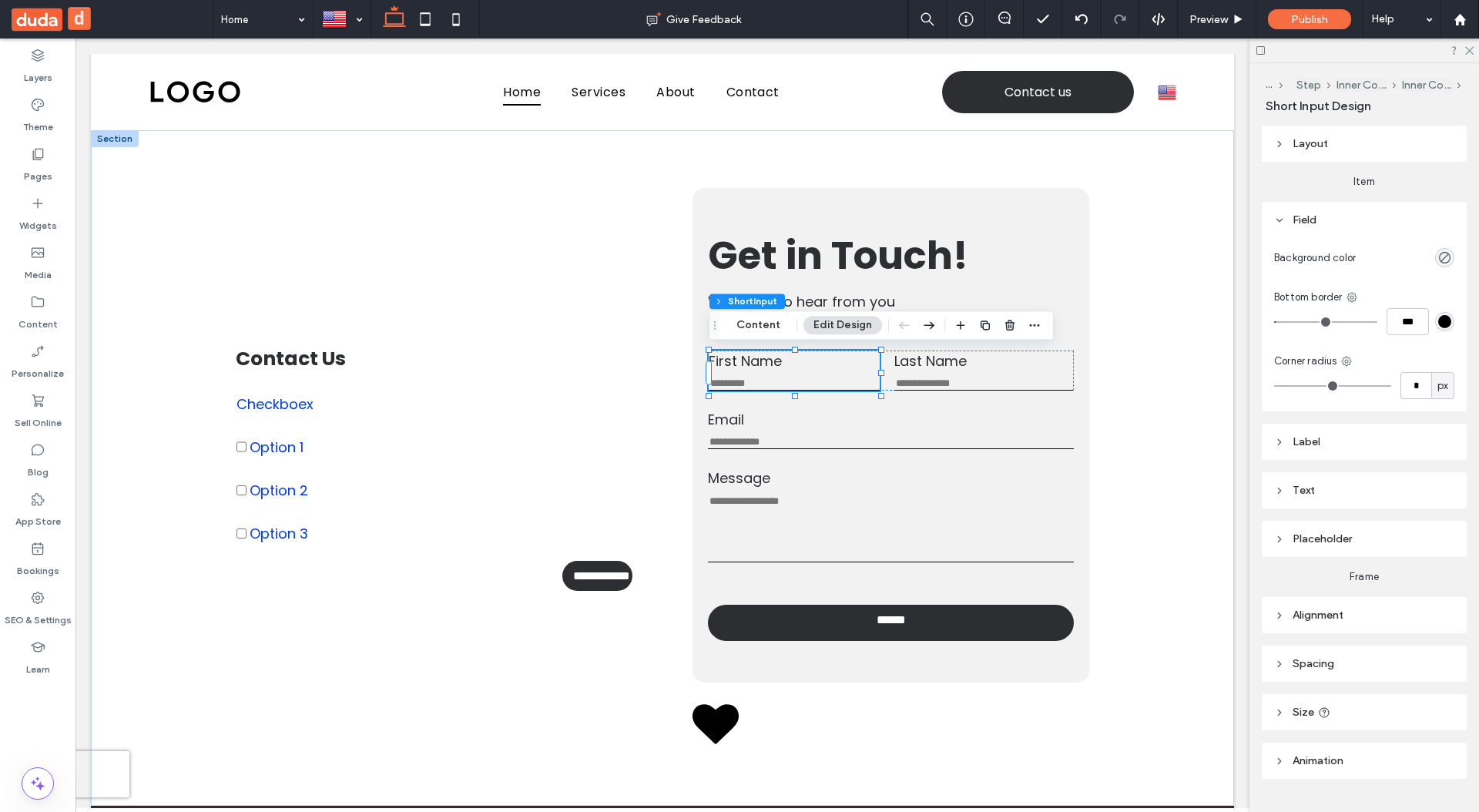
click at [1329, 228] on header "Field" at bounding box center [1363, 219] width 205 height 36
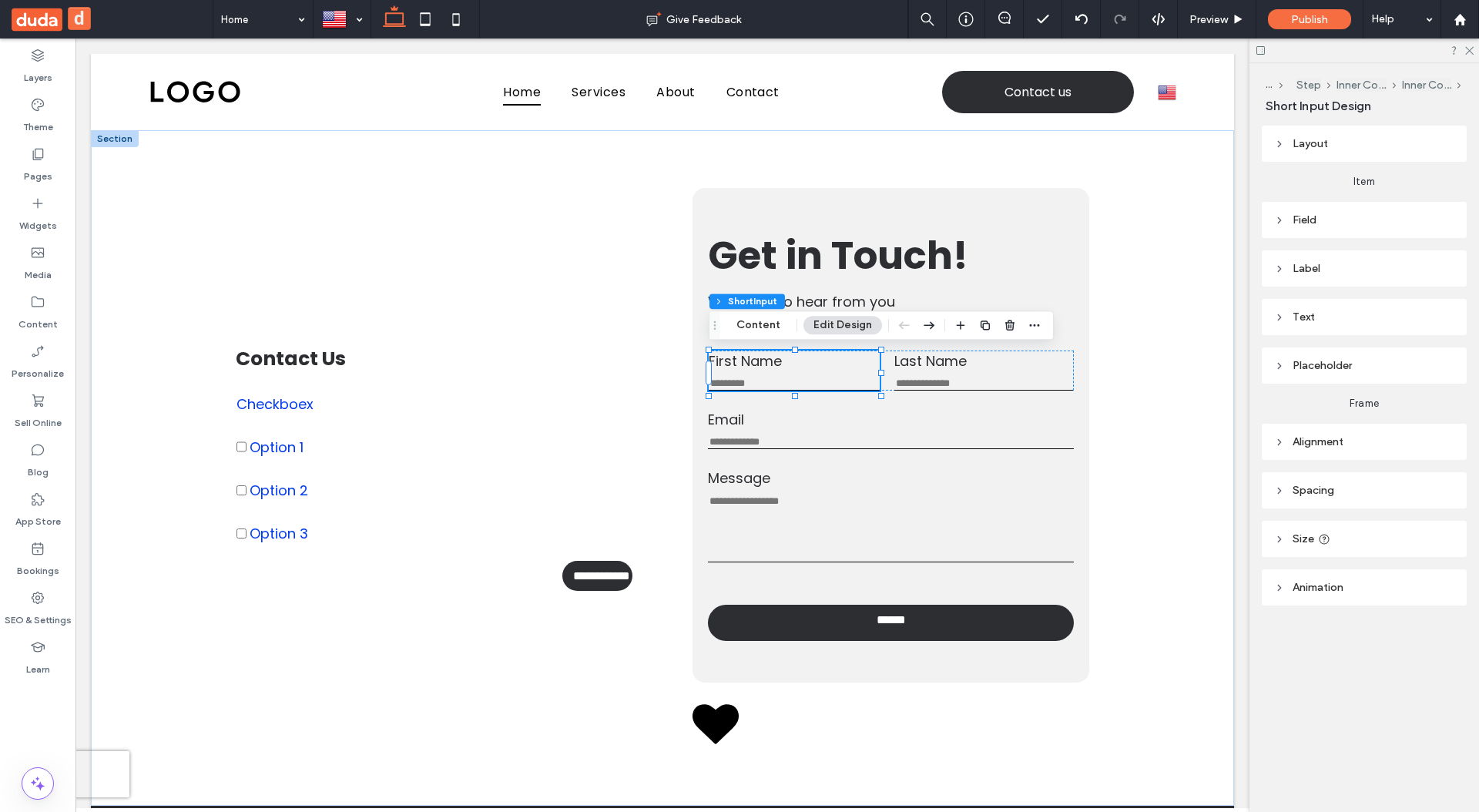
click at [1338, 268] on header "Label" at bounding box center [1363, 268] width 205 height 36
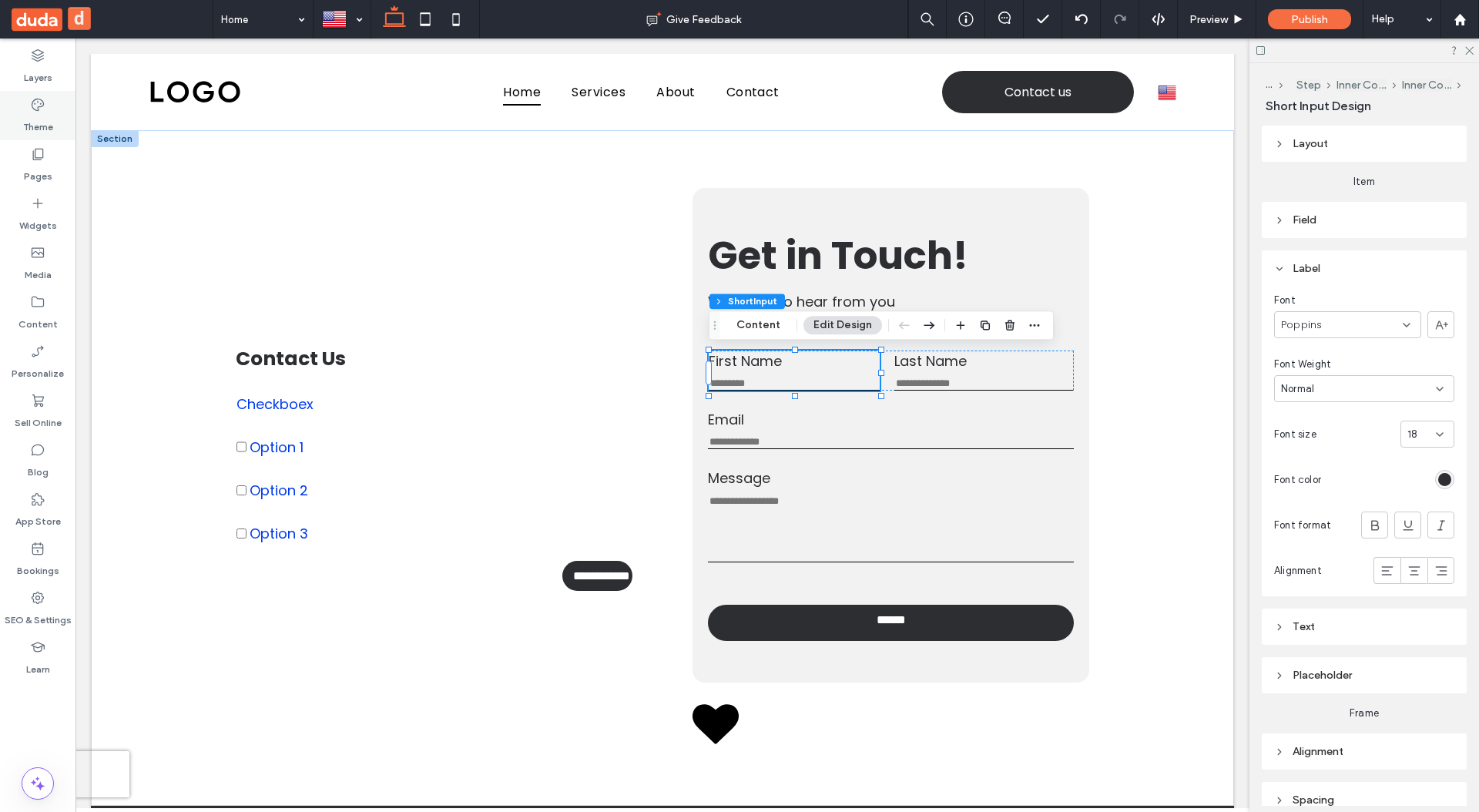
click at [50, 106] on div "Theme" at bounding box center [38, 116] width 75 height 50
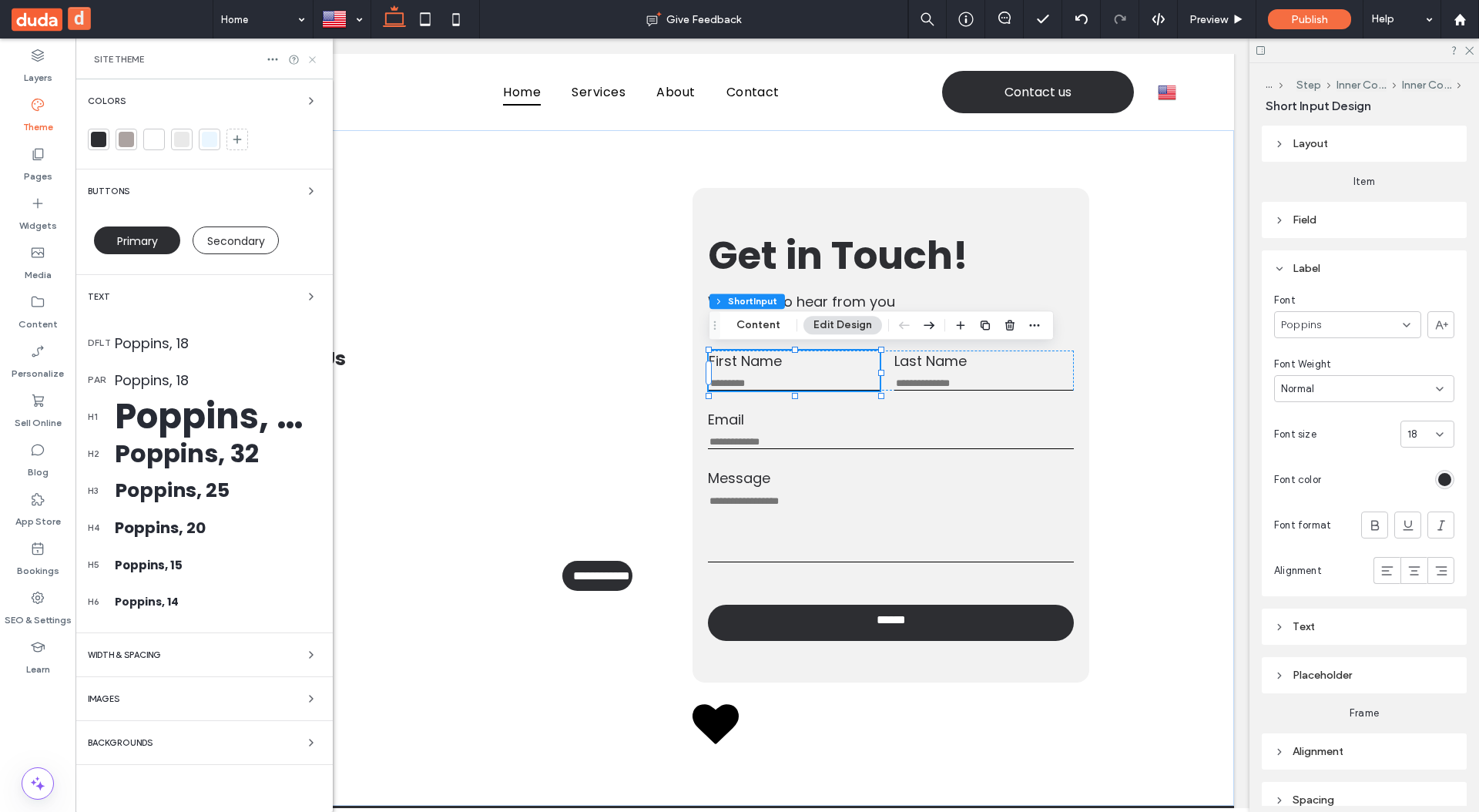
click at [314, 63] on icon at bounding box center [312, 60] width 12 height 12
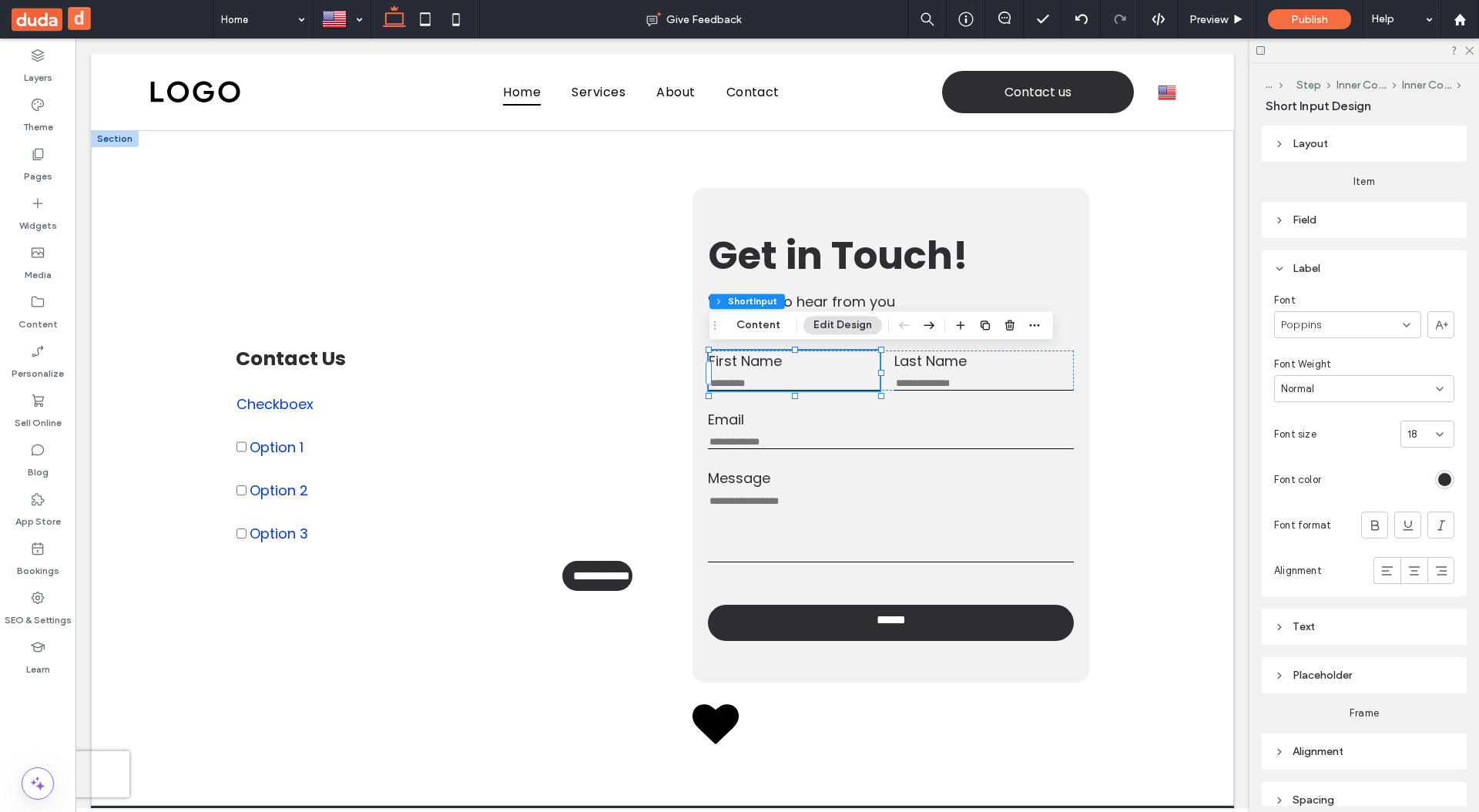
click at [1347, 673] on span "Placeholder" at bounding box center [1322, 675] width 60 height 13
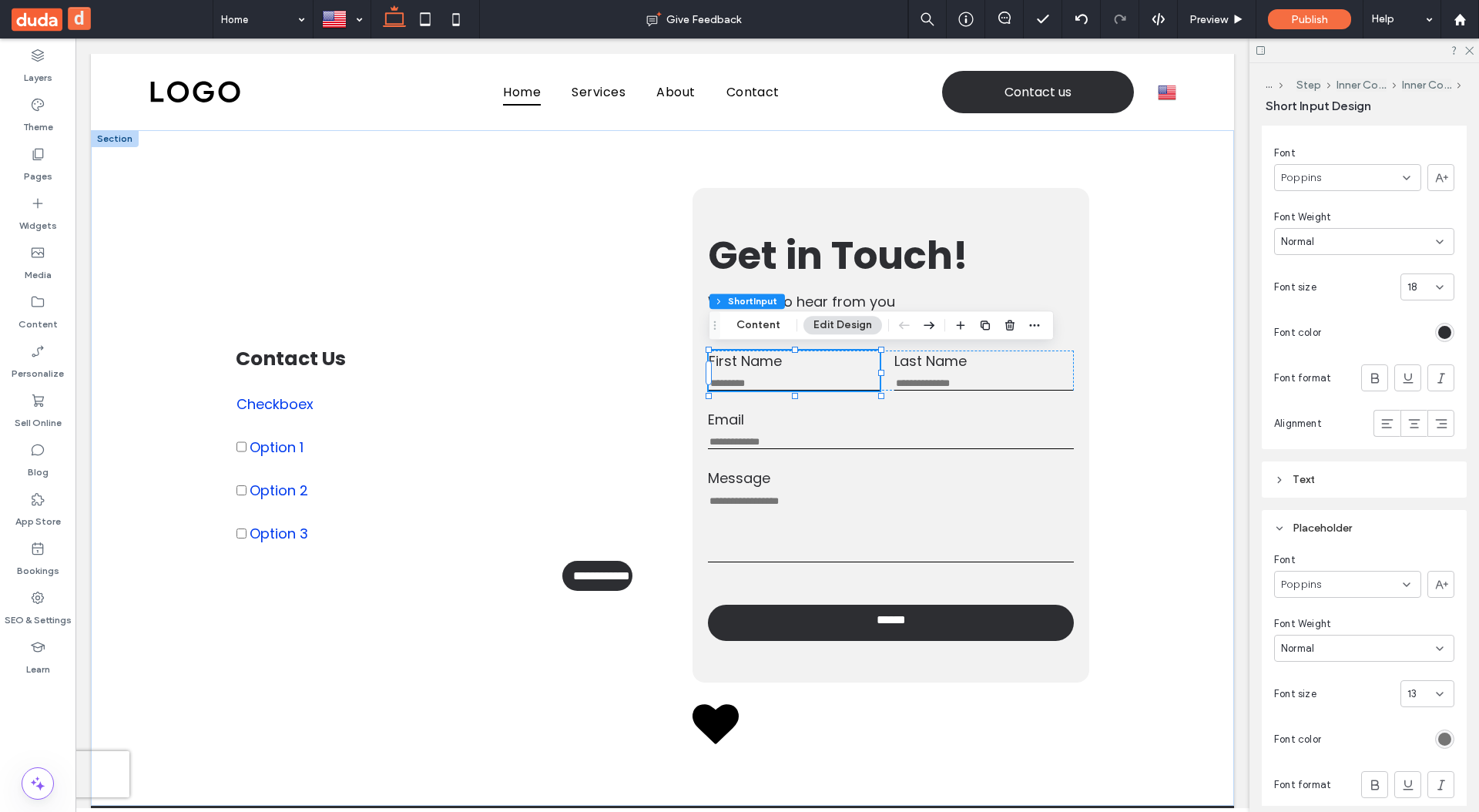
scroll to position [326, 0]
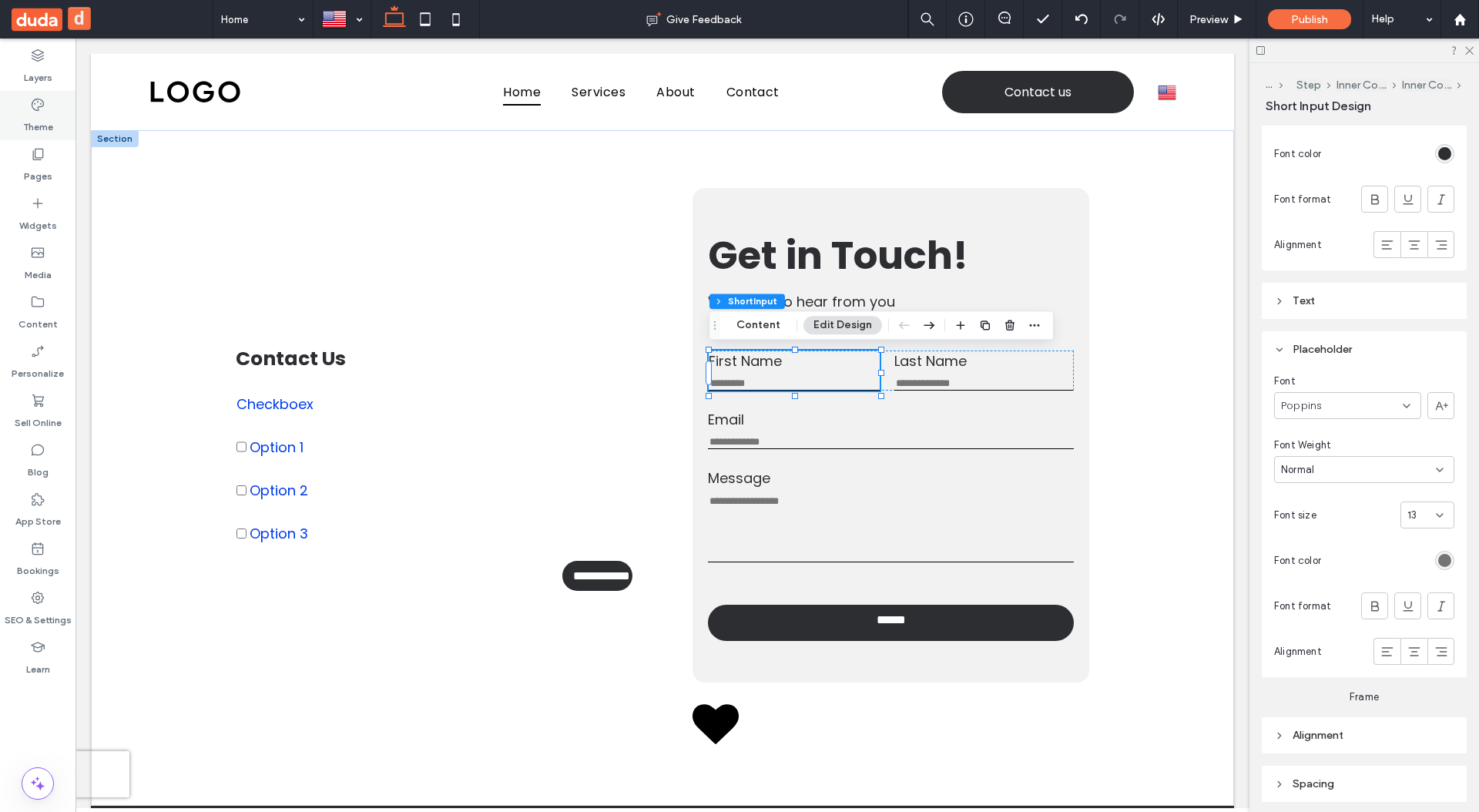
click at [48, 134] on div "Theme" at bounding box center [38, 116] width 75 height 50
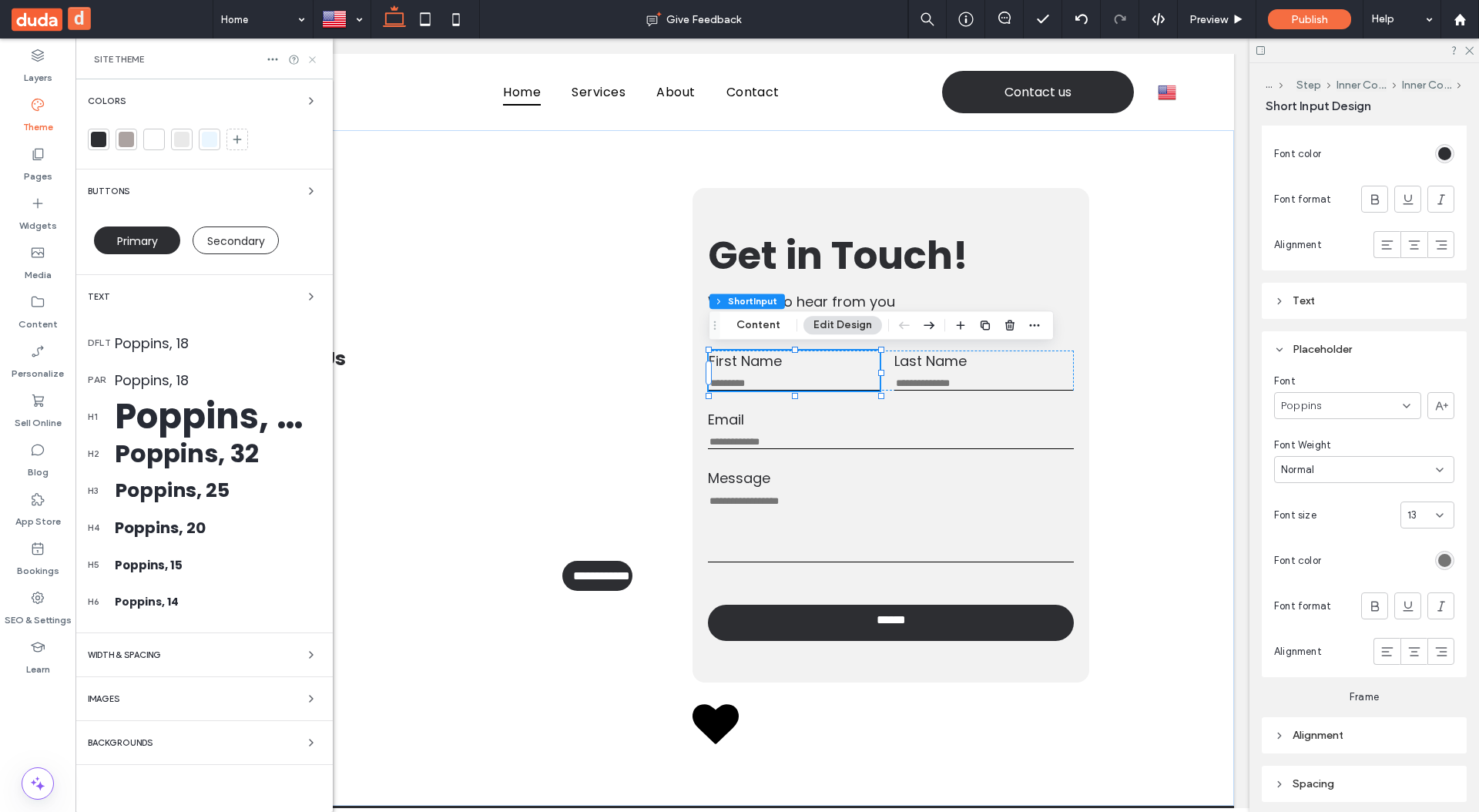
click at [312, 63] on icon at bounding box center [312, 60] width 12 height 12
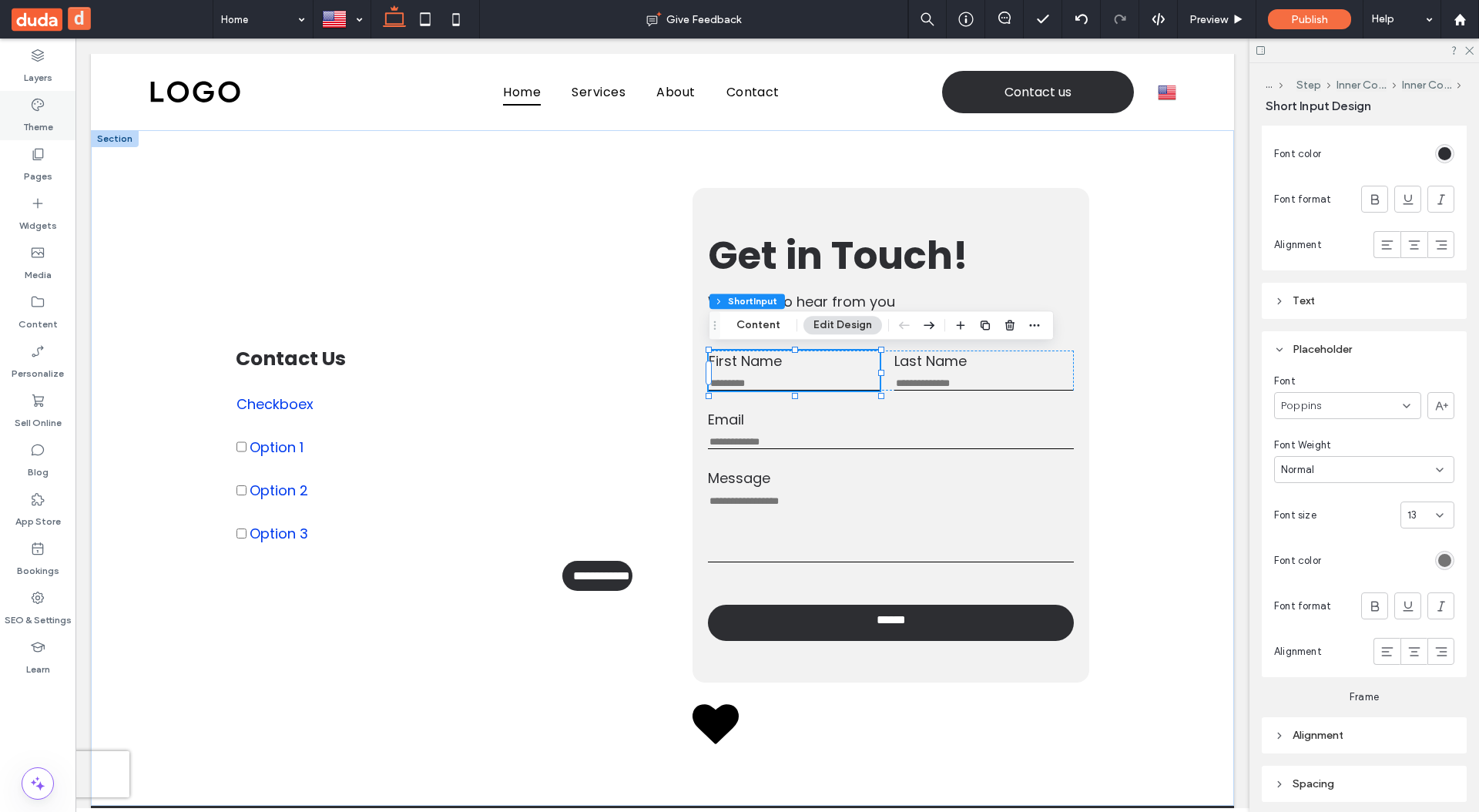
click at [39, 116] on label "Theme" at bounding box center [38, 124] width 30 height 22
click at [39, 116] on body ".wqwq-1{fill:#231f20;} .cls-1q, .cls-2q { fill-rule: evenodd; } .cls-2q { fill:…" at bounding box center [740, 406] width 1479 height 812
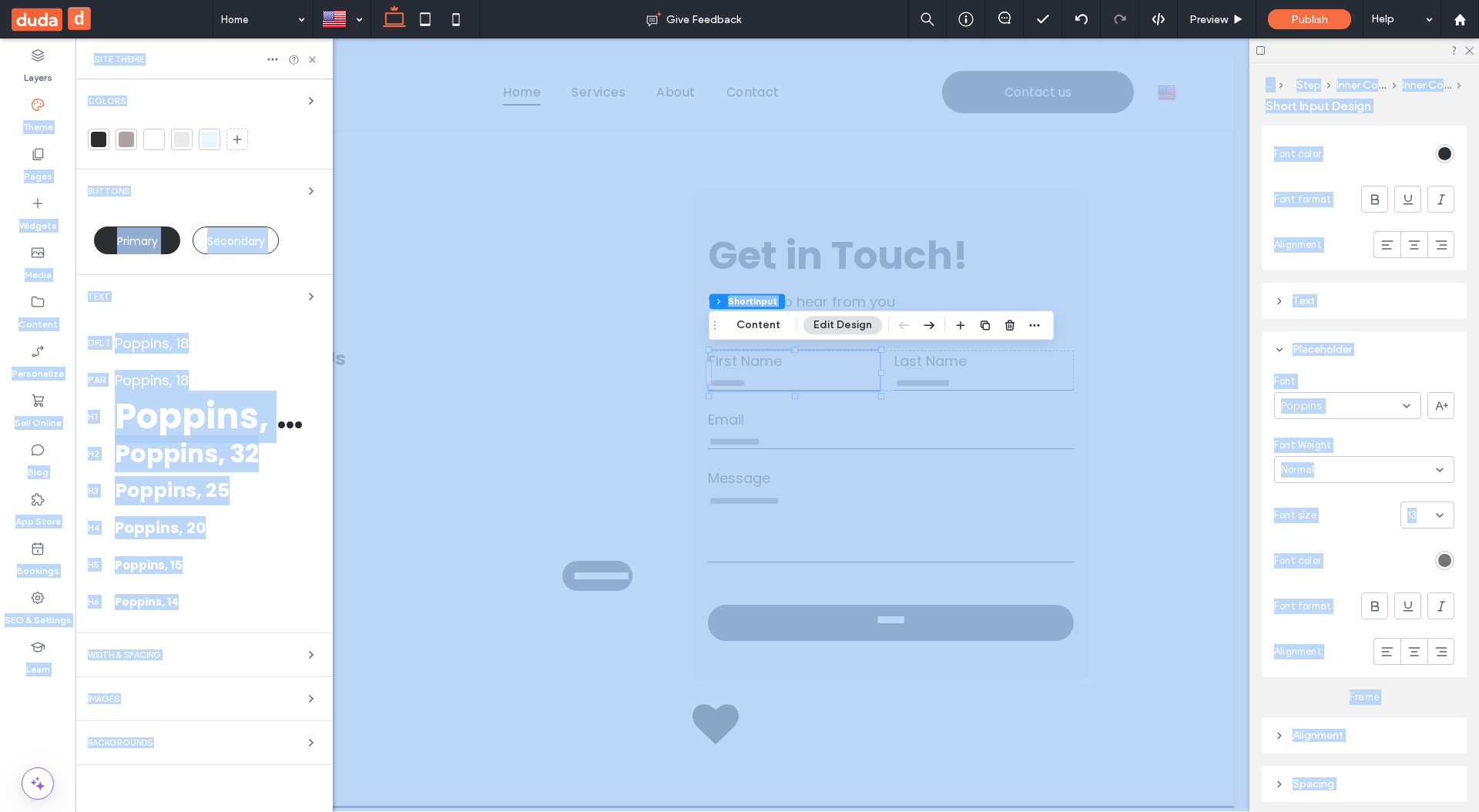
click at [195, 294] on div "Text" at bounding box center [205, 296] width 233 height 18
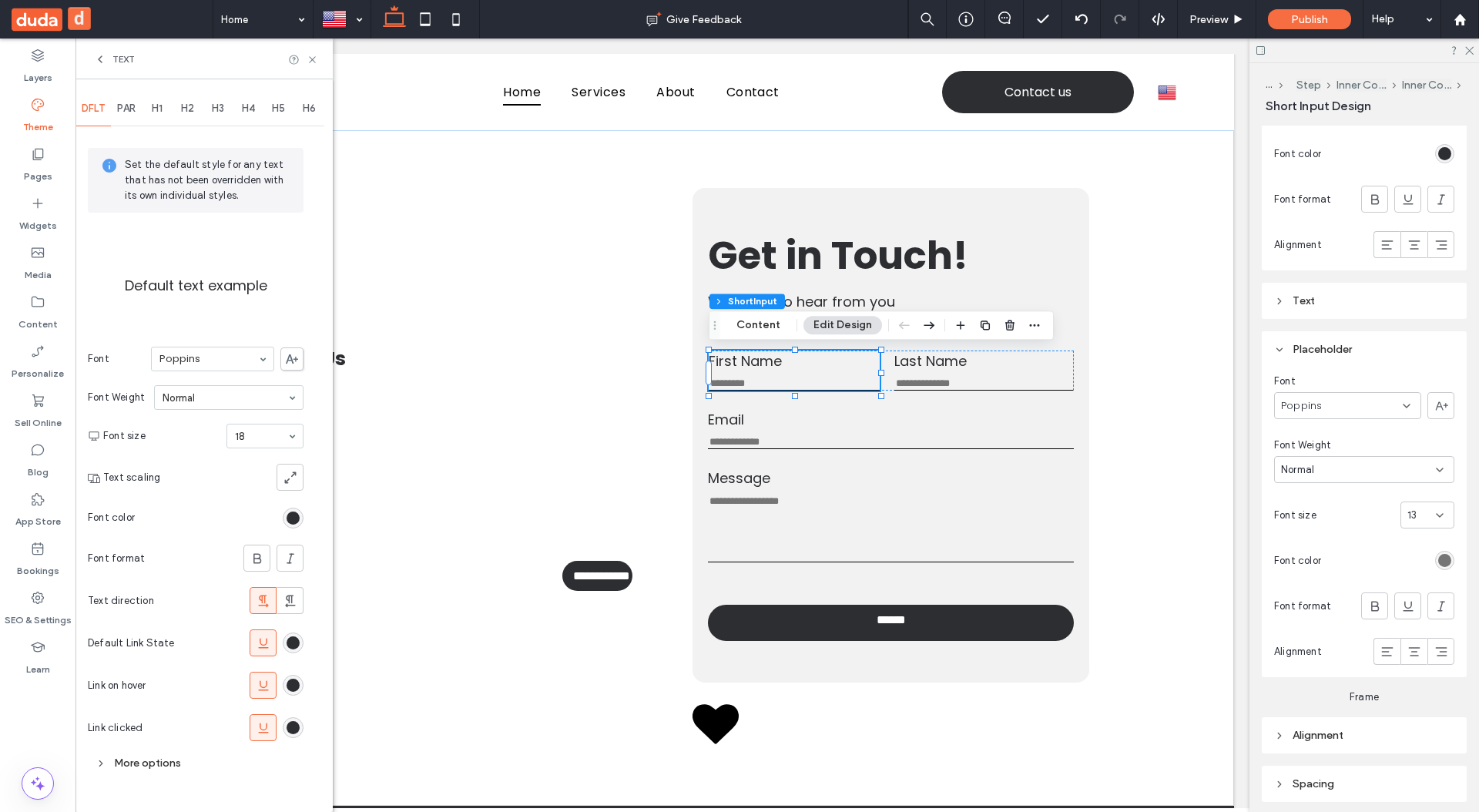
click at [94, 65] on div "Text" at bounding box center [204, 59] width 257 height 40
click at [98, 59] on icon at bounding box center [99, 59] width 12 height 12
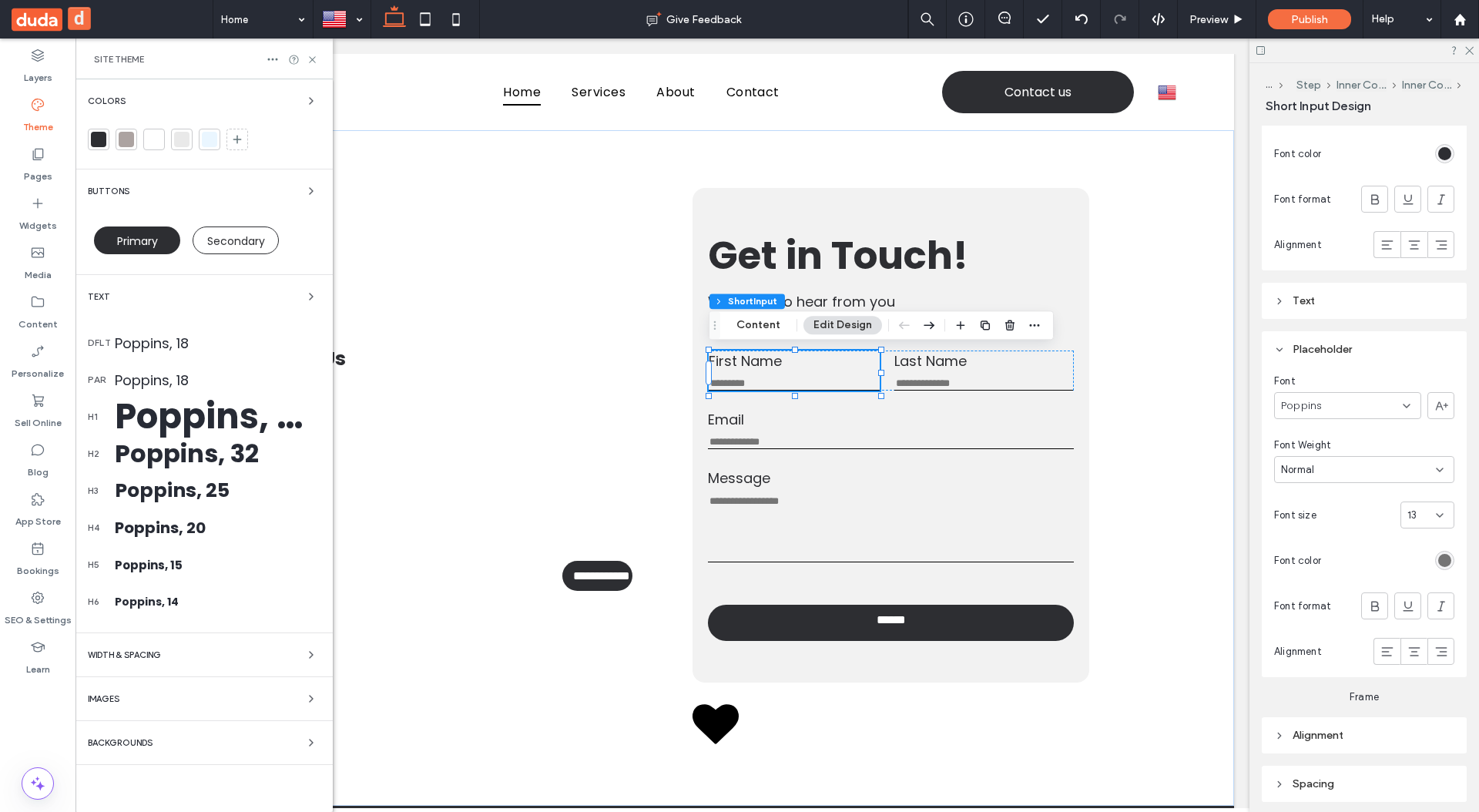
click at [204, 416] on div "Poppins, 50" at bounding box center [217, 417] width 206 height 52
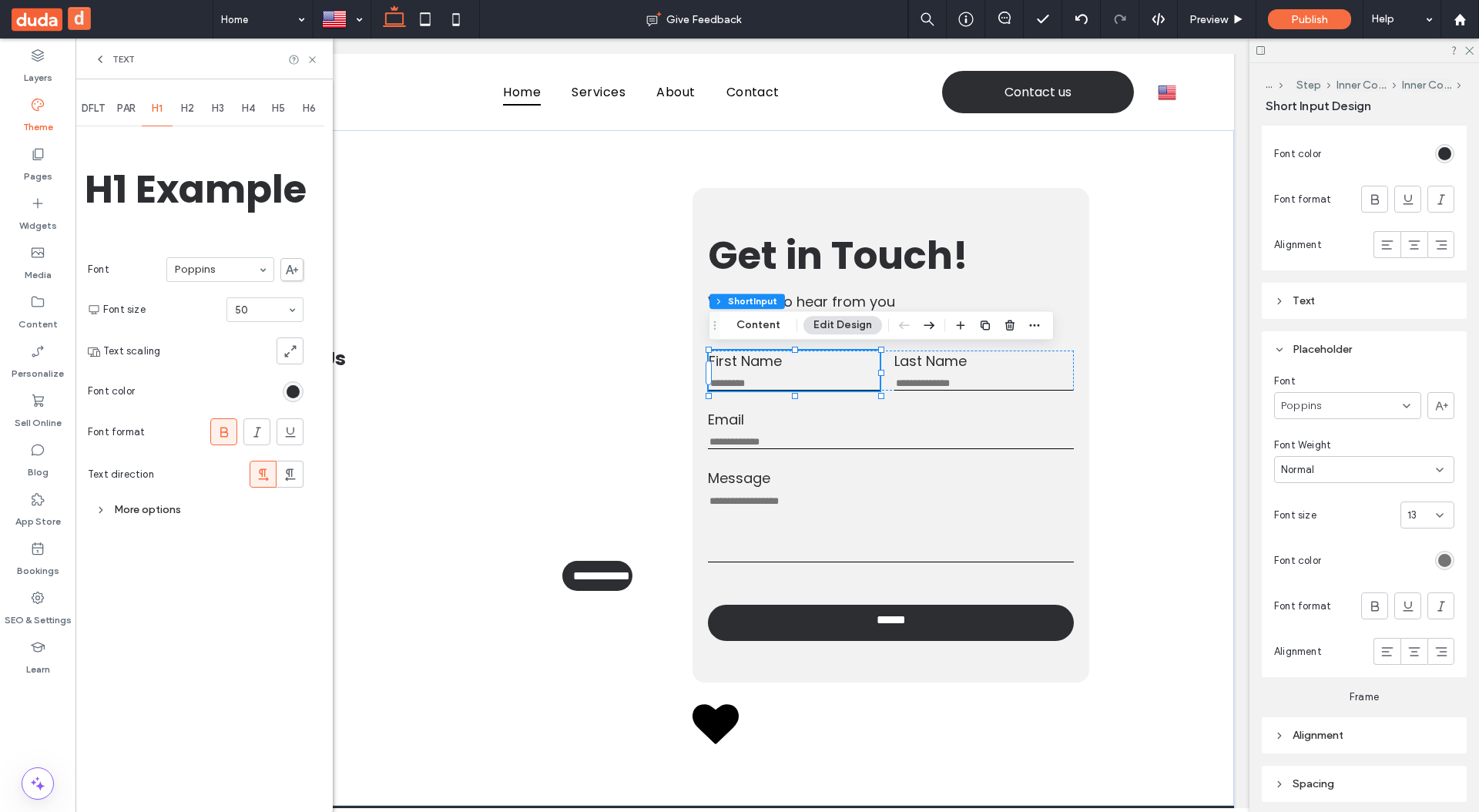
click at [181, 108] on div "H2" at bounding box center [188, 108] width 31 height 34
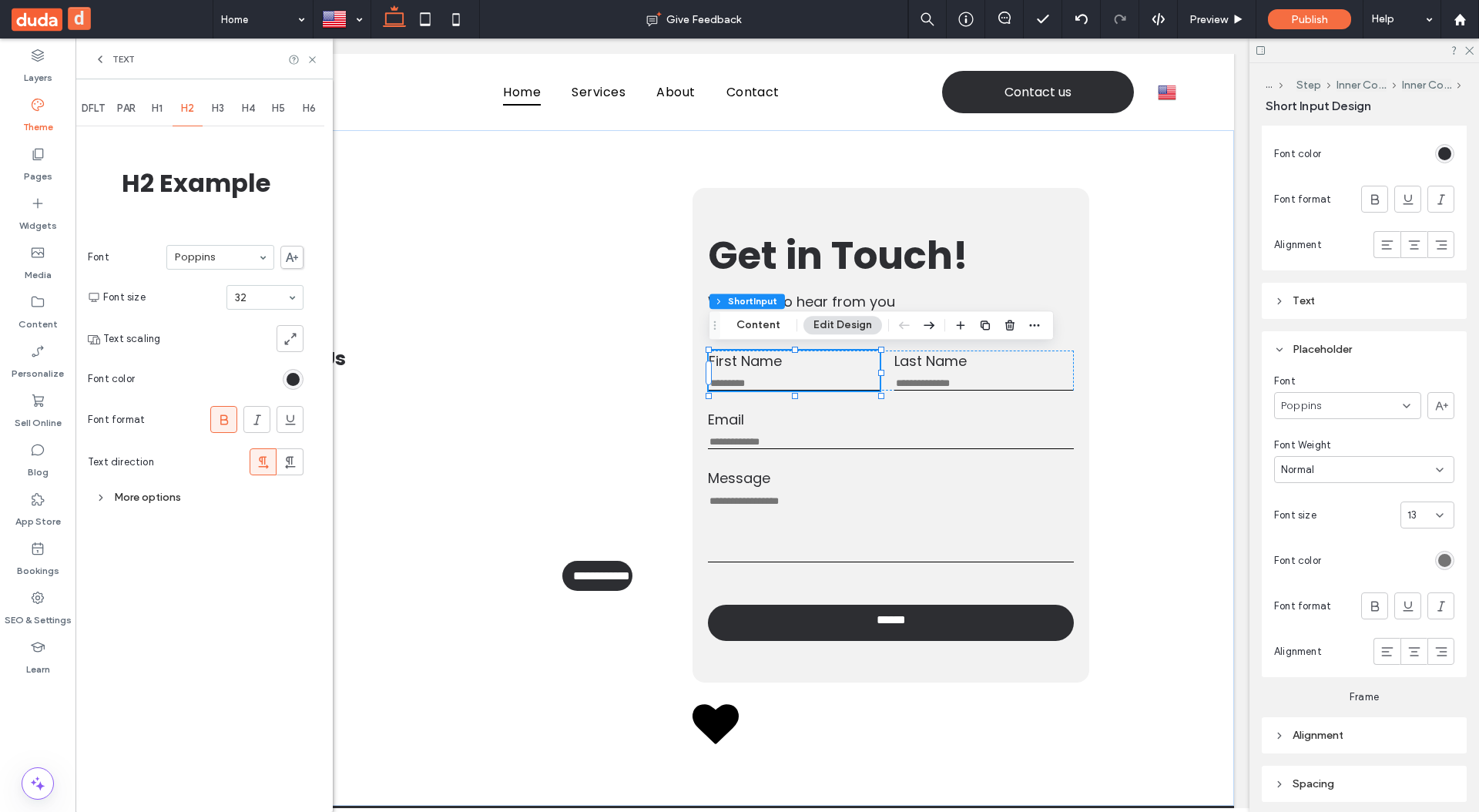
click at [214, 114] on span "H3" at bounding box center [217, 108] width 12 height 12
click at [255, 116] on div "H4" at bounding box center [249, 108] width 31 height 34
click at [277, 110] on span "H5" at bounding box center [278, 108] width 13 height 12
click at [313, 110] on span "H6" at bounding box center [309, 108] width 13 height 12
